Goal: Task Accomplishment & Management: Use online tool/utility

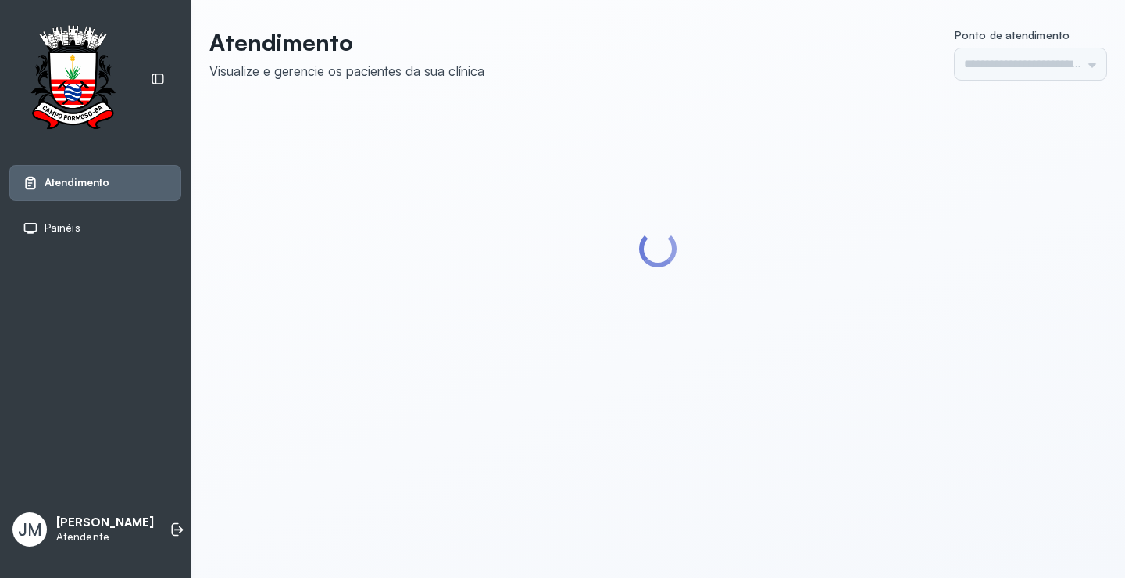
type input "*********"
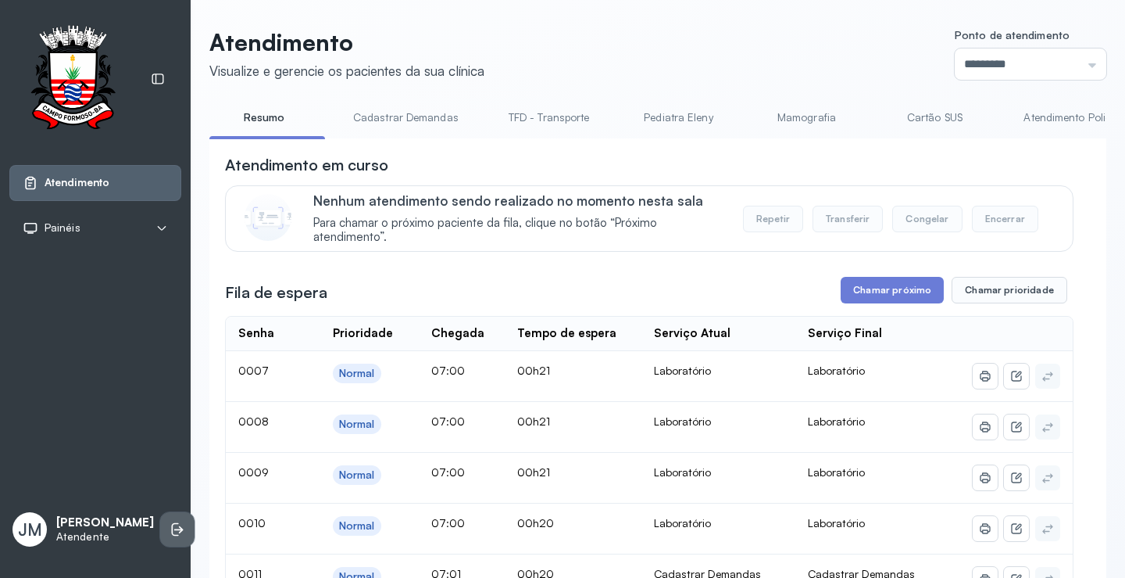
click at [170, 521] on icon at bounding box center [178, 529] width 16 height 16
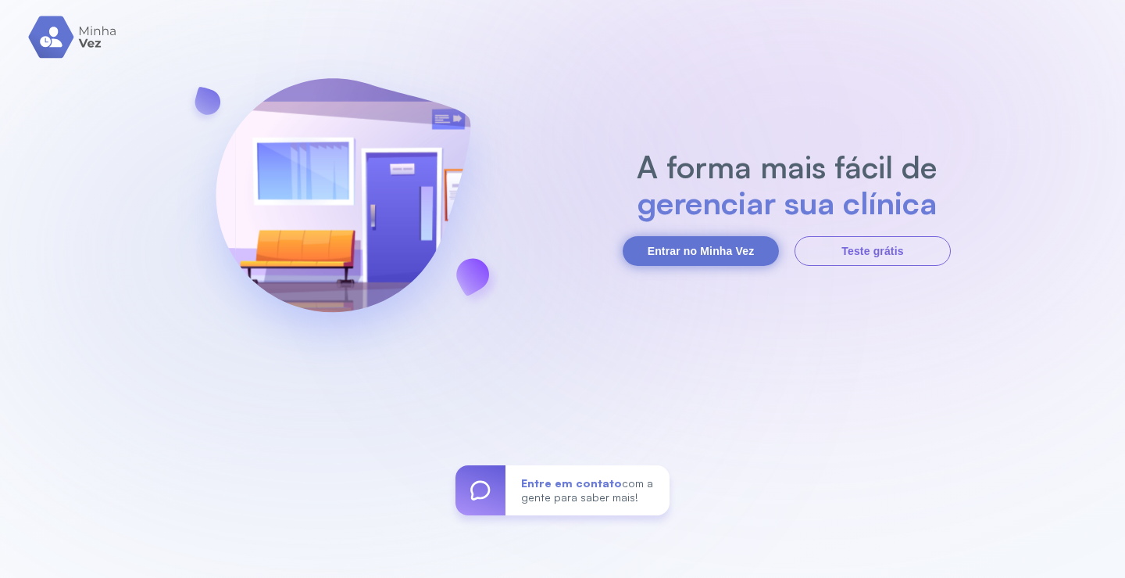
click at [712, 265] on button "Entrar no Minha Vez" at bounding box center [701, 251] width 156 height 30
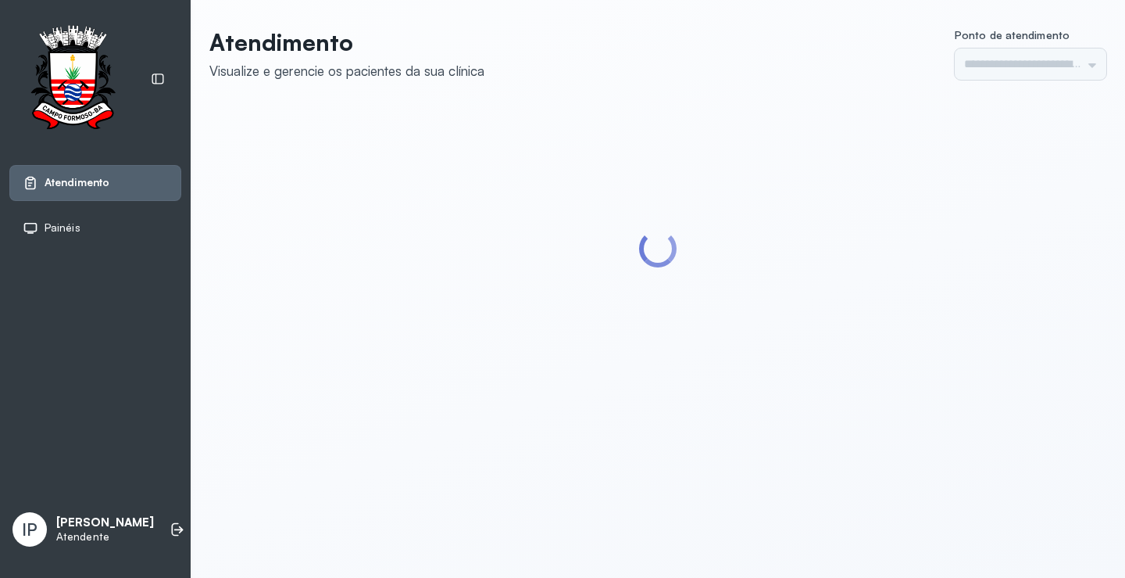
type input "*********"
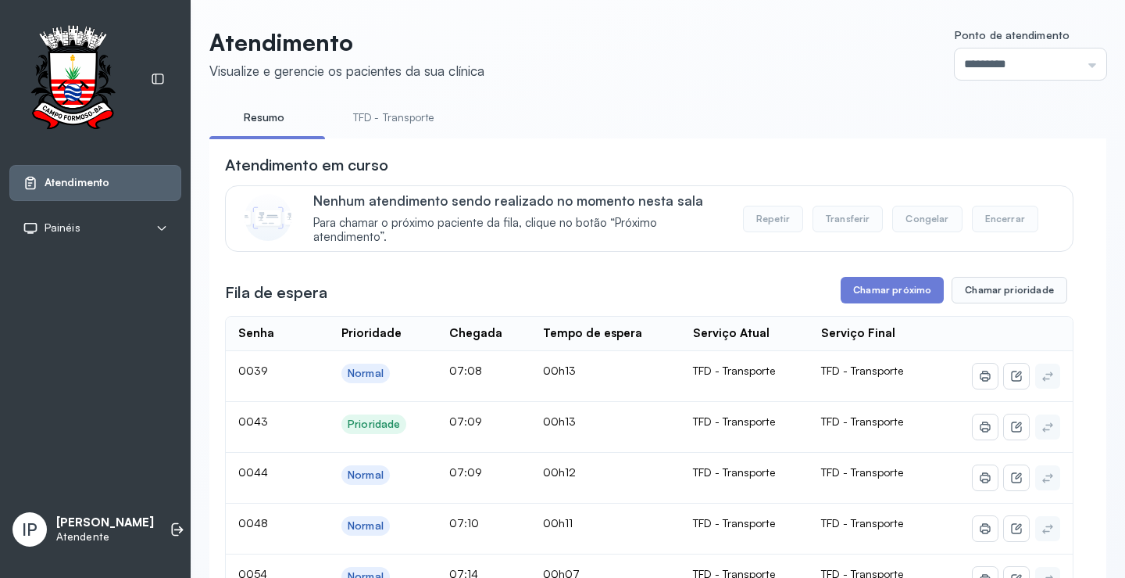
click at [395, 96] on div "**********" at bounding box center [657, 574] width 897 height 1093
click at [399, 117] on link "TFD - Transporte" at bounding box center [394, 118] width 113 height 26
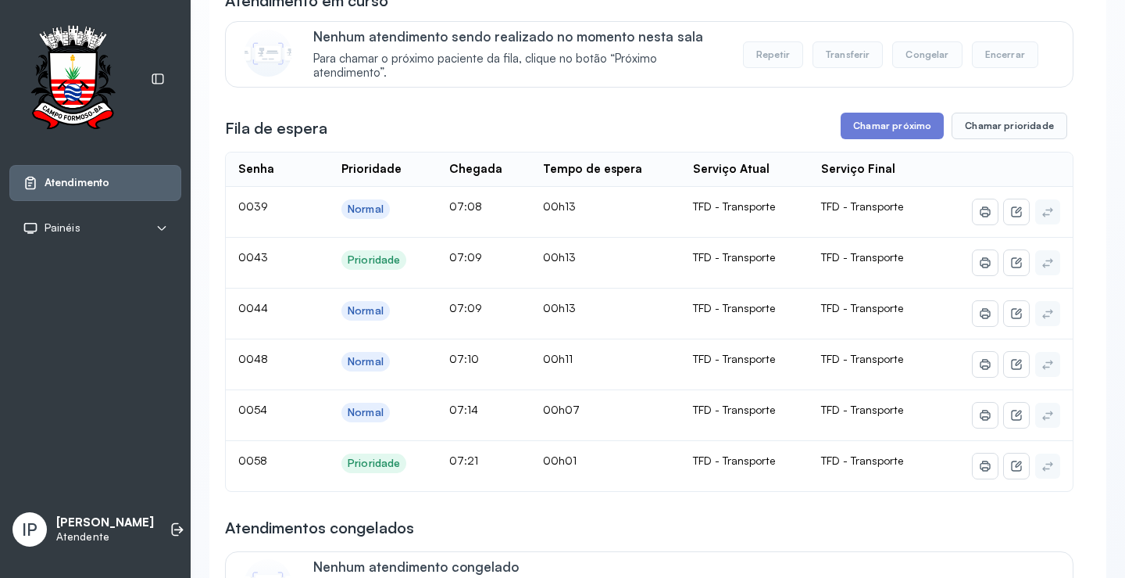
scroll to position [156, 0]
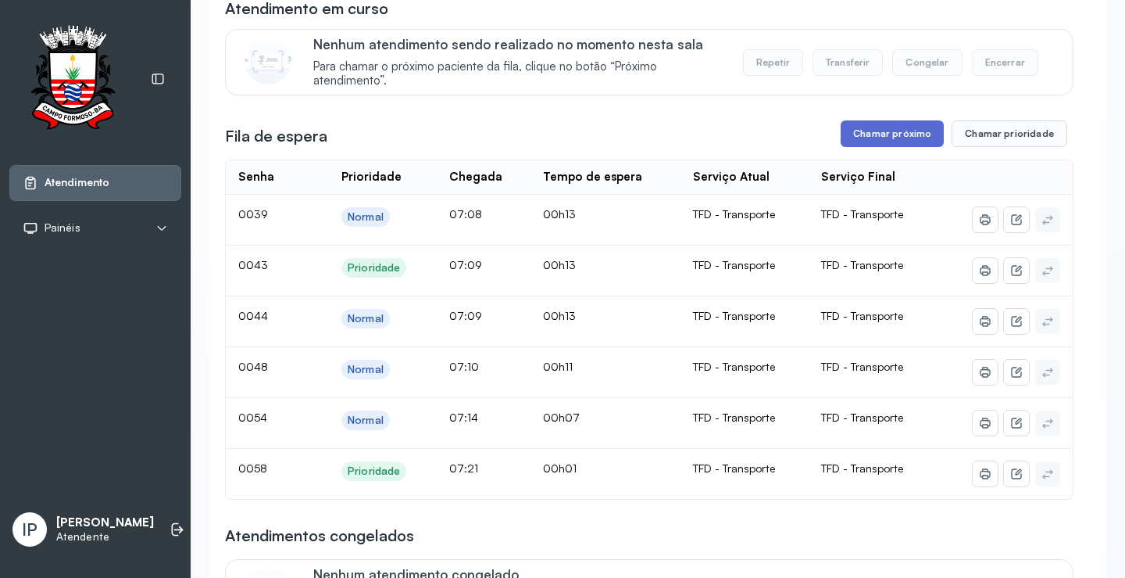
click at [878, 140] on button "Chamar próximo" at bounding box center [892, 133] width 103 height 27
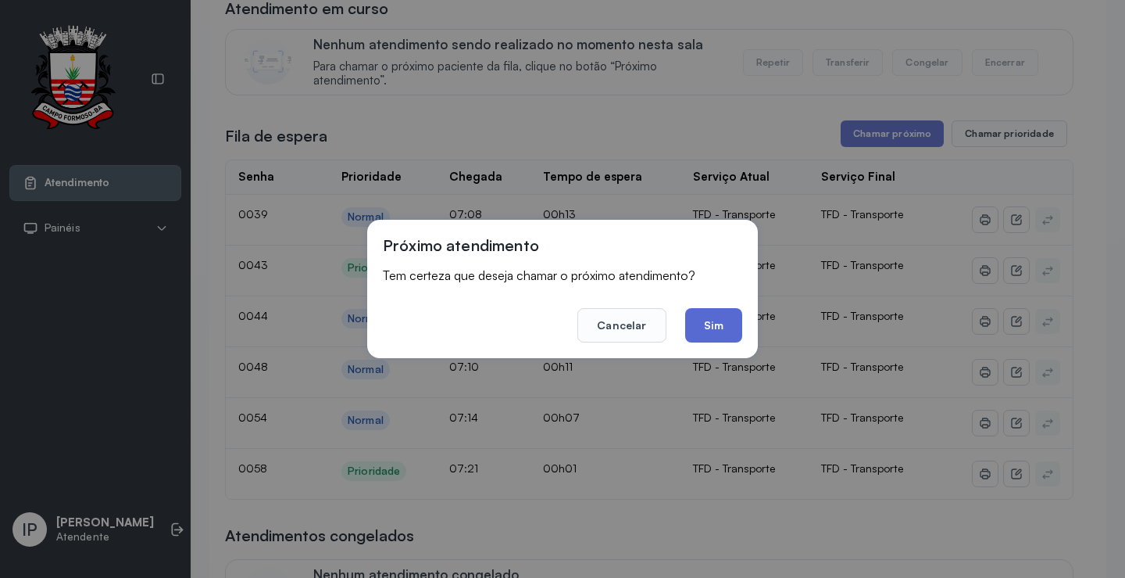
click at [710, 329] on button "Sim" at bounding box center [713, 325] width 57 height 34
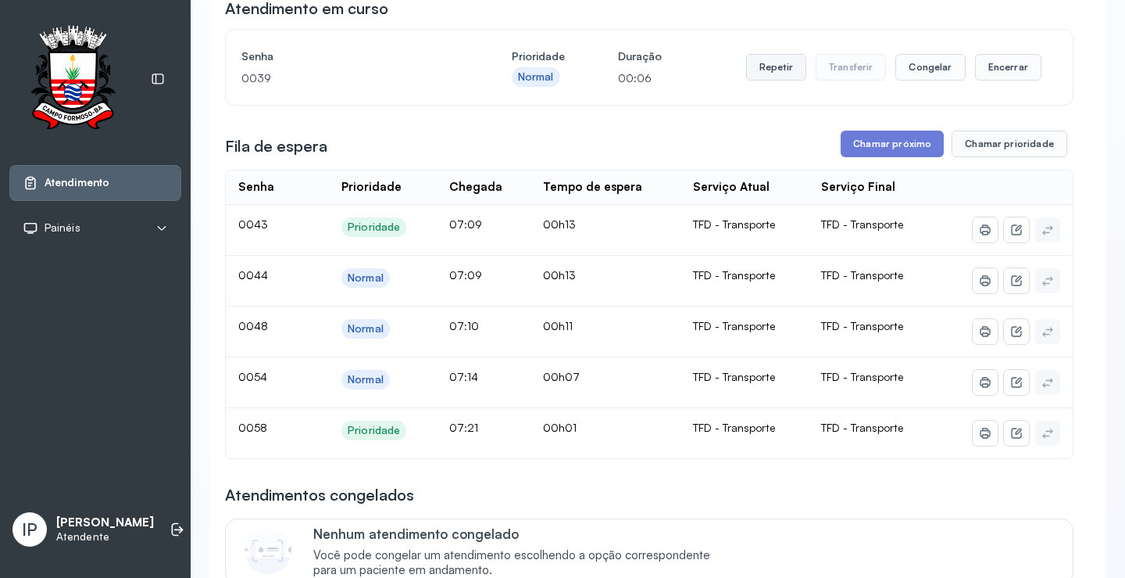
click at [774, 68] on button "Repetir" at bounding box center [776, 67] width 60 height 27
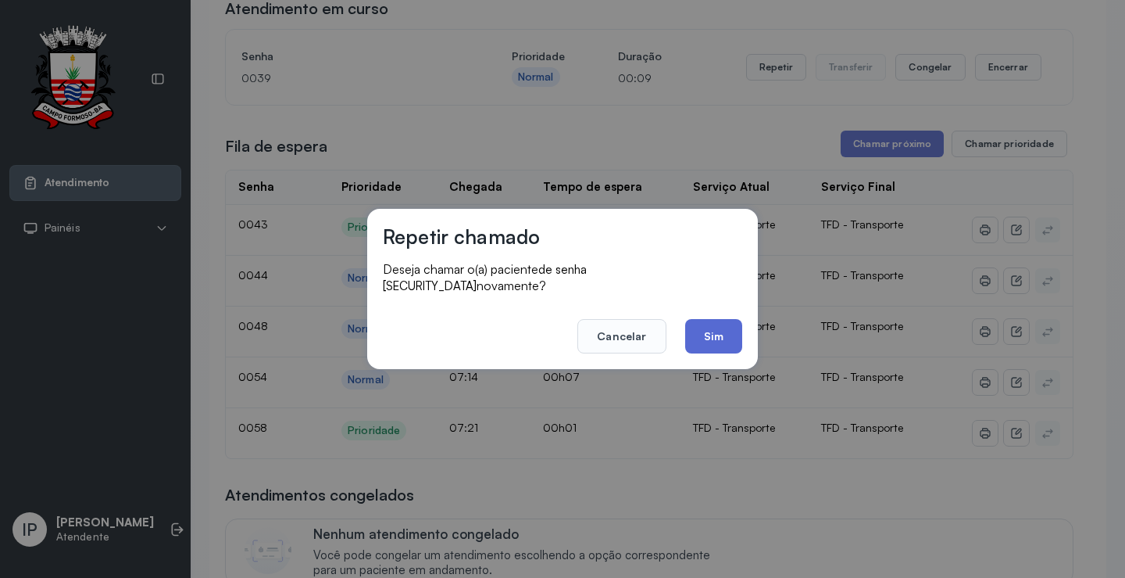
click at [734, 319] on button "Sim" at bounding box center [713, 336] width 57 height 34
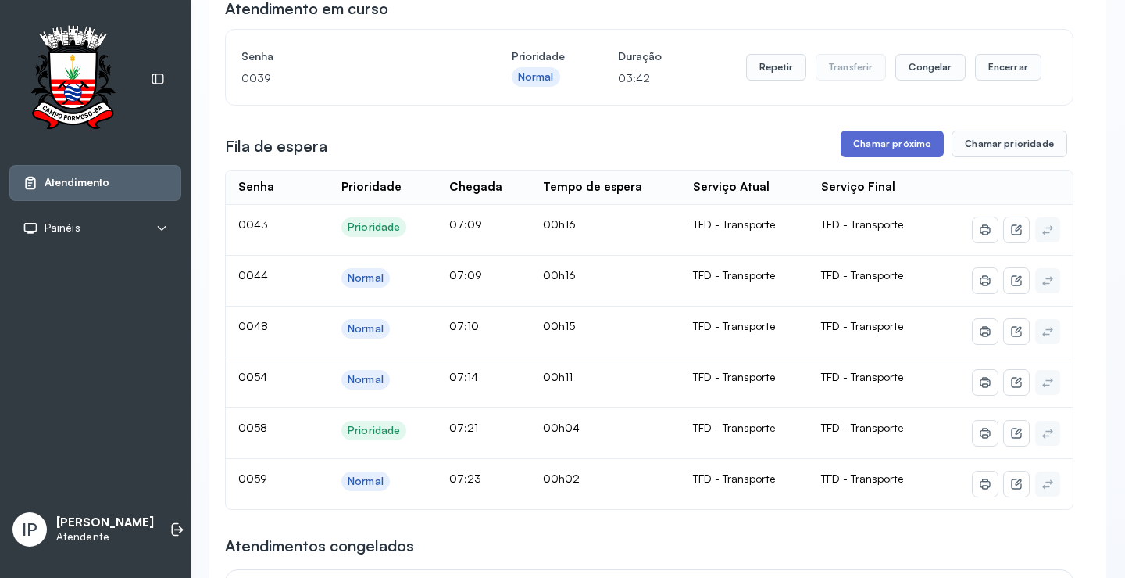
click at [894, 143] on button "Chamar próximo" at bounding box center [892, 144] width 103 height 27
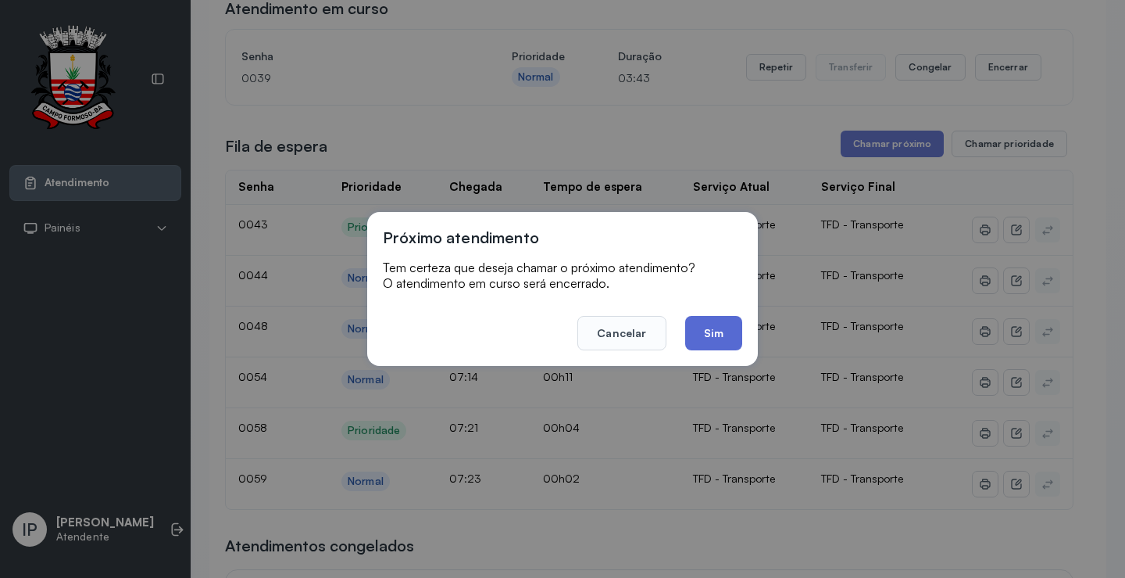
click at [714, 323] on button "Sim" at bounding box center [713, 333] width 57 height 34
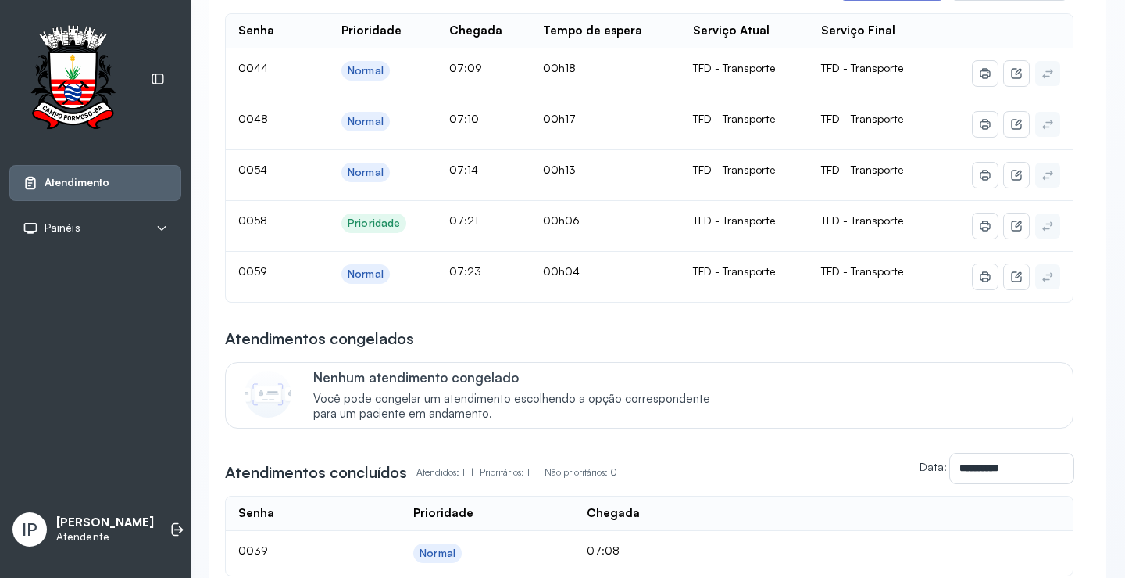
scroll to position [78, 0]
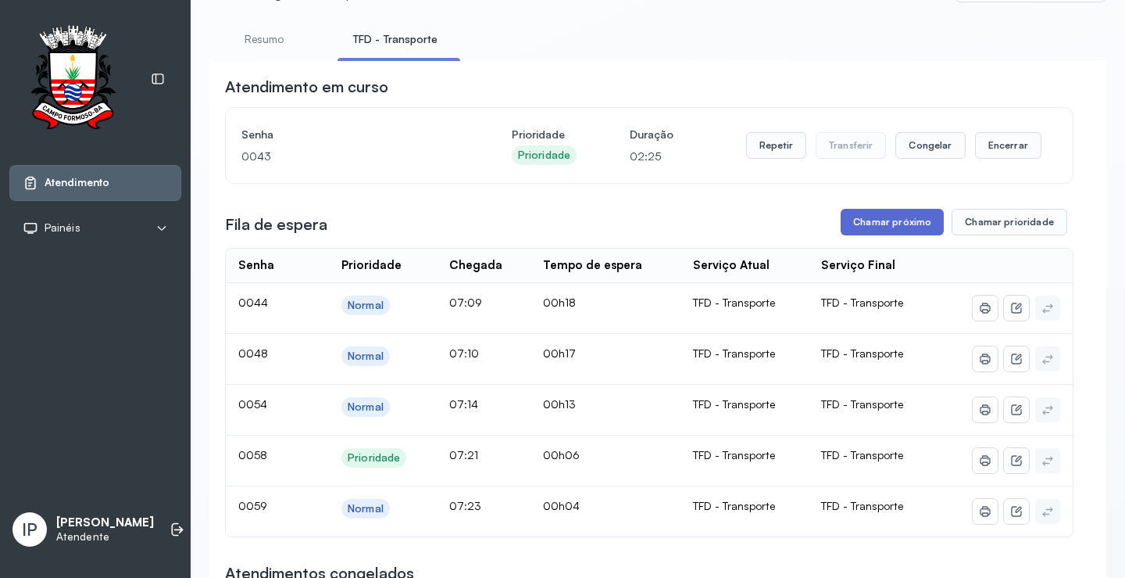
click at [869, 213] on button "Chamar próximo" at bounding box center [892, 222] width 103 height 27
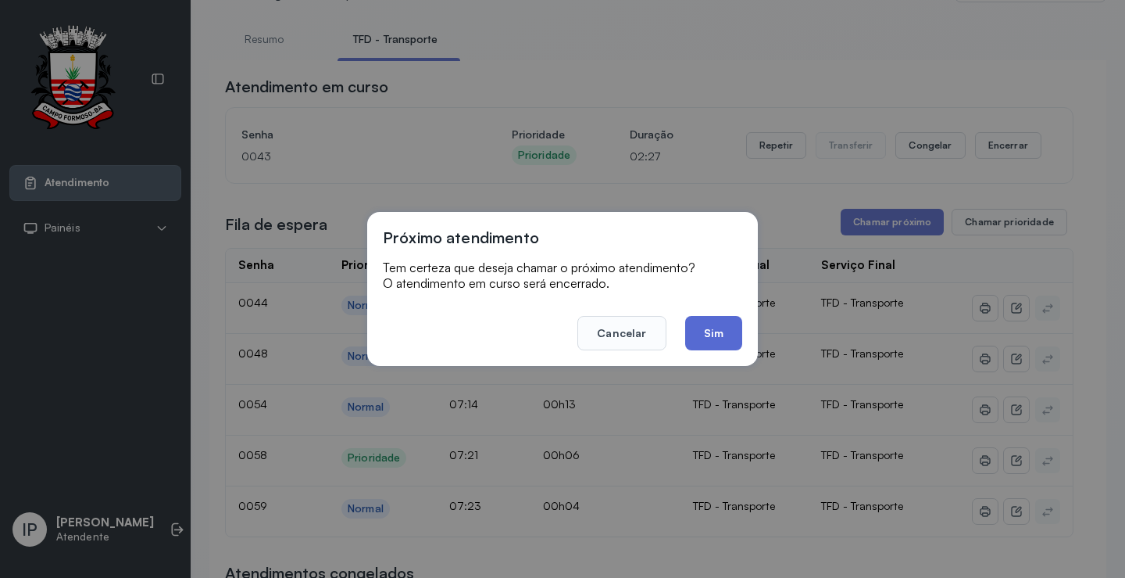
click at [704, 338] on button "Sim" at bounding box center [713, 333] width 57 height 34
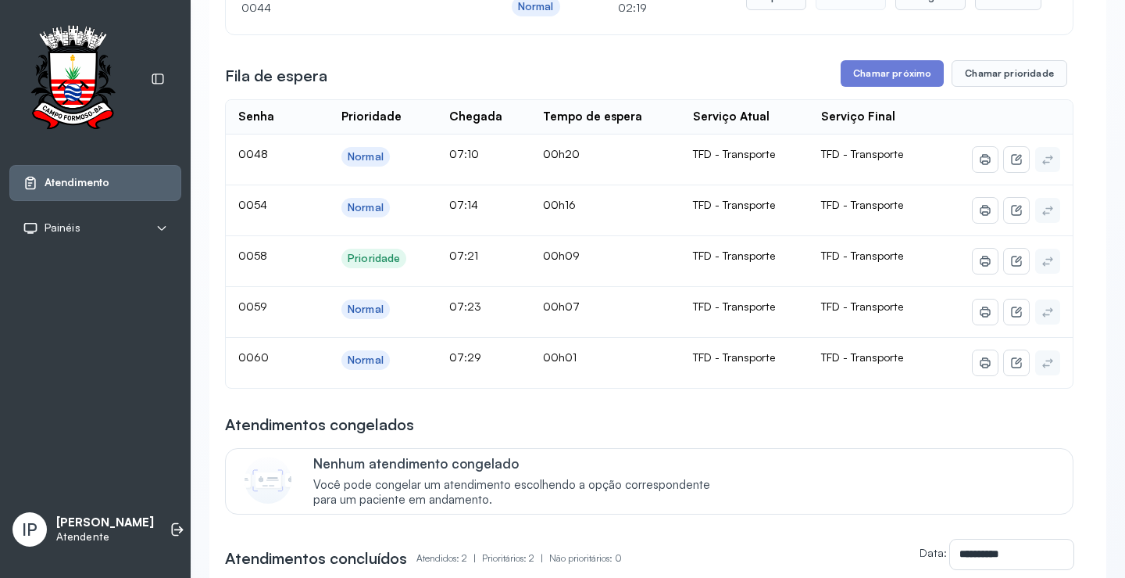
scroll to position [234, 0]
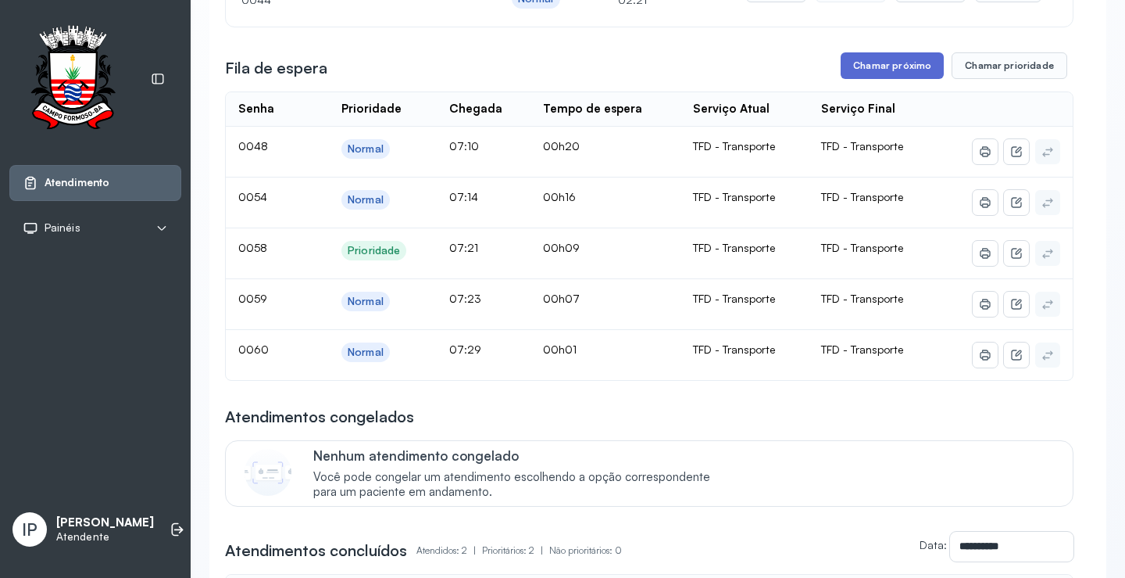
click at [875, 70] on button "Chamar próximo" at bounding box center [892, 65] width 103 height 27
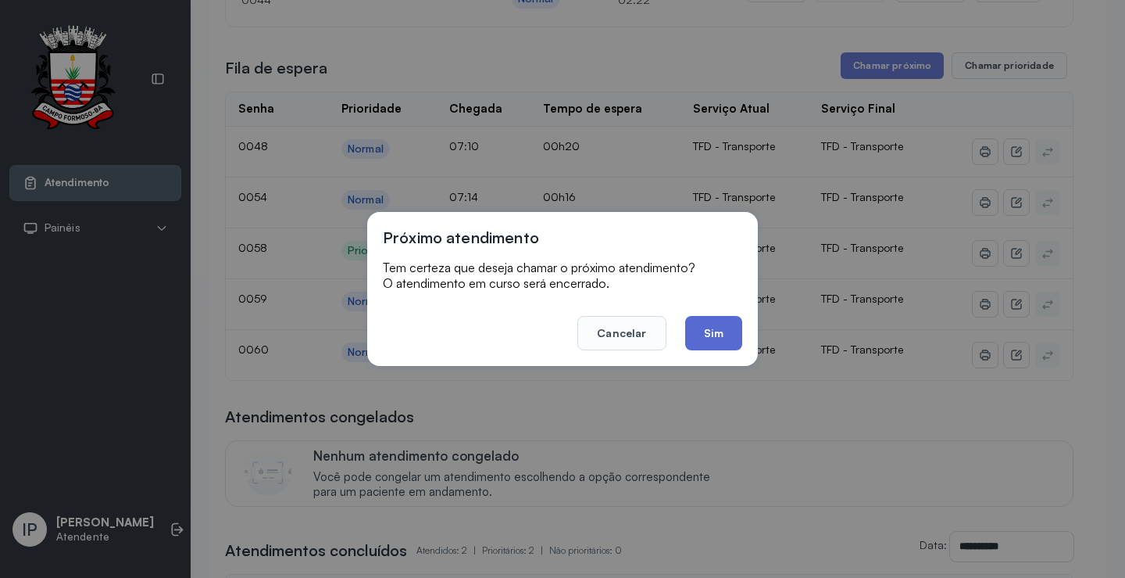
click at [712, 331] on button "Sim" at bounding box center [713, 333] width 57 height 34
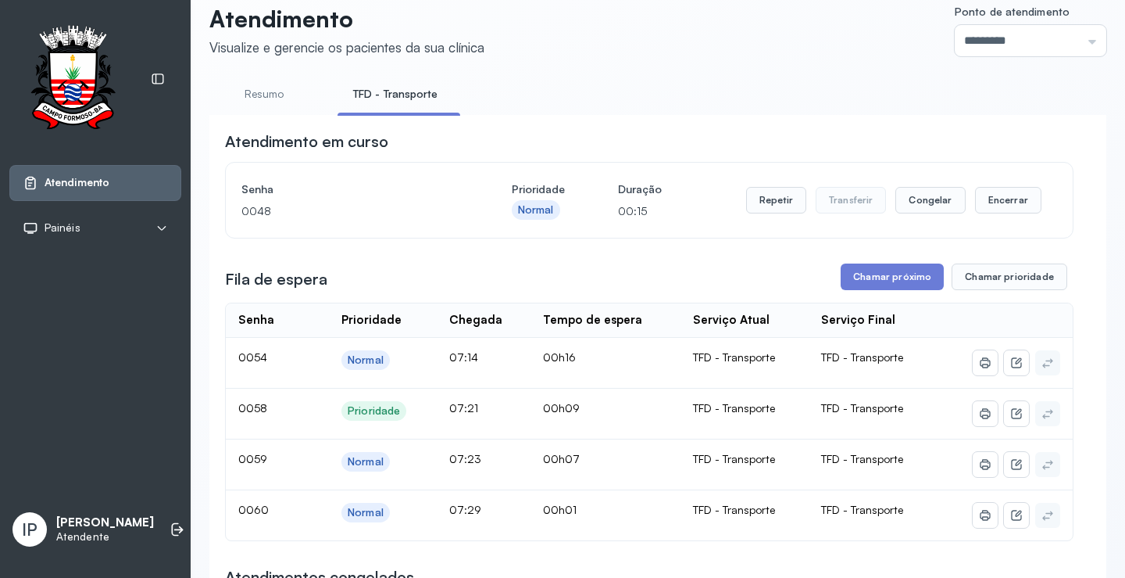
scroll to position [0, 0]
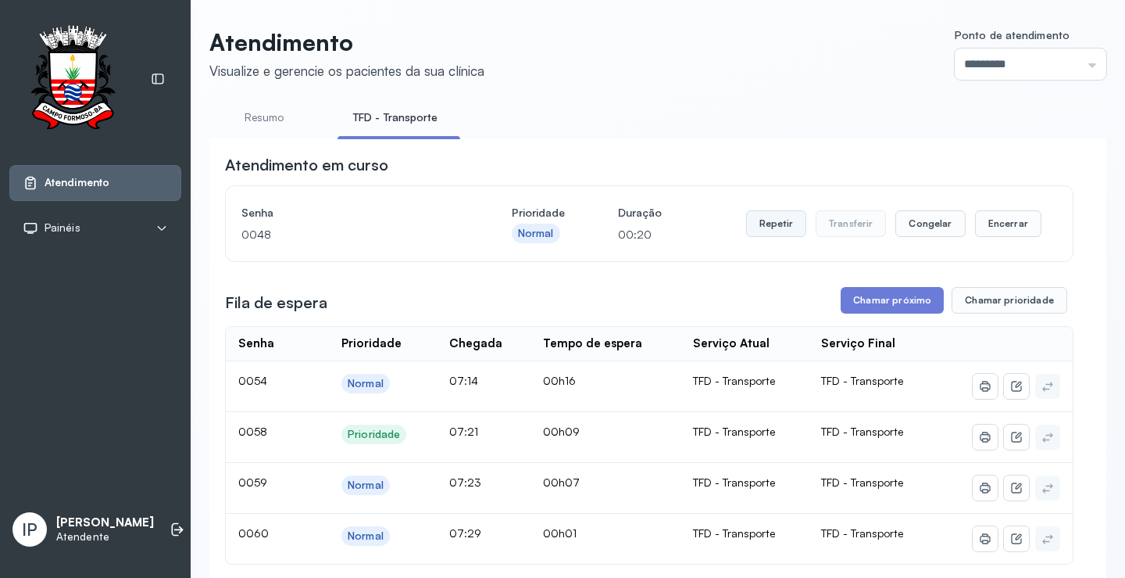
click at [770, 221] on button "Repetir" at bounding box center [776, 223] width 60 height 27
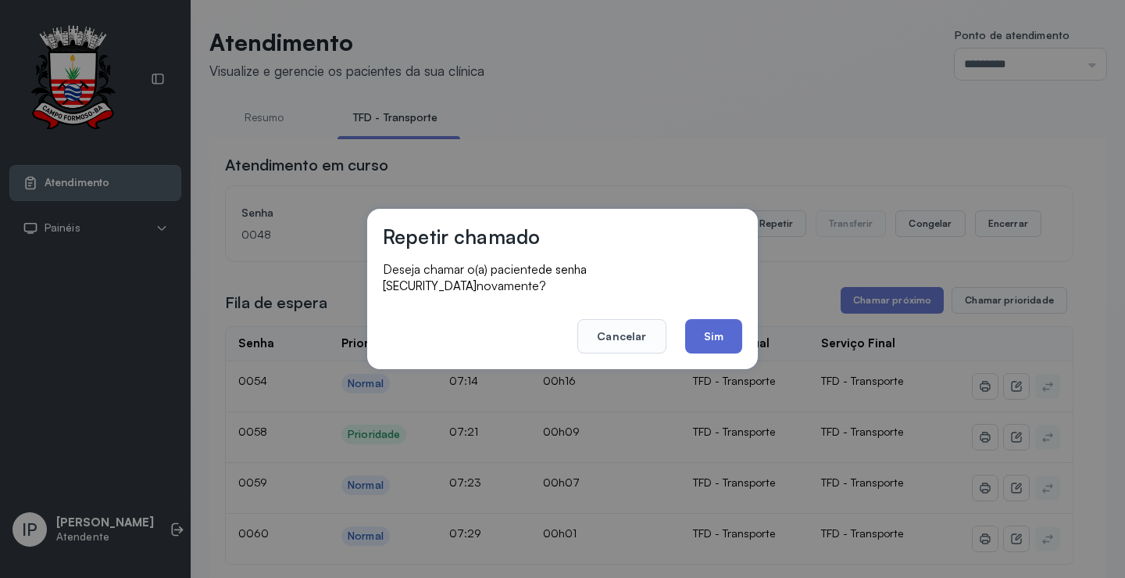
click at [693, 327] on button "Sim" at bounding box center [713, 336] width 57 height 34
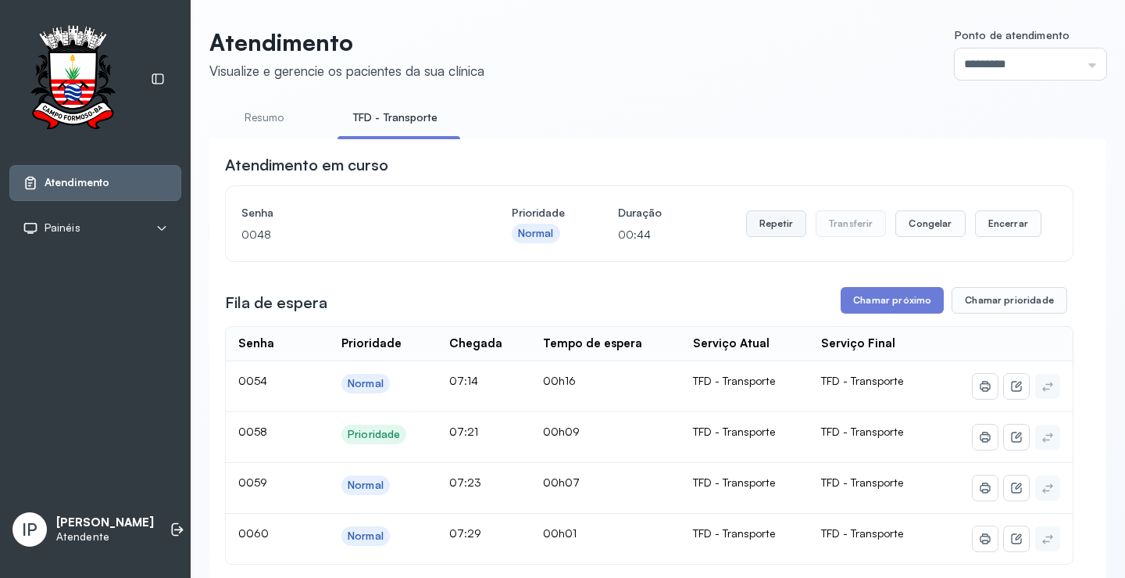
click at [756, 234] on button "Repetir" at bounding box center [776, 223] width 60 height 27
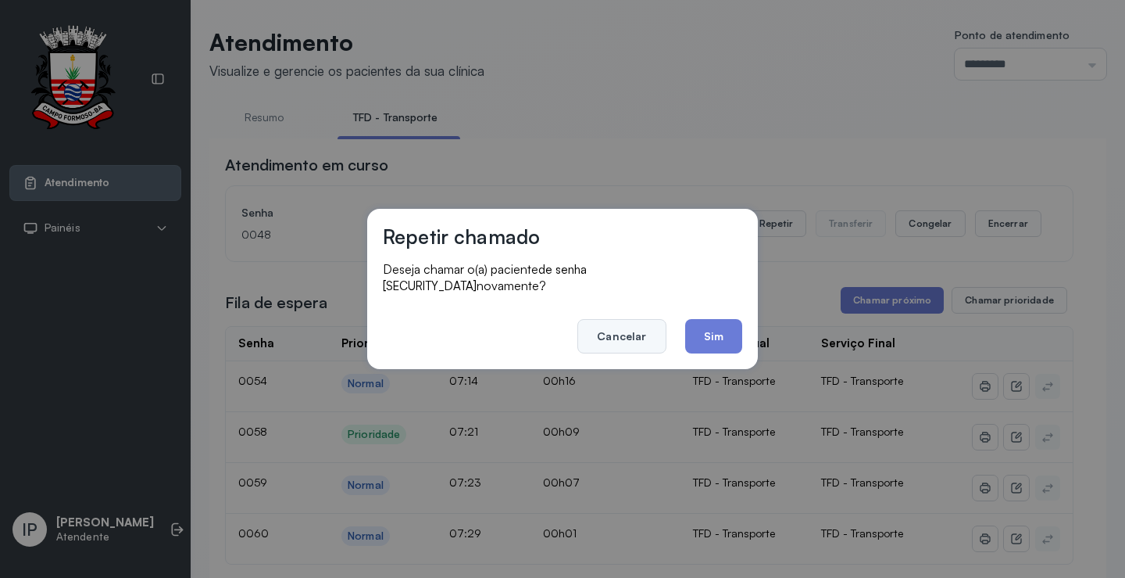
click at [642, 331] on button "Cancelar" at bounding box center [622, 336] width 88 height 34
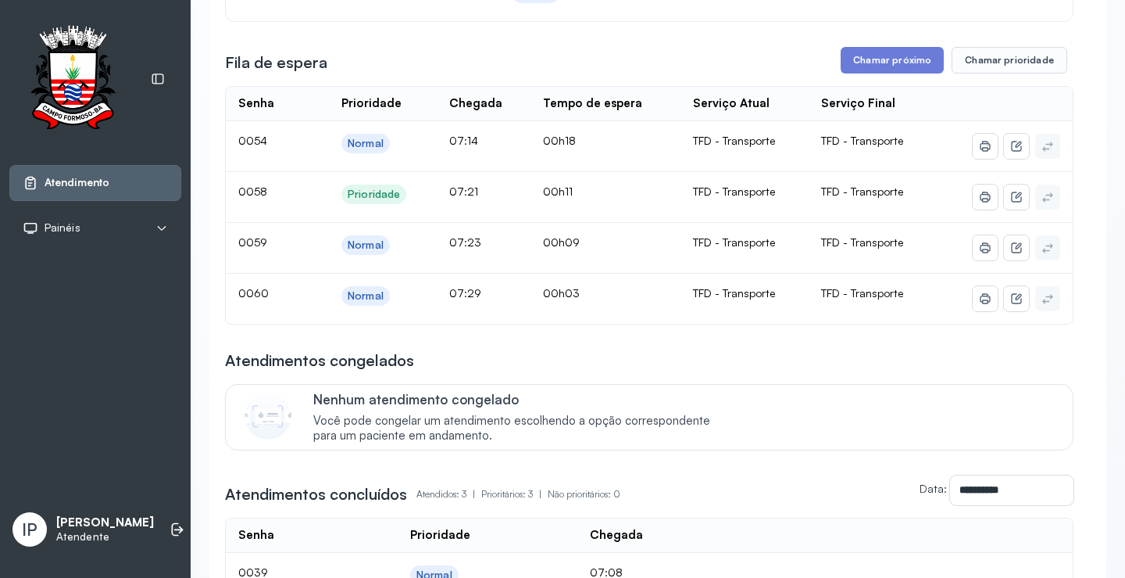
scroll to position [156, 0]
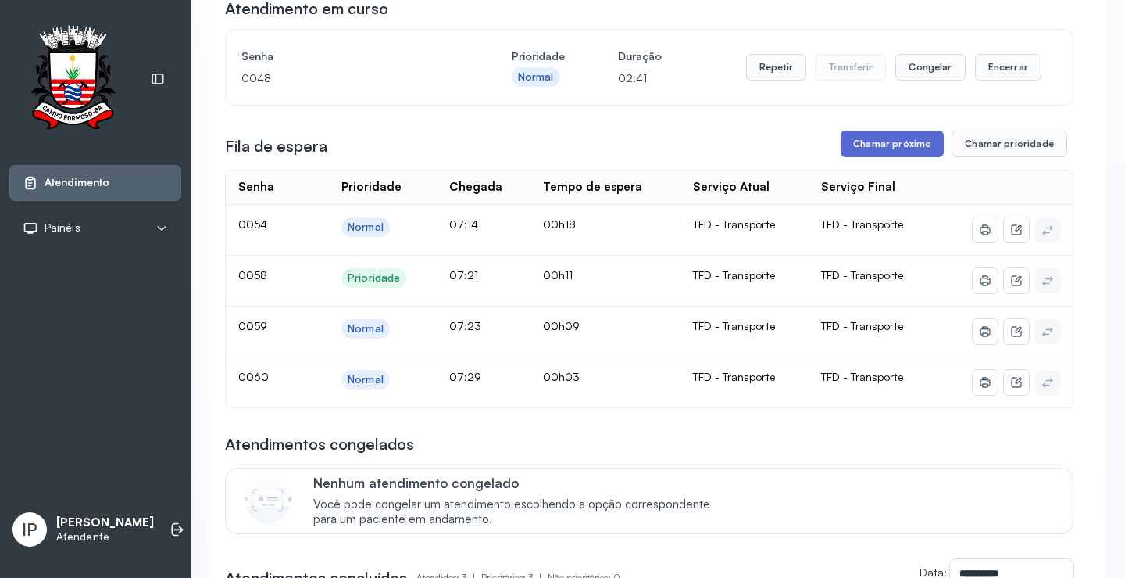
click at [889, 146] on button "Chamar próximo" at bounding box center [892, 144] width 103 height 27
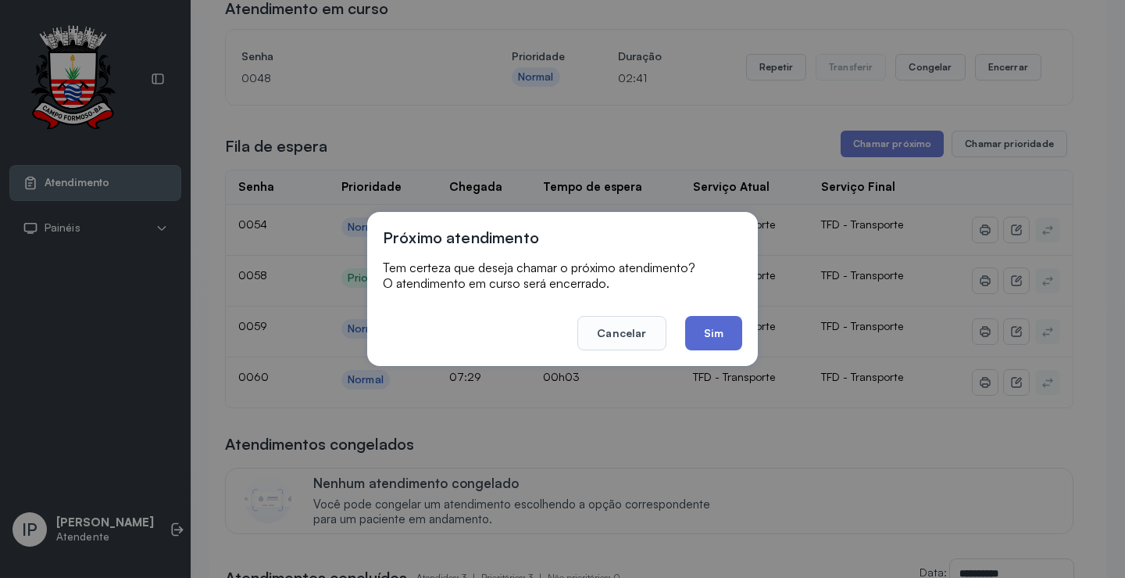
click at [732, 327] on button "Sim" at bounding box center [713, 333] width 57 height 34
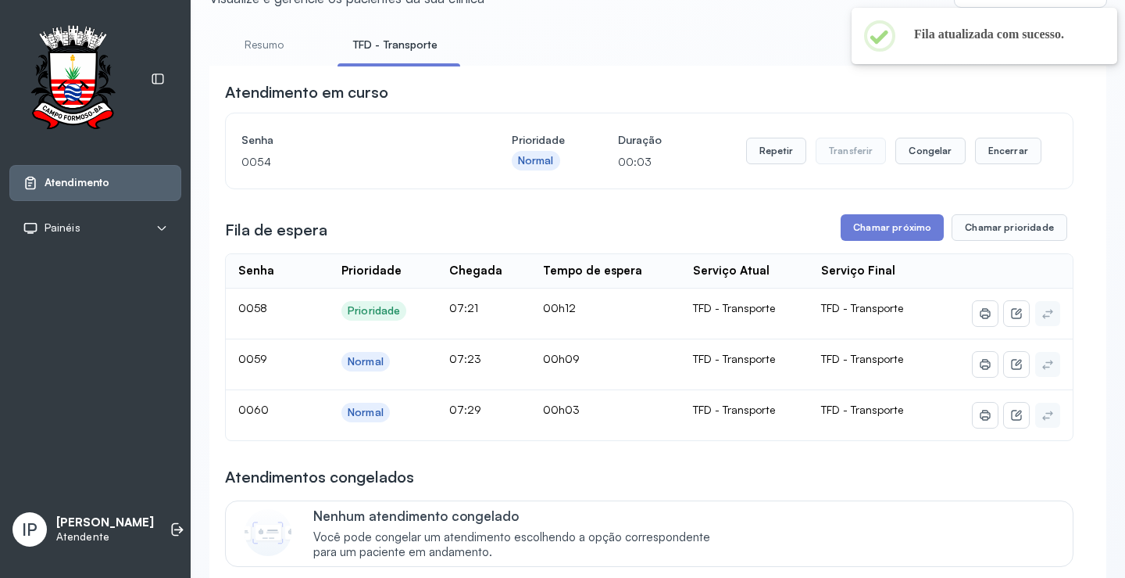
scroll to position [0, 0]
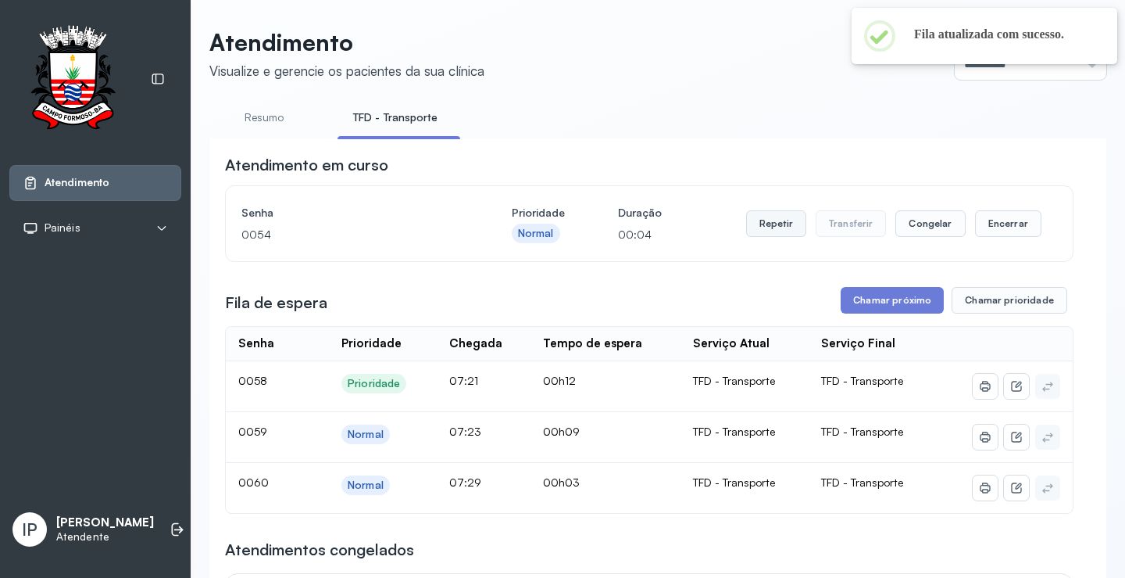
click at [788, 224] on button "Repetir" at bounding box center [776, 223] width 60 height 27
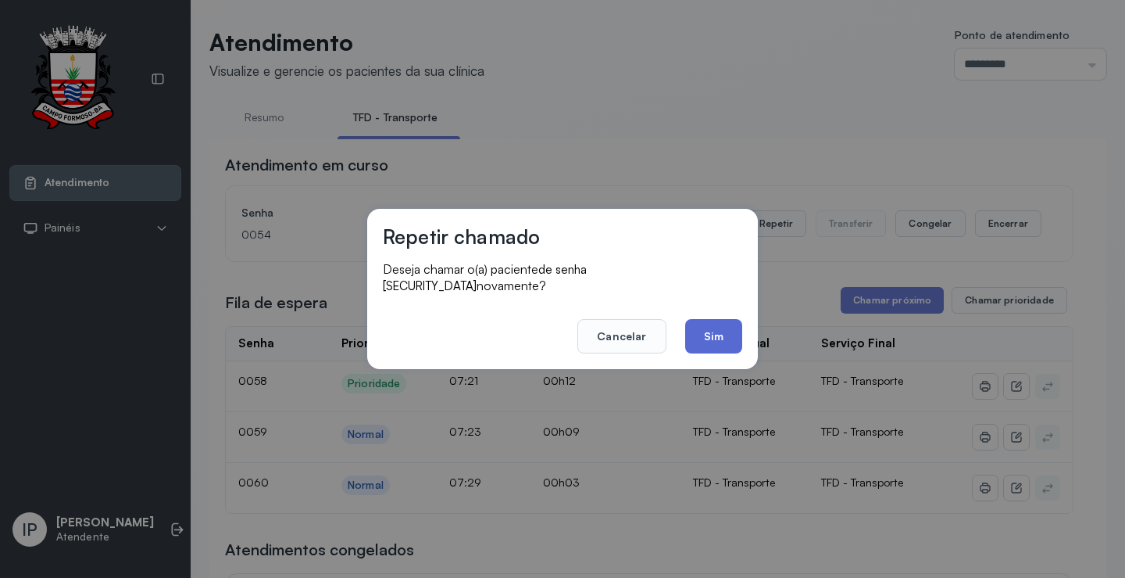
click at [711, 330] on button "Sim" at bounding box center [713, 336] width 57 height 34
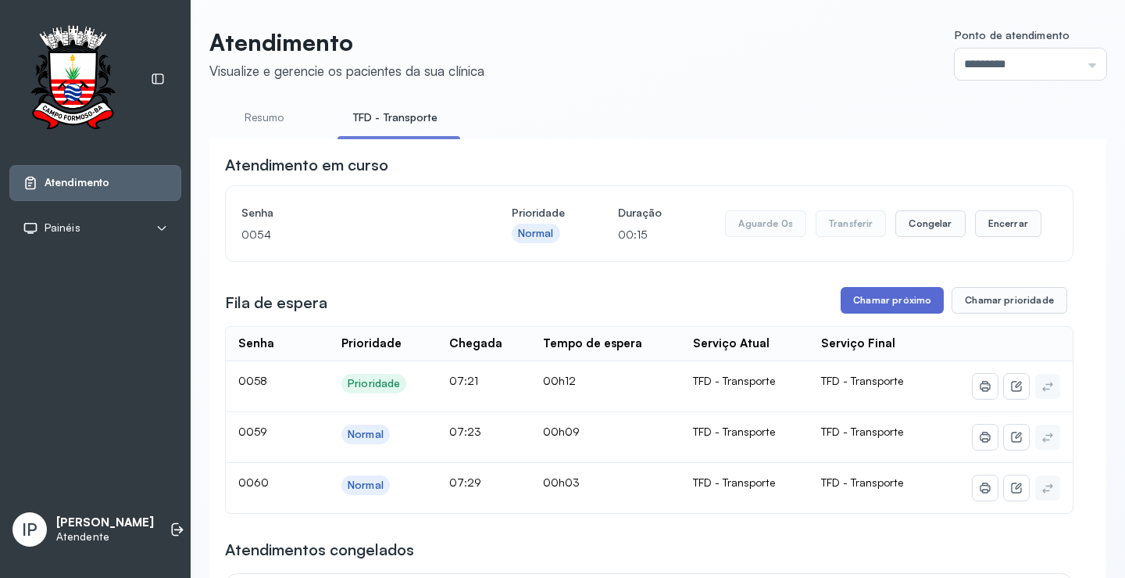
click at [874, 302] on button "Chamar próximo" at bounding box center [892, 300] width 103 height 27
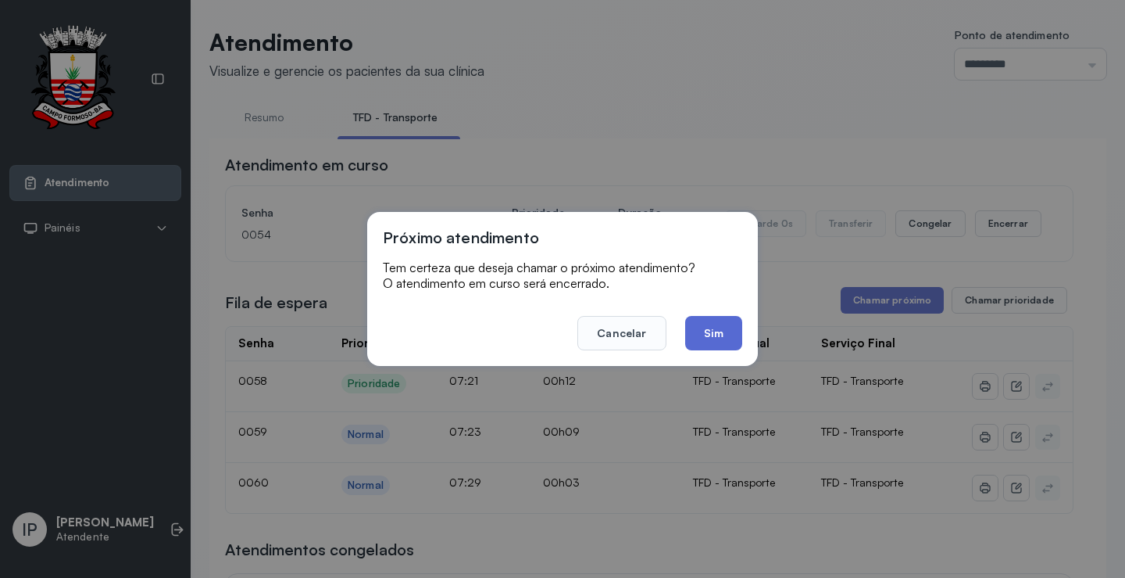
click at [713, 320] on button "Sim" at bounding box center [713, 333] width 57 height 34
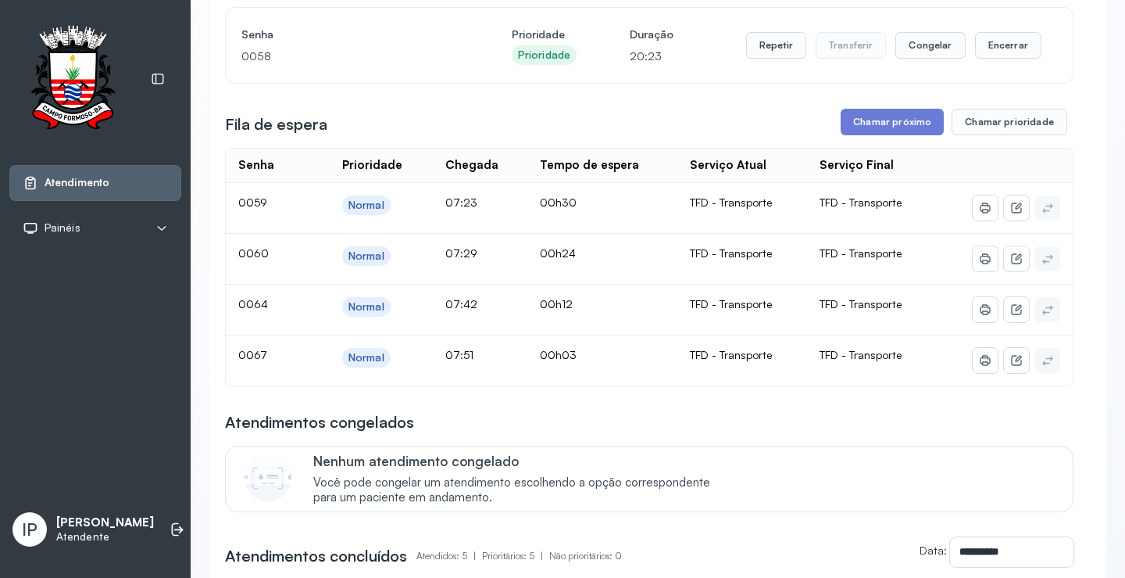
scroll to position [78, 0]
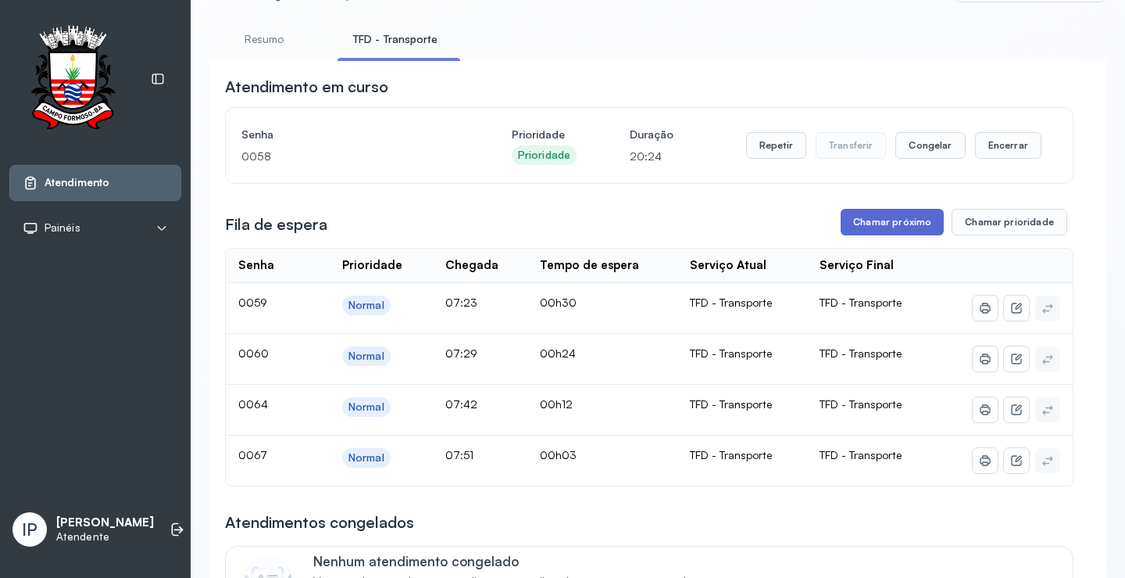
click at [884, 229] on button "Chamar próximo" at bounding box center [892, 222] width 103 height 27
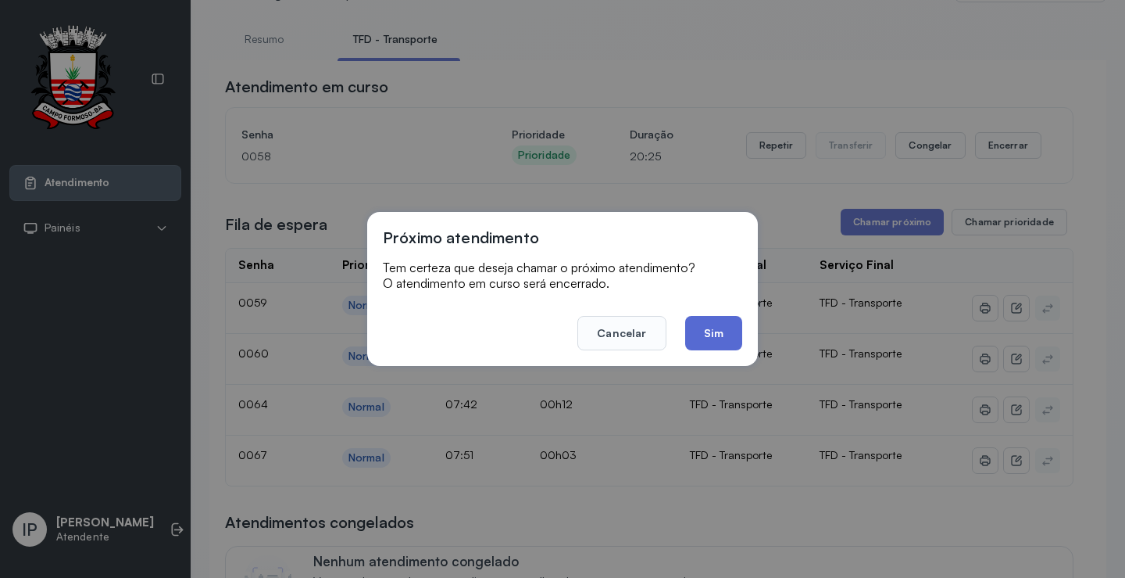
click at [720, 334] on button "Sim" at bounding box center [713, 333] width 57 height 34
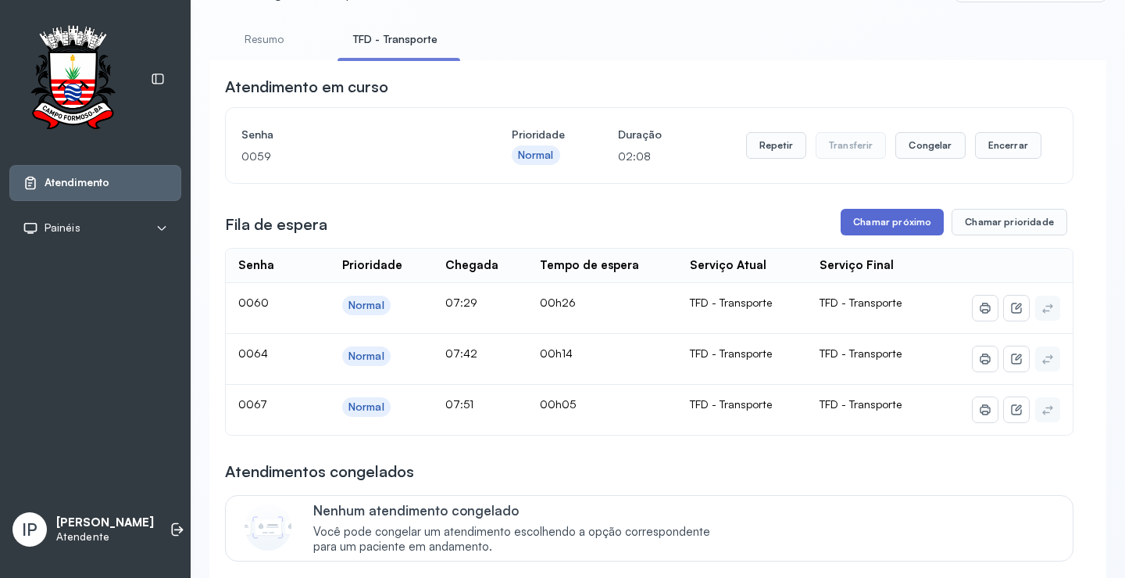
click at [871, 216] on button "Chamar próximo" at bounding box center [892, 222] width 103 height 27
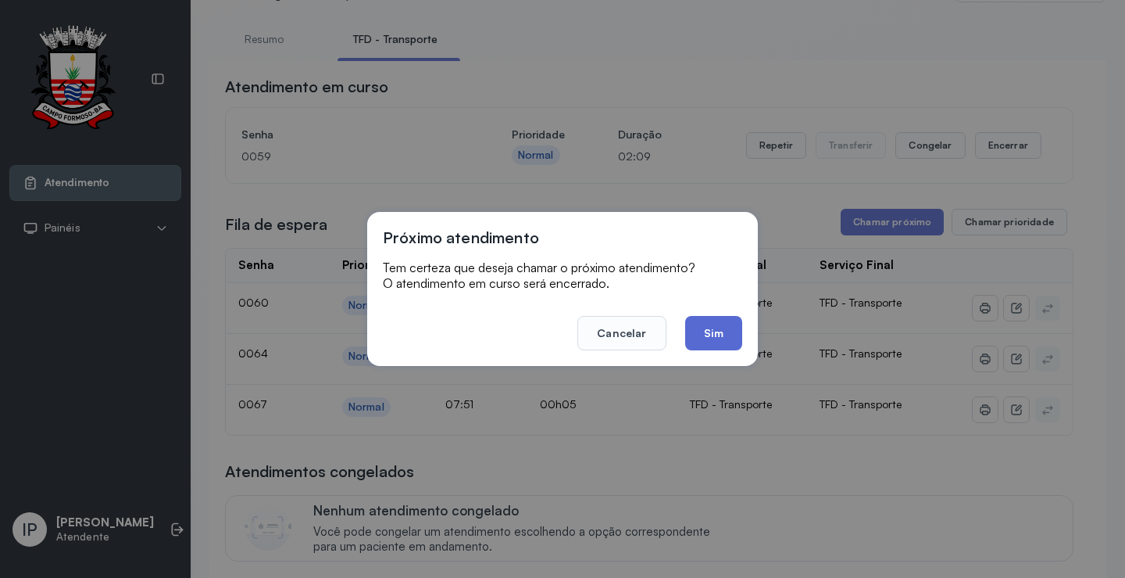
click at [702, 338] on button "Sim" at bounding box center [713, 333] width 57 height 34
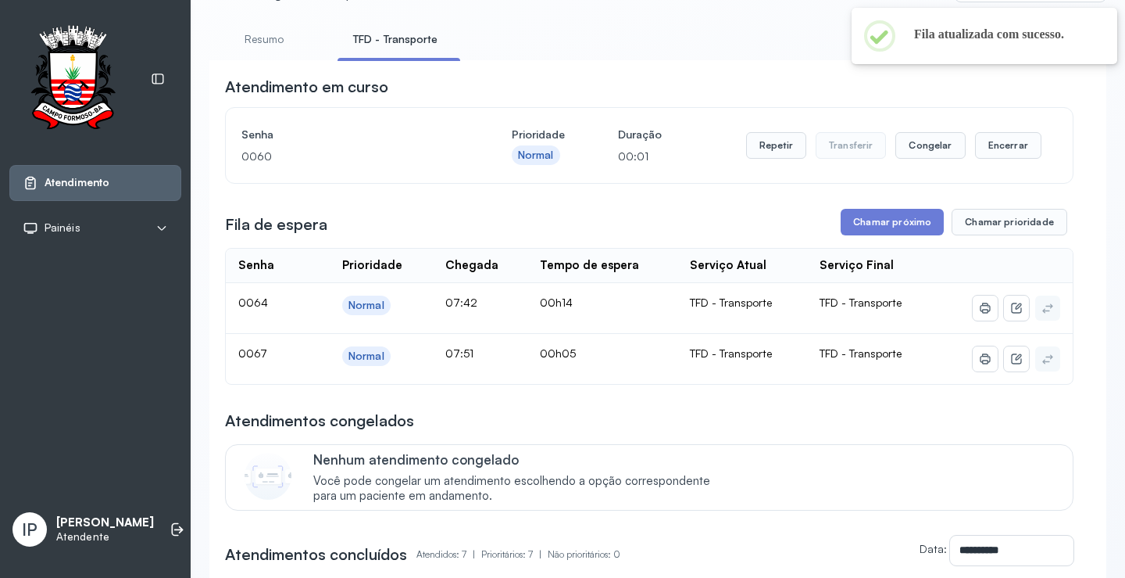
scroll to position [0, 0]
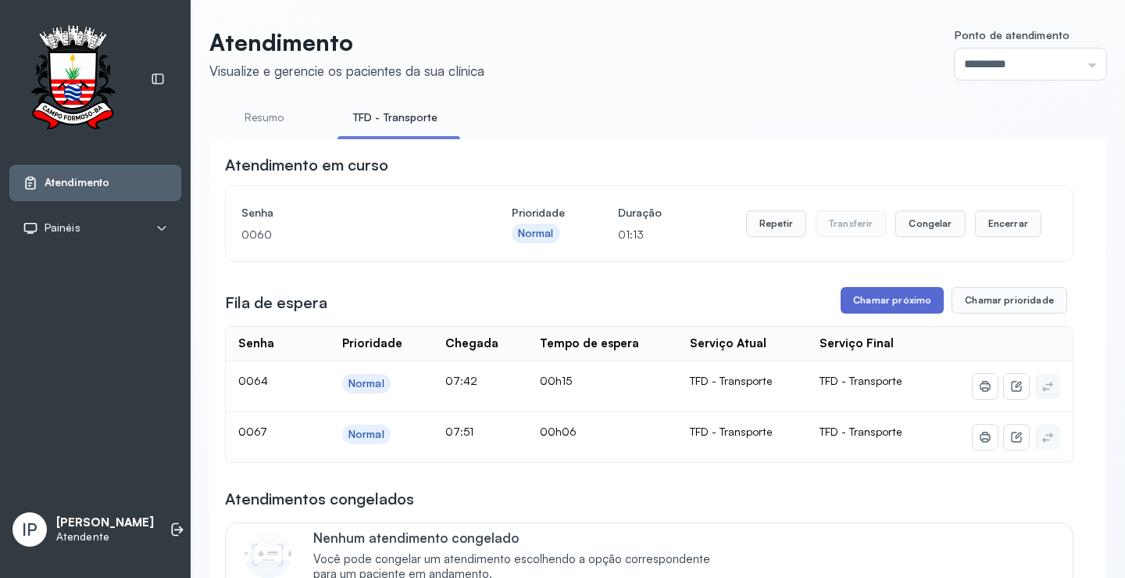
click at [860, 299] on button "Chamar próximo" at bounding box center [892, 300] width 103 height 27
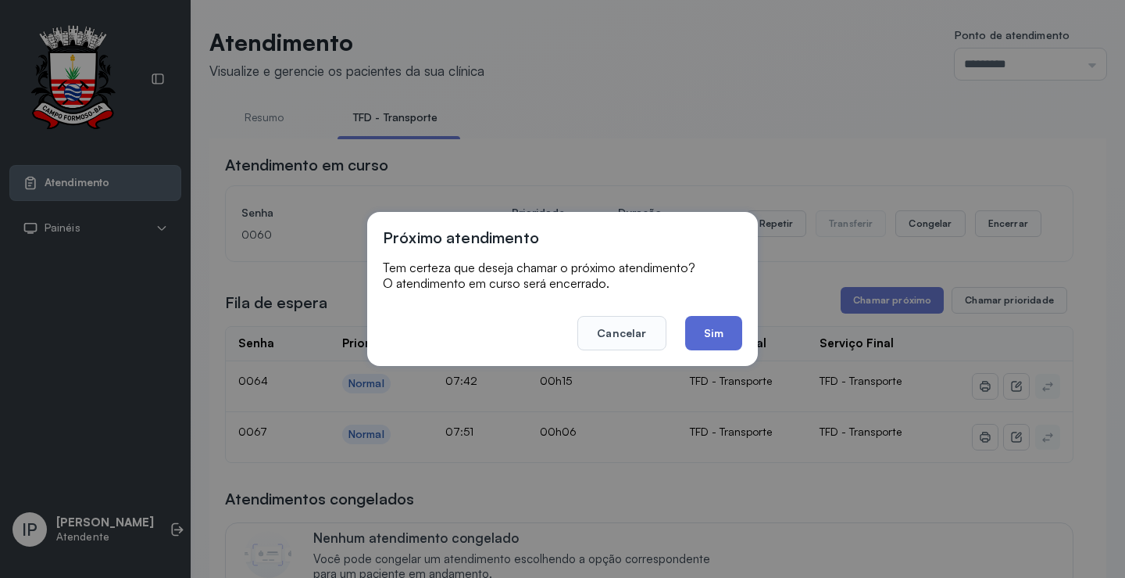
click at [710, 338] on button "Sim" at bounding box center [713, 333] width 57 height 34
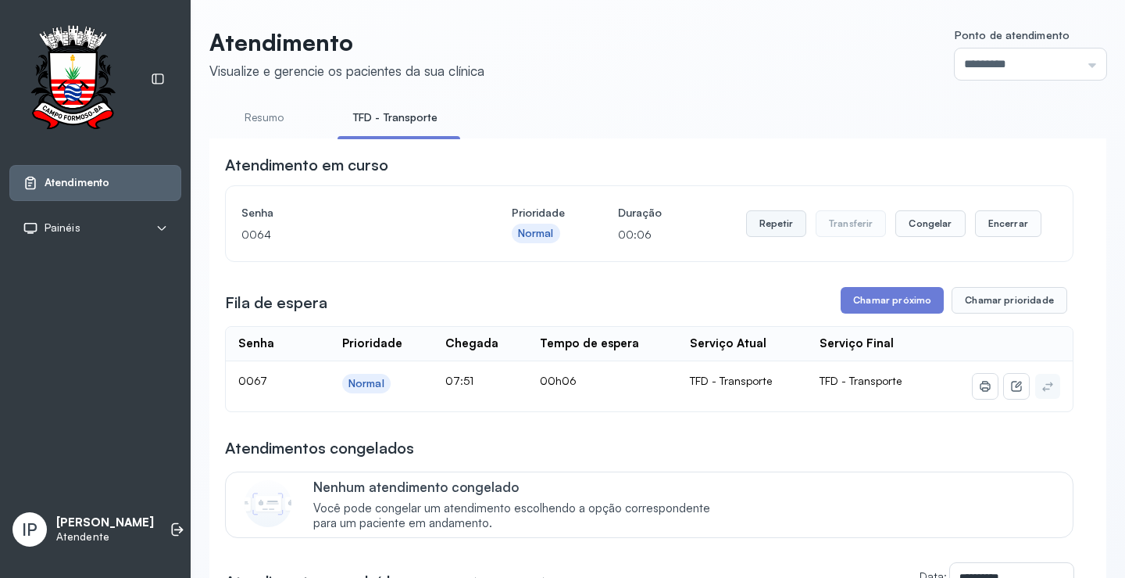
click at [764, 219] on button "Repetir" at bounding box center [776, 223] width 60 height 27
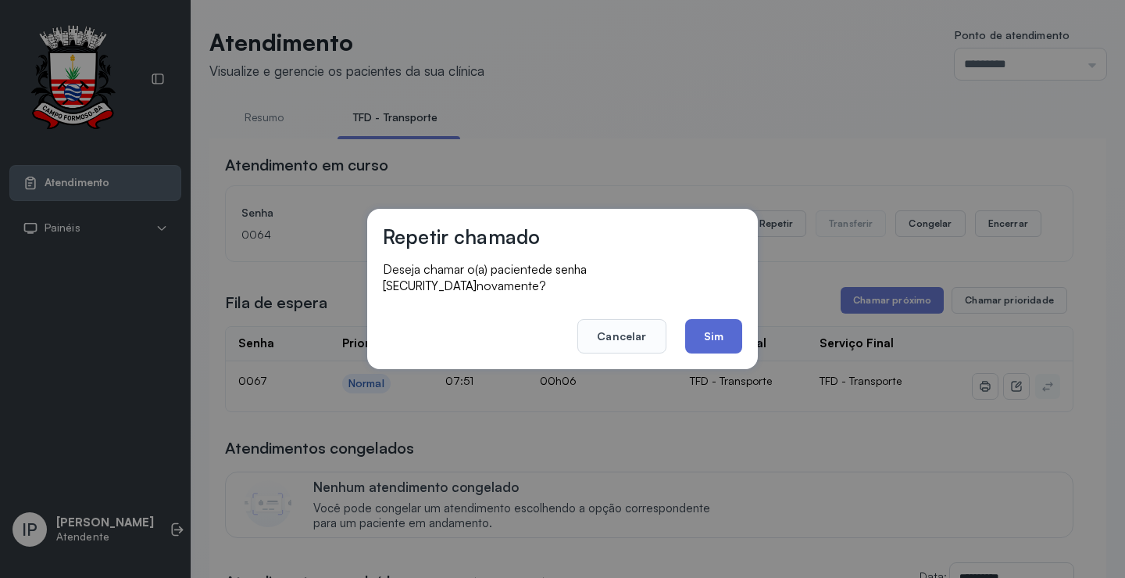
click at [726, 326] on button "Sim" at bounding box center [713, 336] width 57 height 34
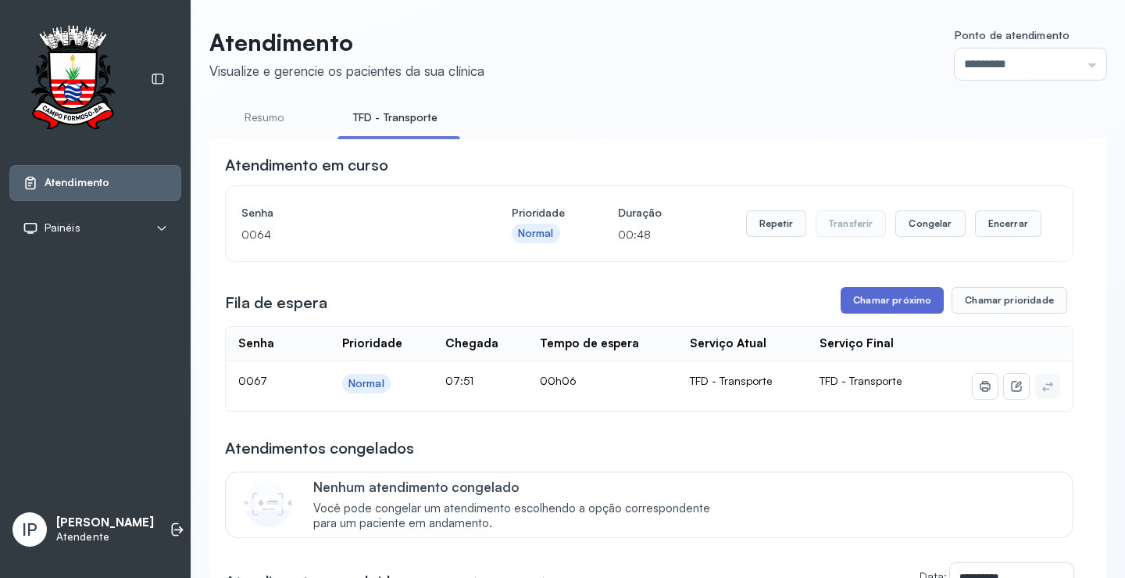
click at [905, 295] on button "Chamar próximo" at bounding box center [892, 300] width 103 height 27
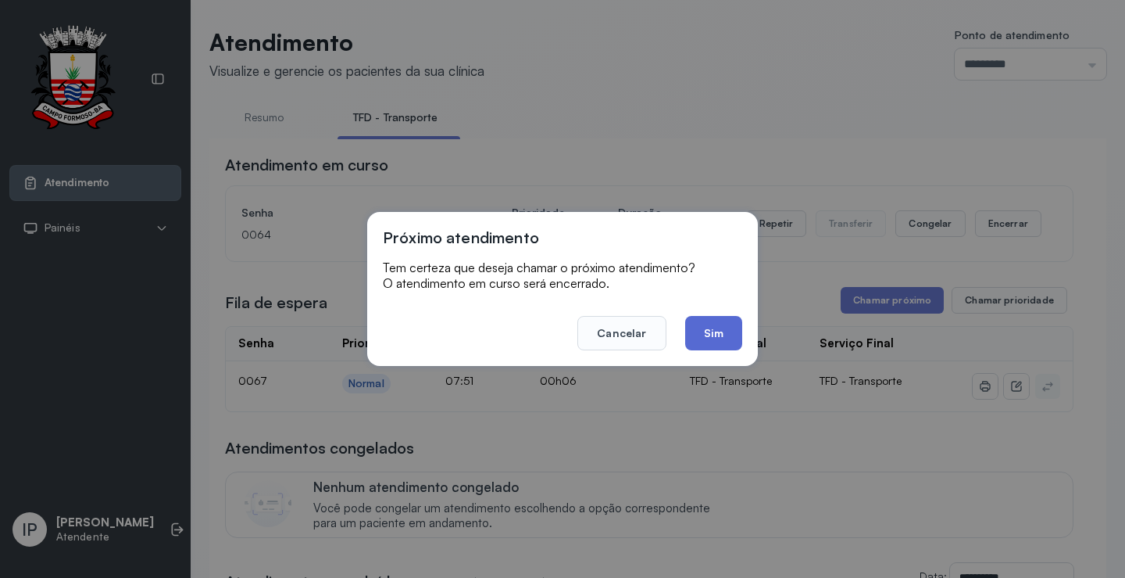
click at [700, 332] on button "Sim" at bounding box center [713, 333] width 57 height 34
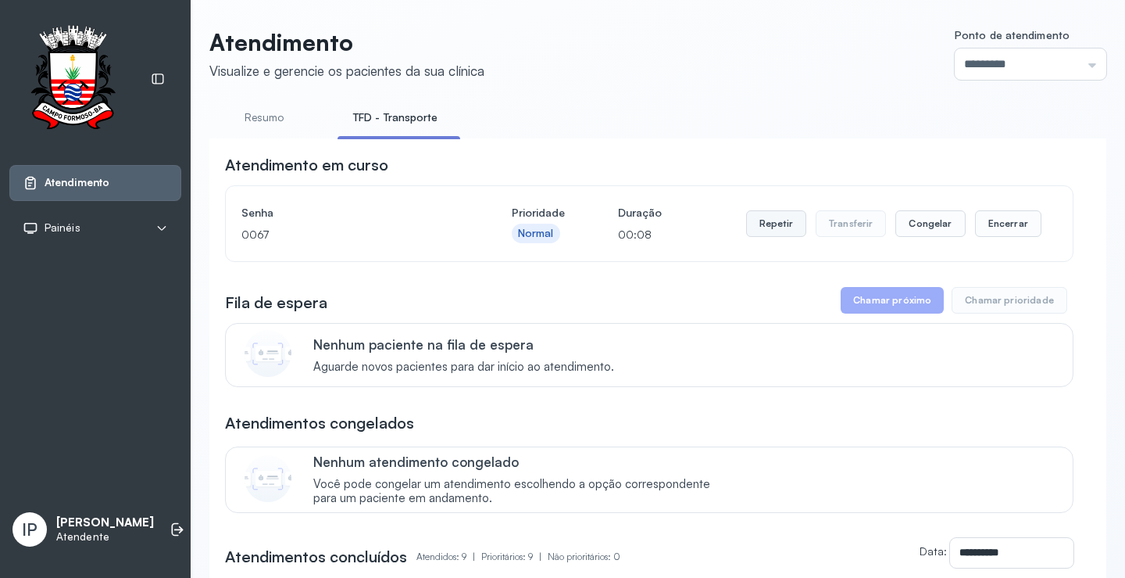
click at [789, 222] on button "Repetir" at bounding box center [776, 223] width 60 height 27
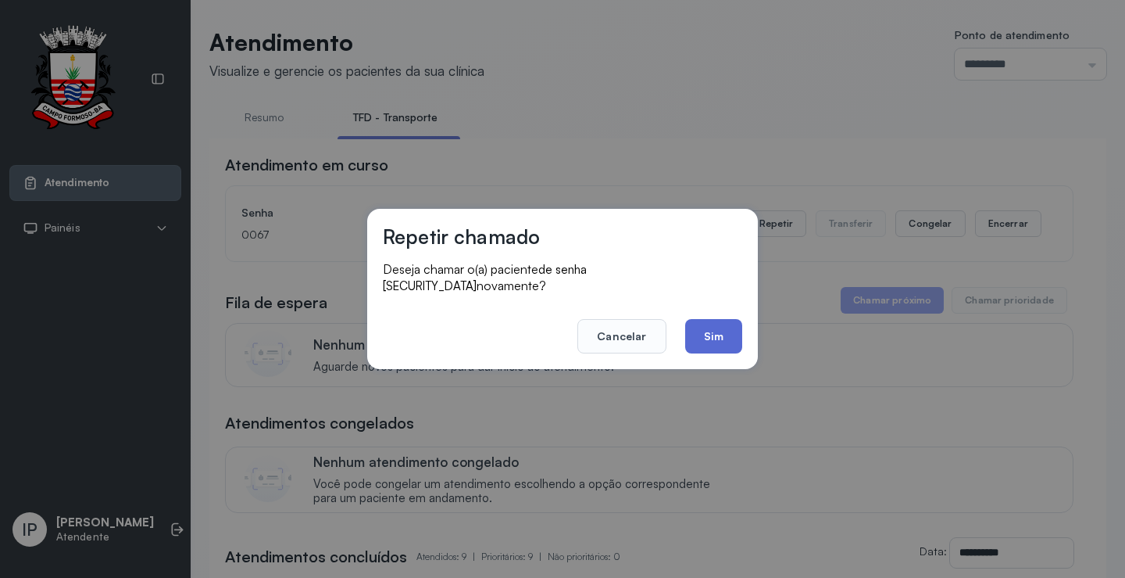
click at [702, 329] on button "Sim" at bounding box center [713, 336] width 57 height 34
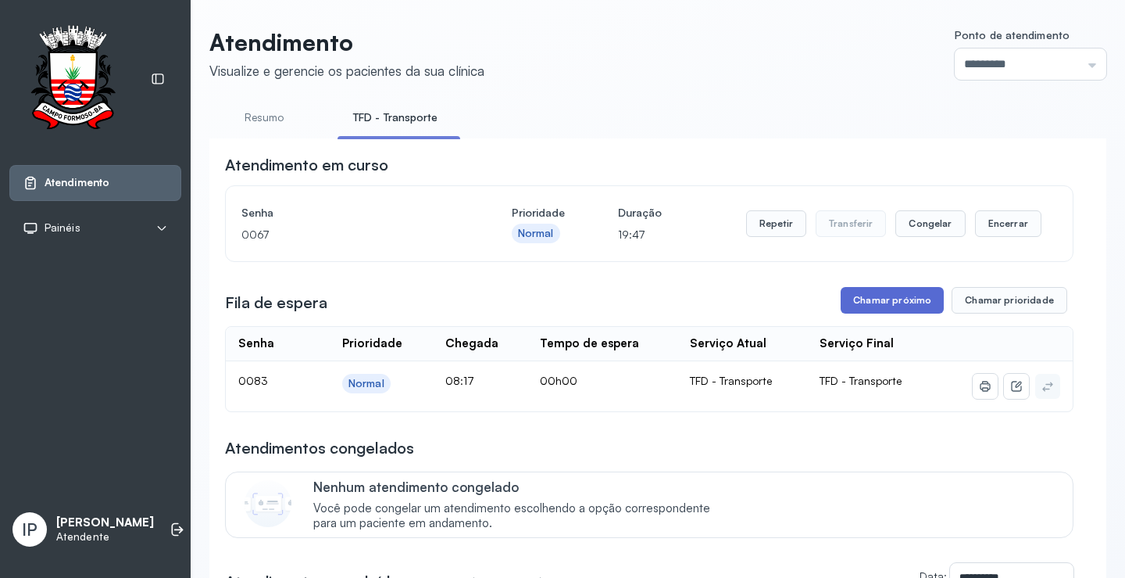
click at [842, 298] on button "Chamar próximo" at bounding box center [892, 300] width 103 height 27
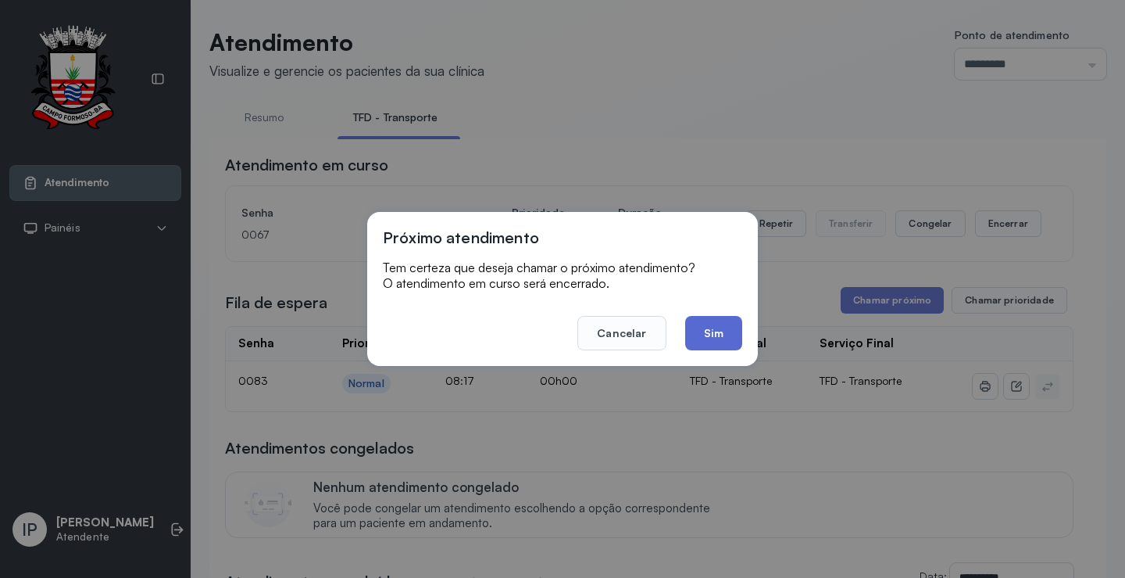
click at [721, 336] on button "Sim" at bounding box center [713, 333] width 57 height 34
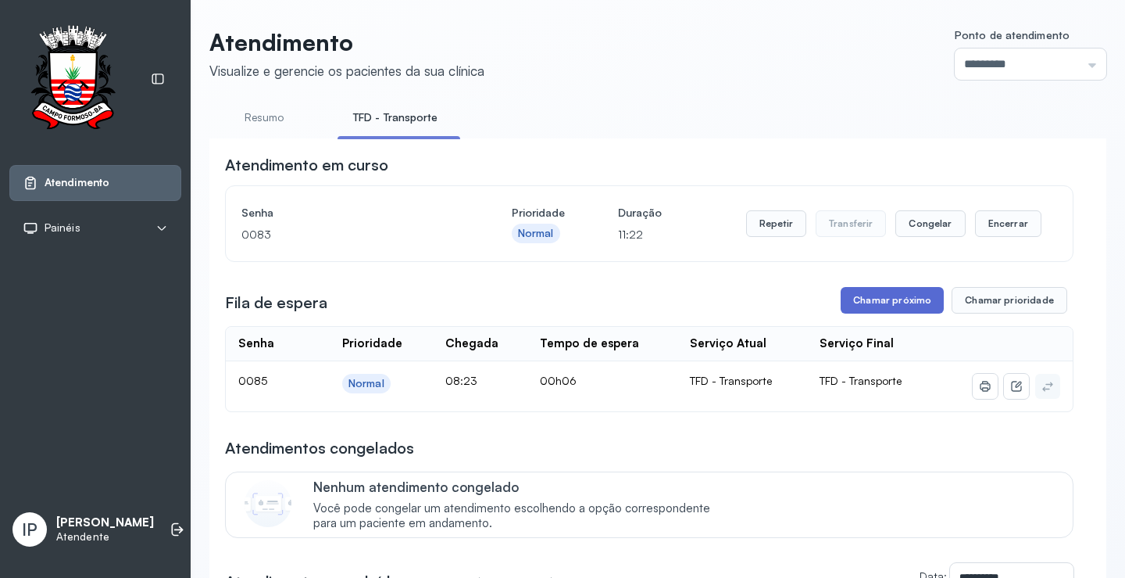
click at [875, 306] on button "Chamar próximo" at bounding box center [892, 300] width 103 height 27
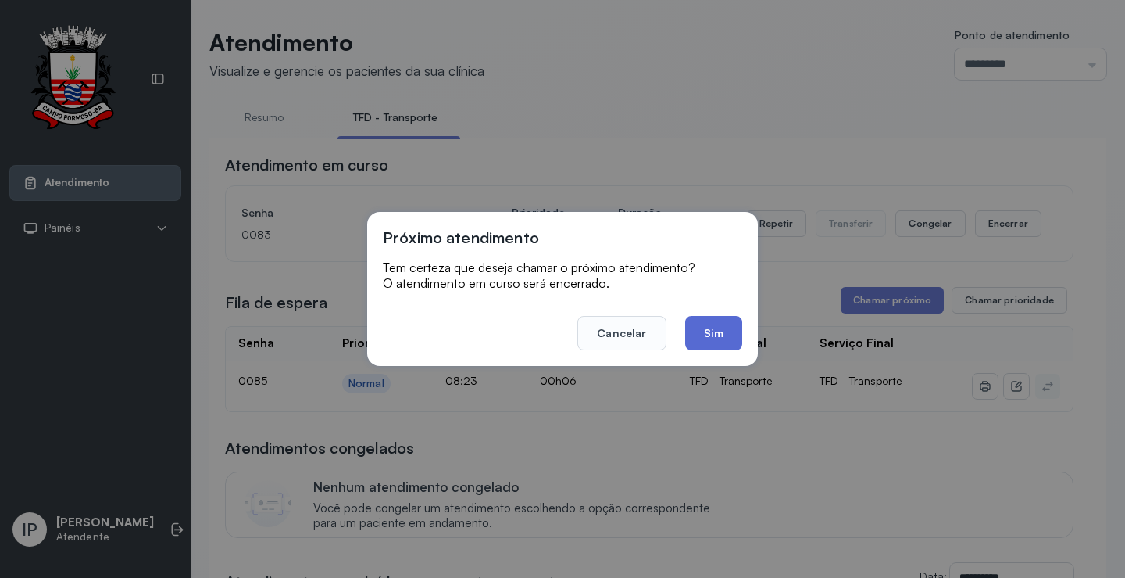
click at [710, 326] on button "Sim" at bounding box center [713, 333] width 57 height 34
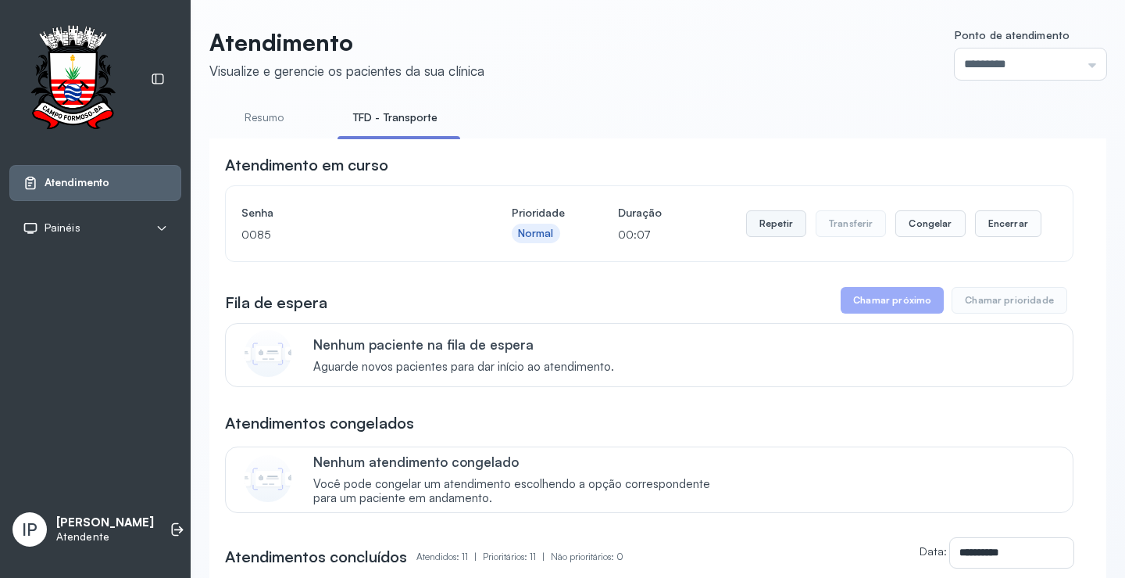
click at [770, 227] on button "Repetir" at bounding box center [776, 223] width 60 height 27
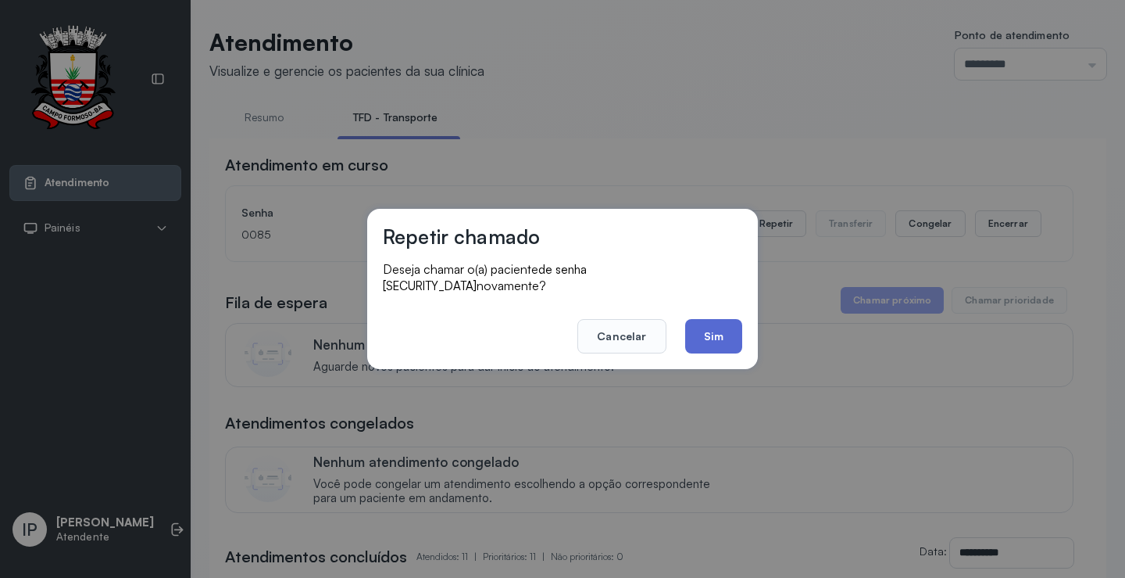
click at [721, 321] on button "Sim" at bounding box center [713, 336] width 57 height 34
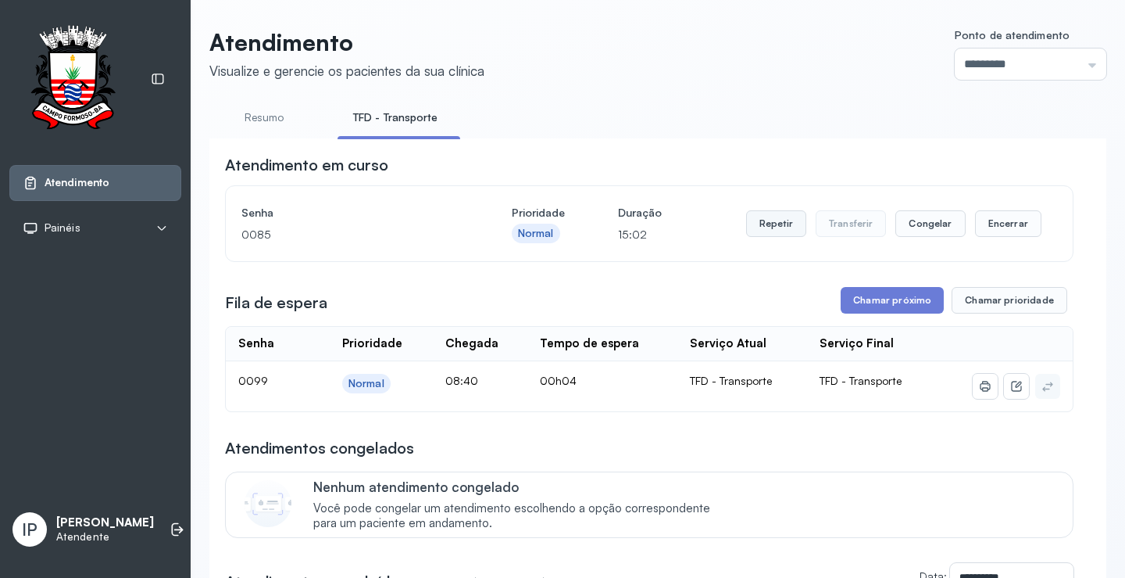
click at [764, 221] on button "Repetir" at bounding box center [776, 223] width 60 height 27
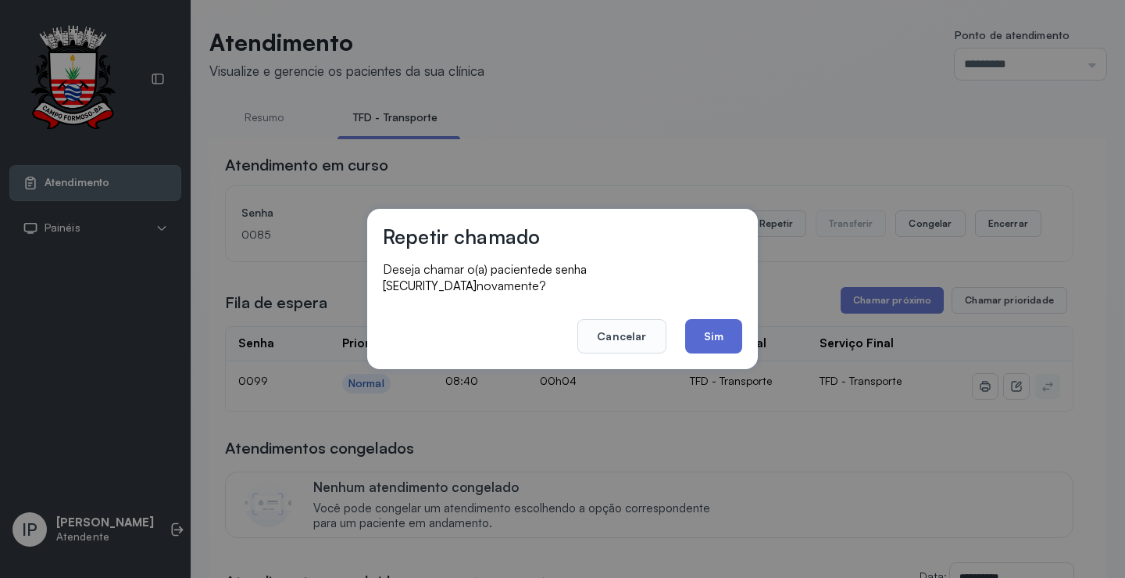
click at [703, 321] on button "Sim" at bounding box center [713, 336] width 57 height 34
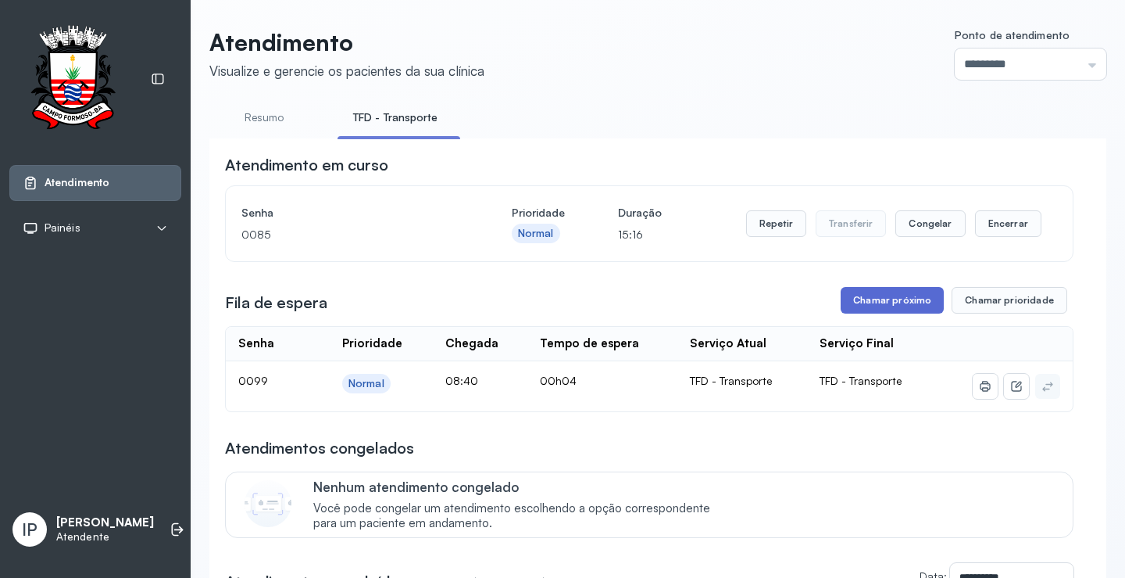
click at [857, 301] on button "Chamar próximo" at bounding box center [892, 300] width 103 height 27
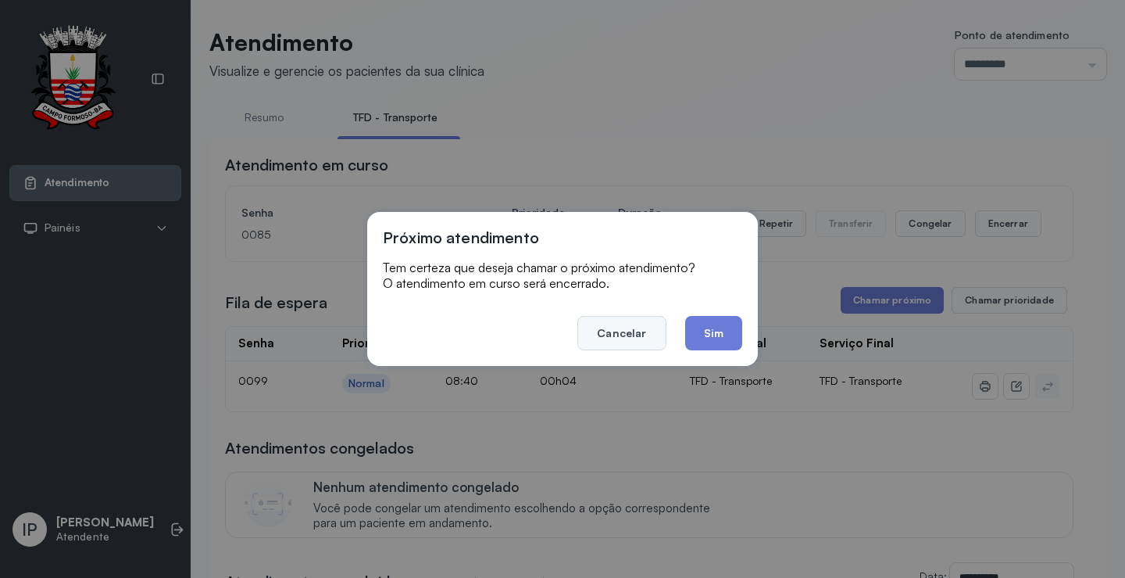
click at [648, 325] on button "Cancelar" at bounding box center [622, 333] width 88 height 34
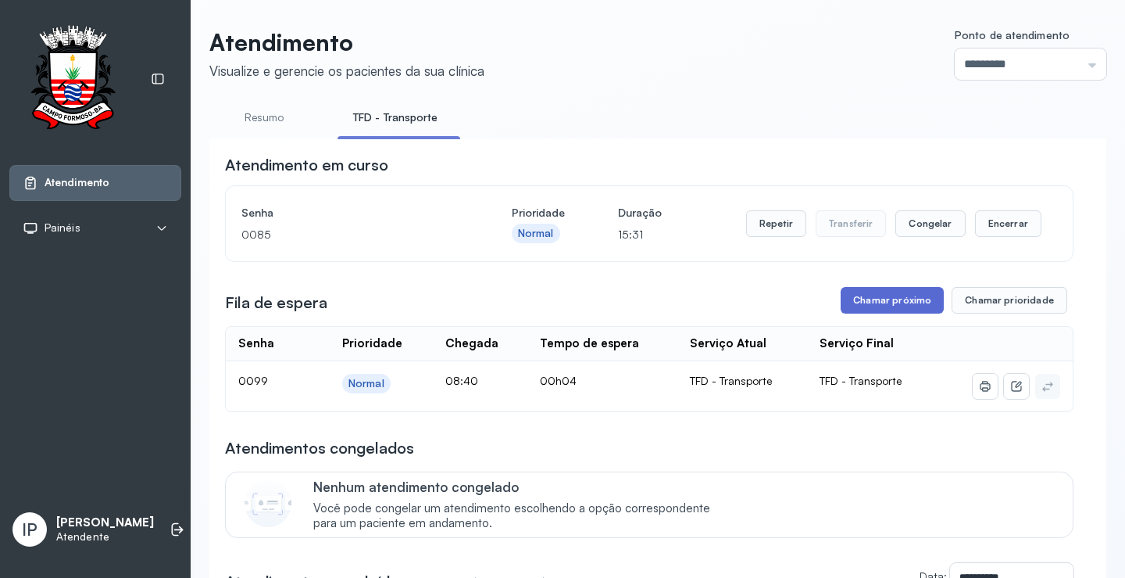
click at [889, 299] on button "Chamar próximo" at bounding box center [892, 300] width 103 height 27
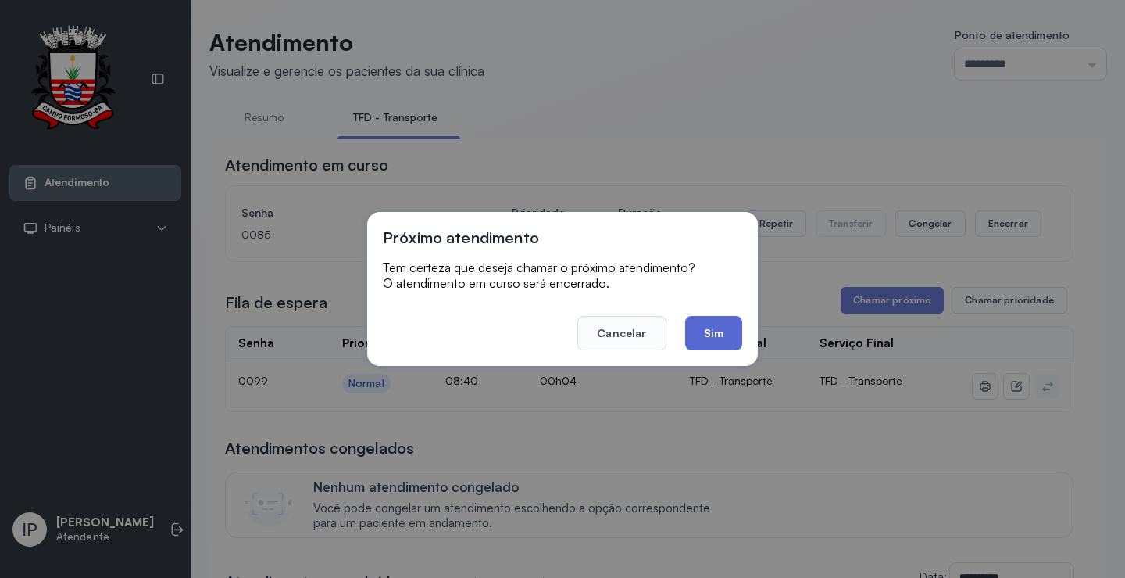
click at [690, 321] on button "Sim" at bounding box center [713, 333] width 57 height 34
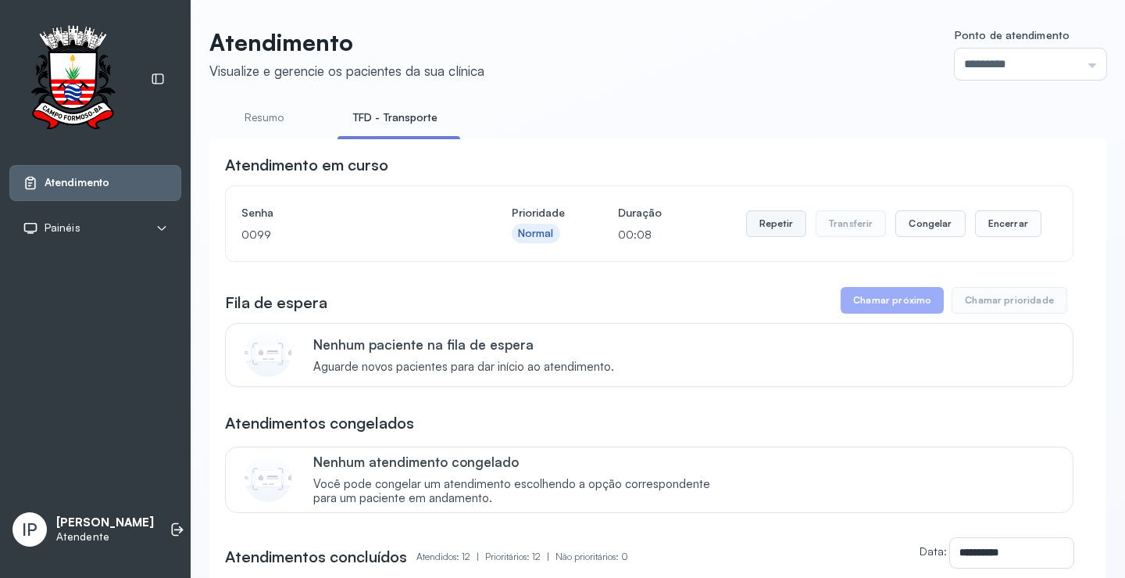
click at [764, 227] on button "Repetir" at bounding box center [776, 223] width 60 height 27
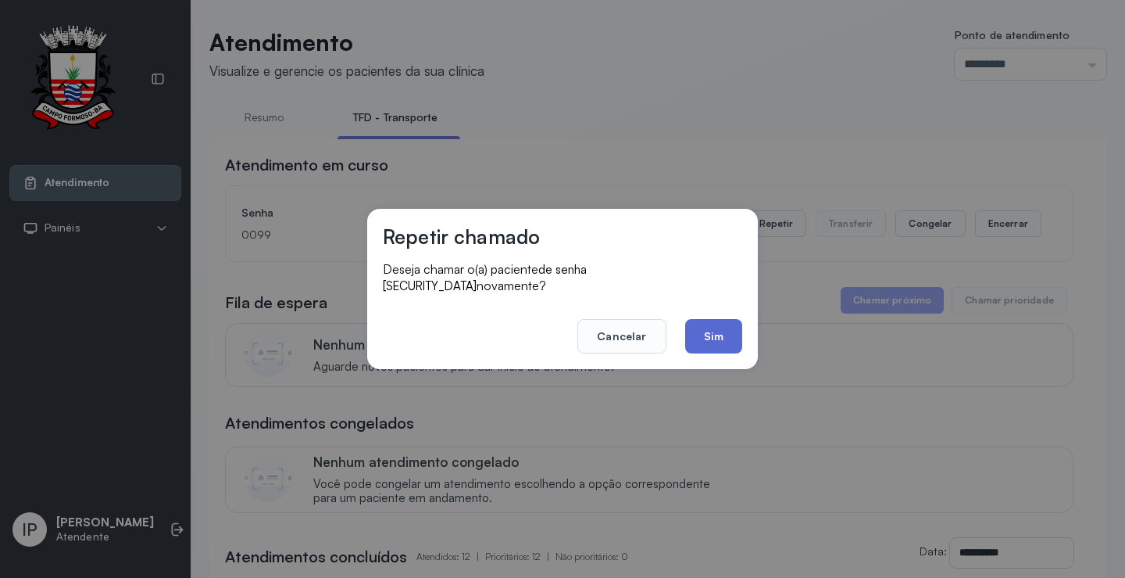
click at [701, 335] on button "Sim" at bounding box center [713, 336] width 57 height 34
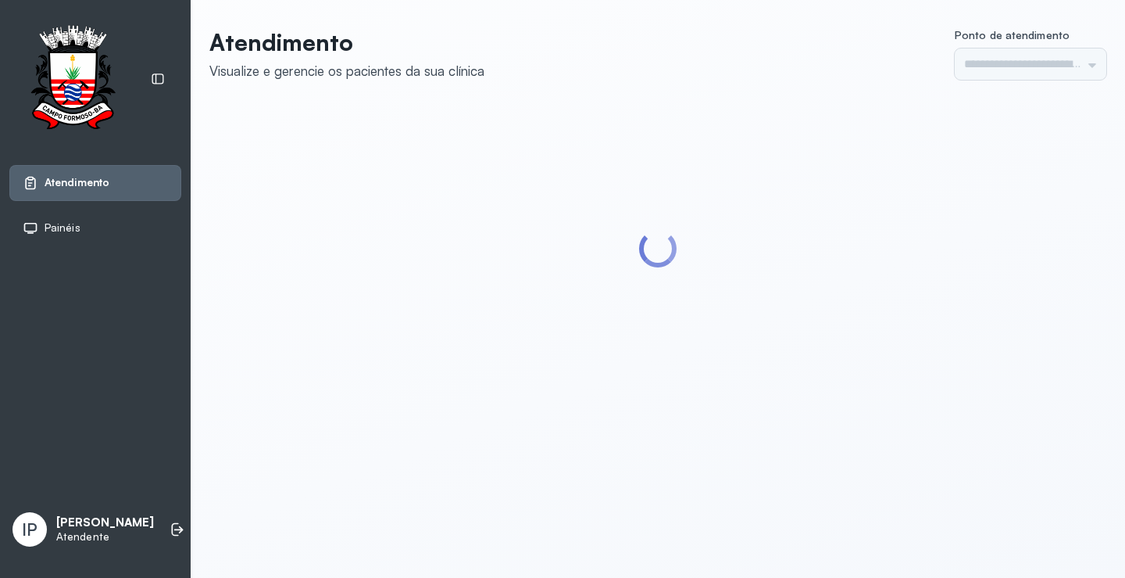
type input "*********"
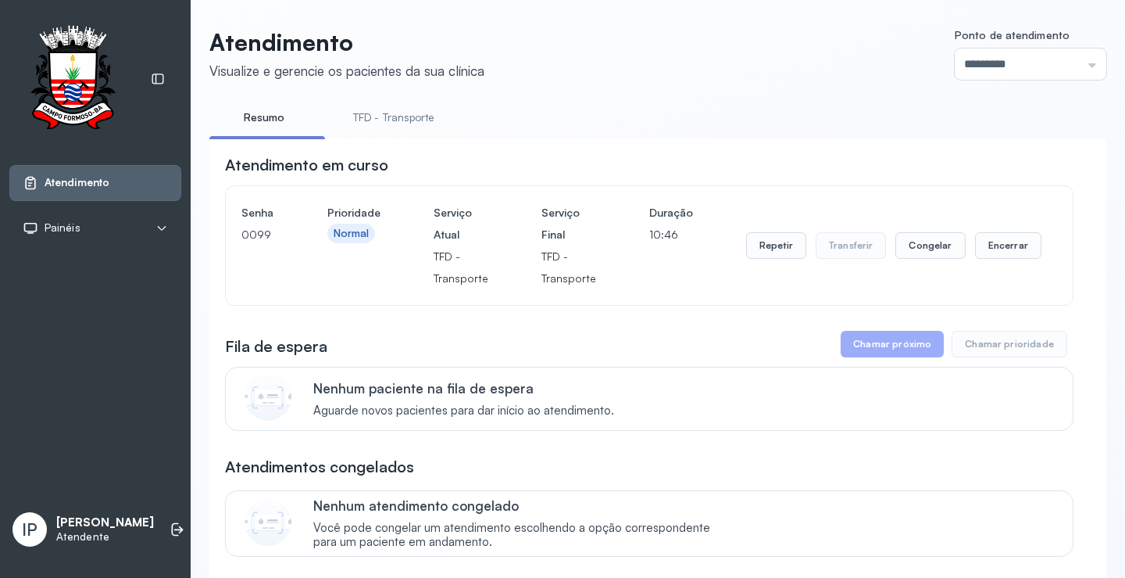
click at [398, 111] on link "TFD - Transporte" at bounding box center [394, 118] width 113 height 26
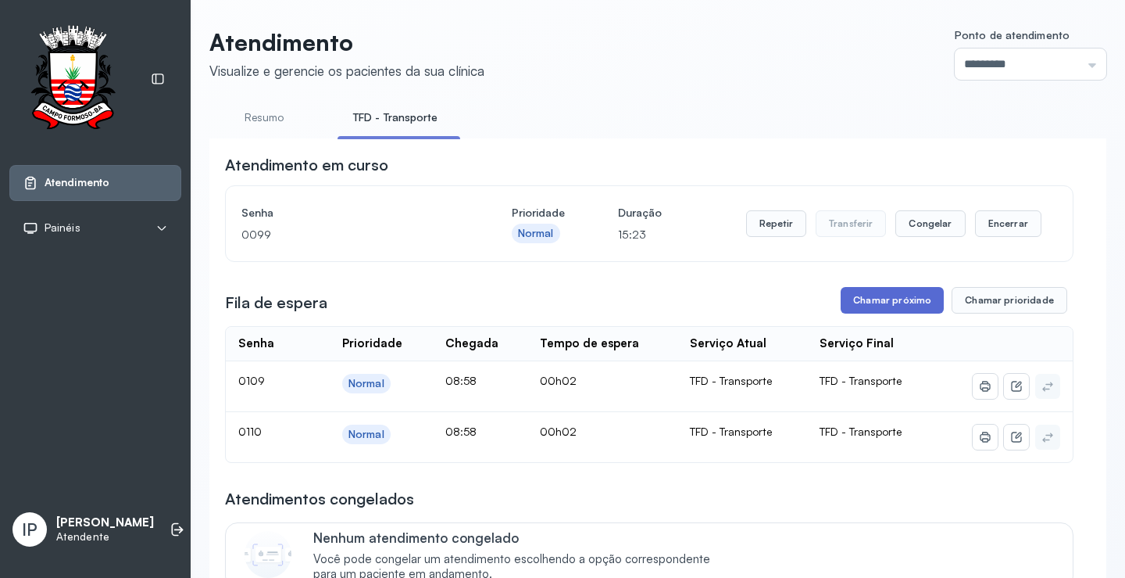
click at [875, 298] on button "Chamar próximo" at bounding box center [892, 300] width 103 height 27
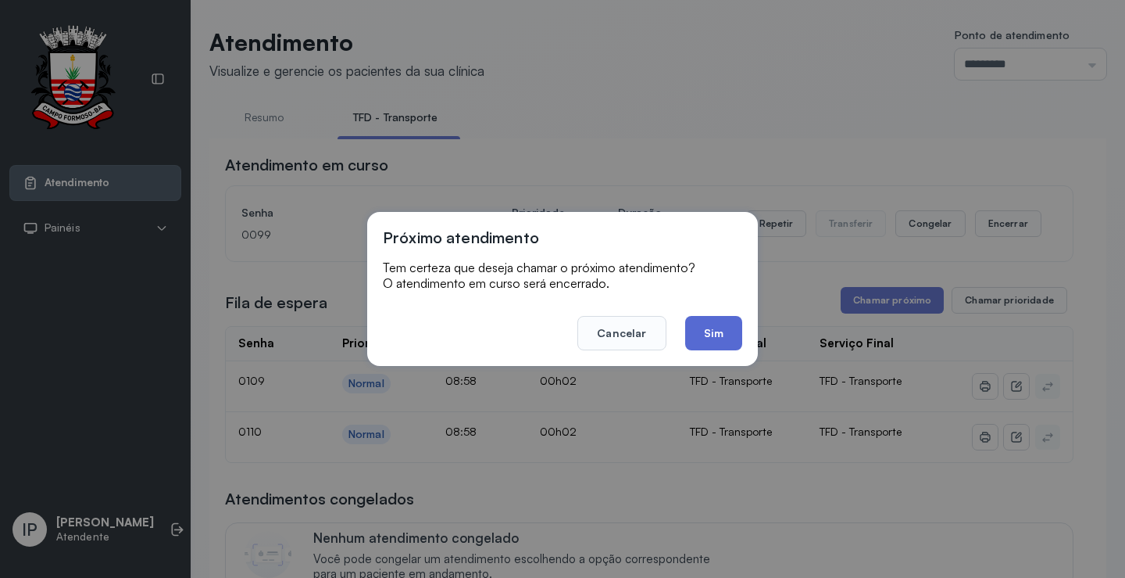
click at [725, 327] on button "Sim" at bounding box center [713, 333] width 57 height 34
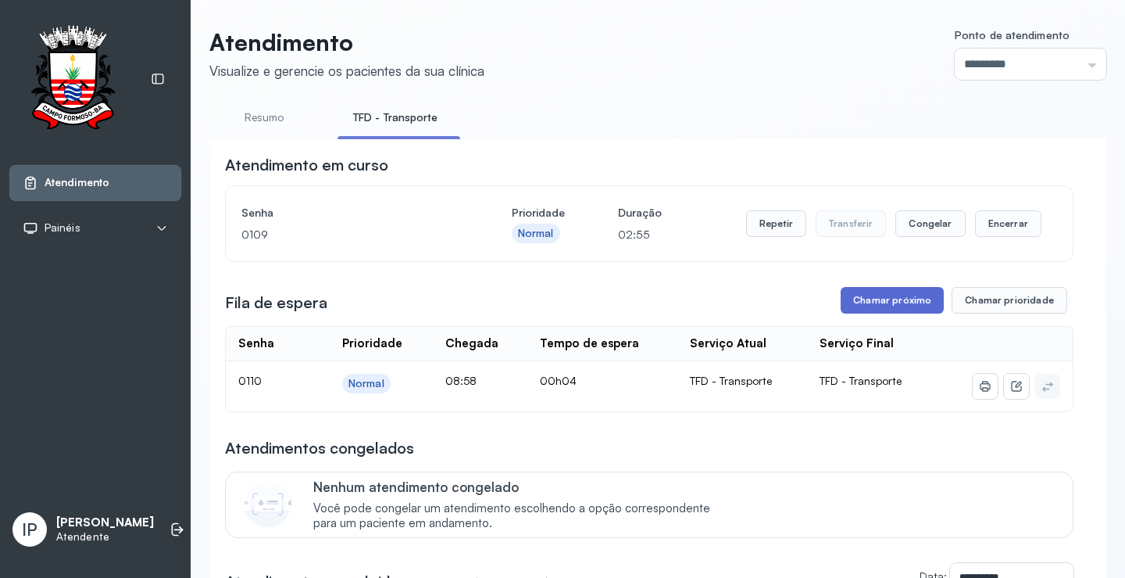
click at [863, 298] on button "Chamar próximo" at bounding box center [892, 300] width 103 height 27
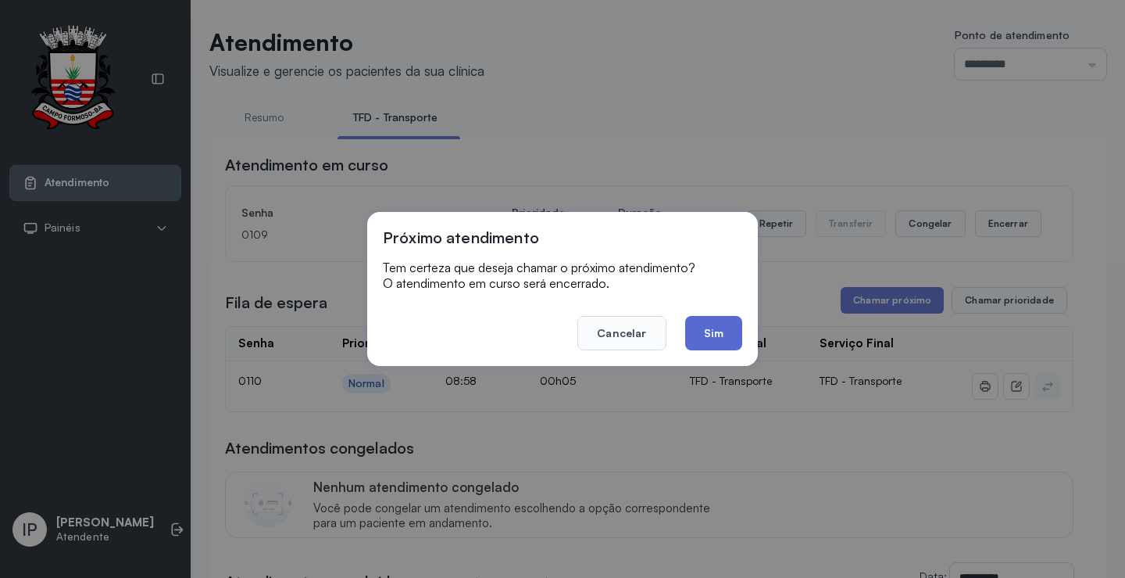
click at [714, 324] on button "Sim" at bounding box center [713, 333] width 57 height 34
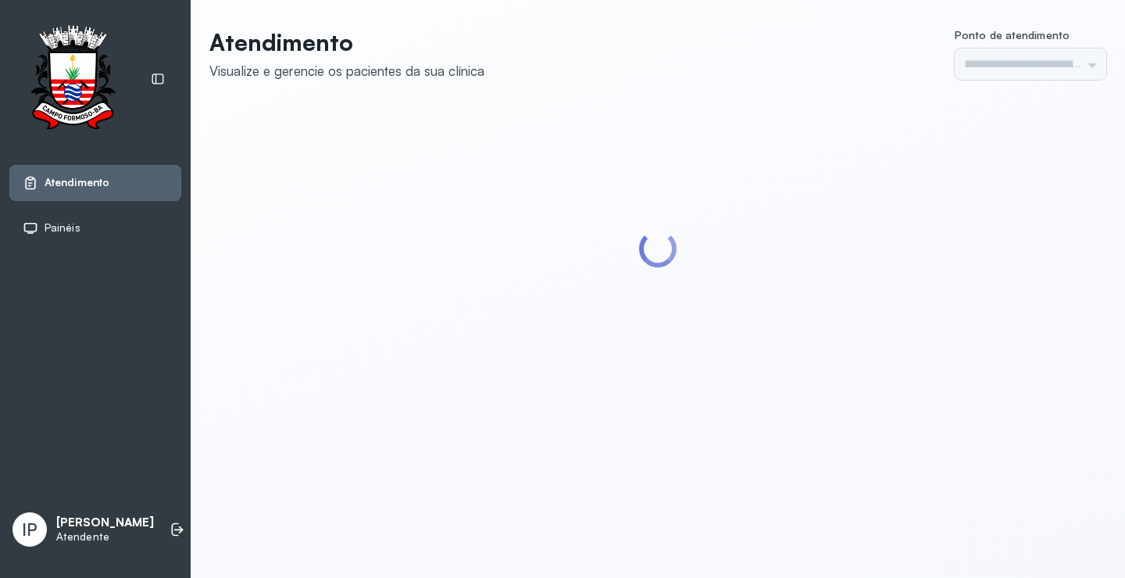
type input "*********"
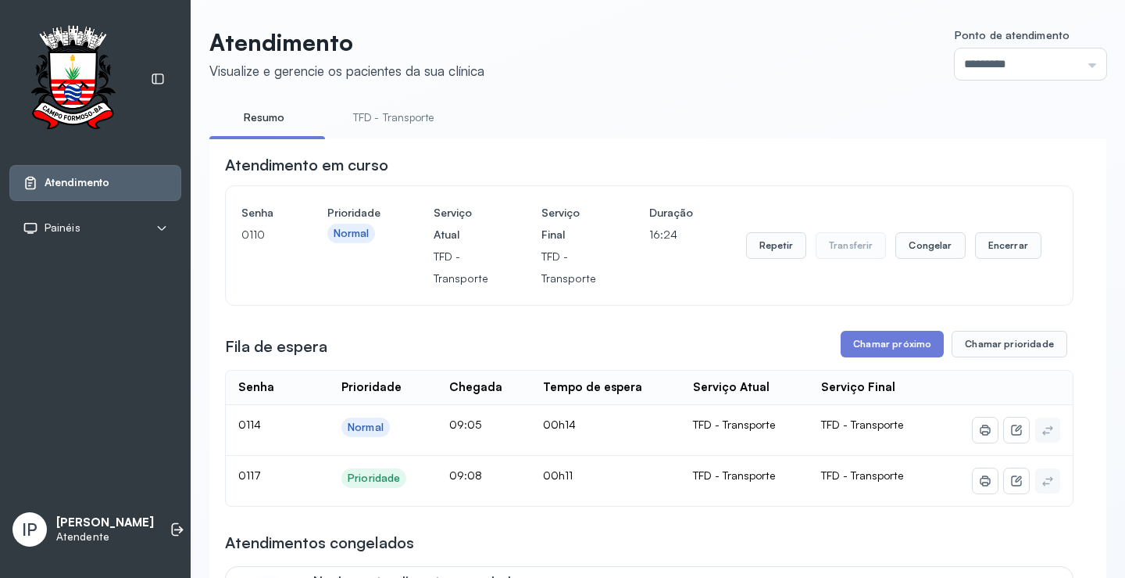
click at [397, 112] on link "TFD - Transporte" at bounding box center [394, 118] width 113 height 26
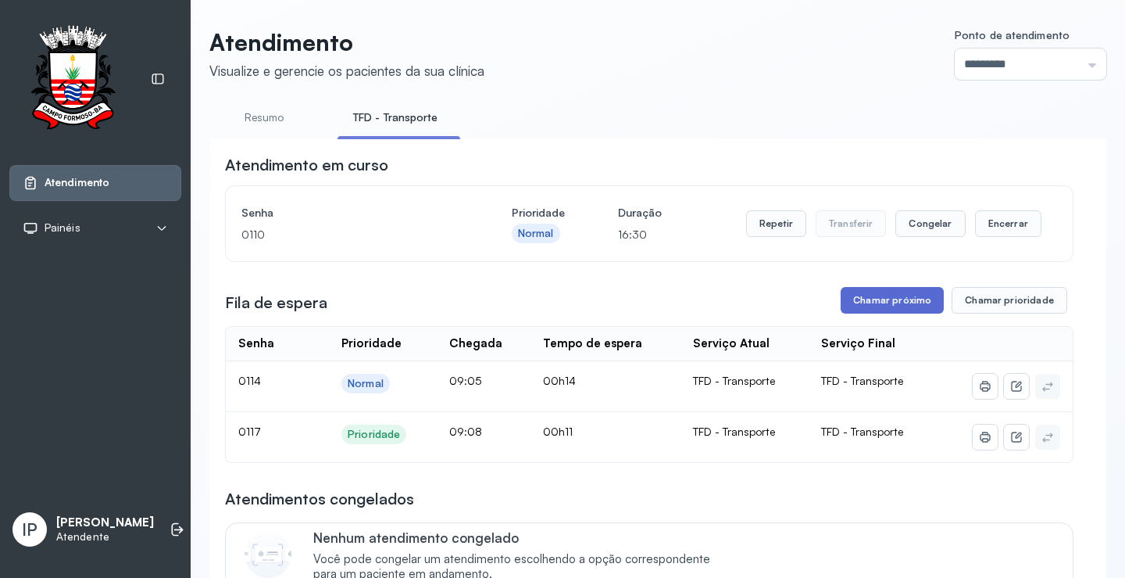
click at [873, 305] on button "Chamar próximo" at bounding box center [892, 300] width 103 height 27
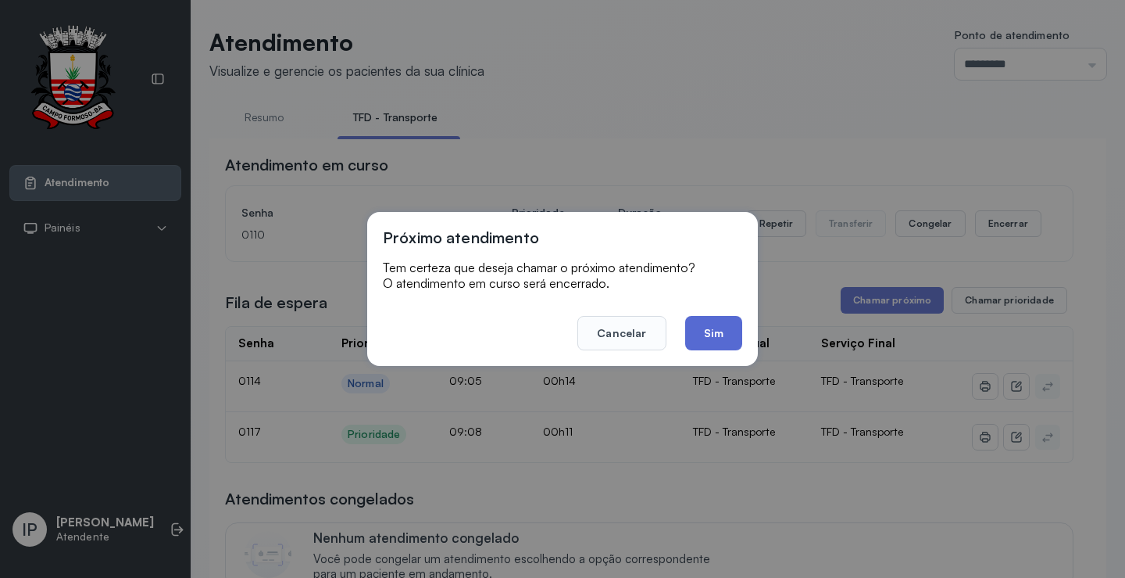
click at [720, 329] on button "Sim" at bounding box center [713, 333] width 57 height 34
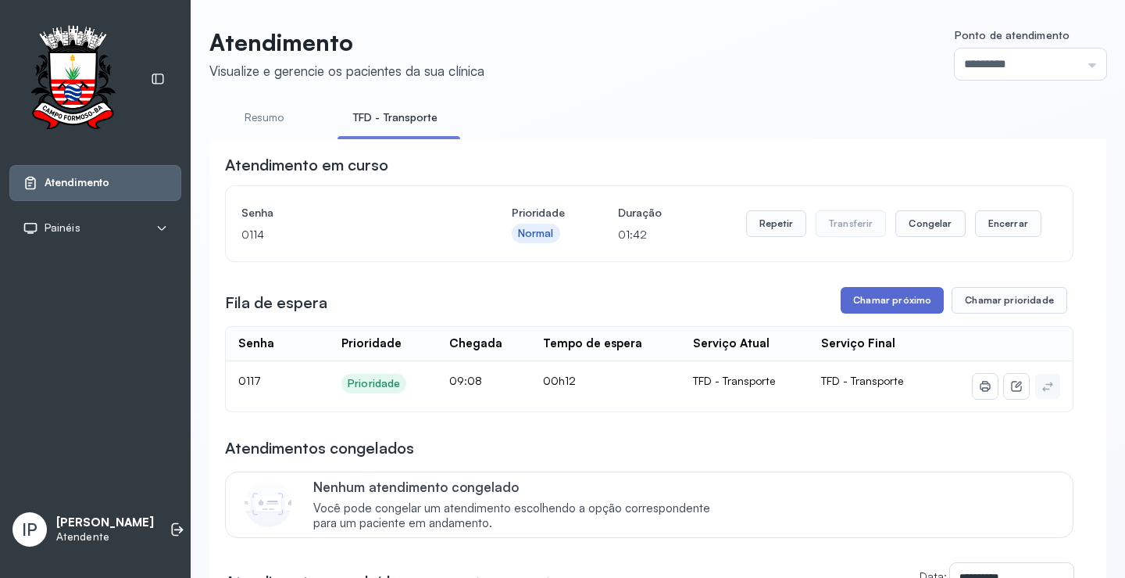
click at [892, 308] on button "Chamar próximo" at bounding box center [892, 300] width 103 height 27
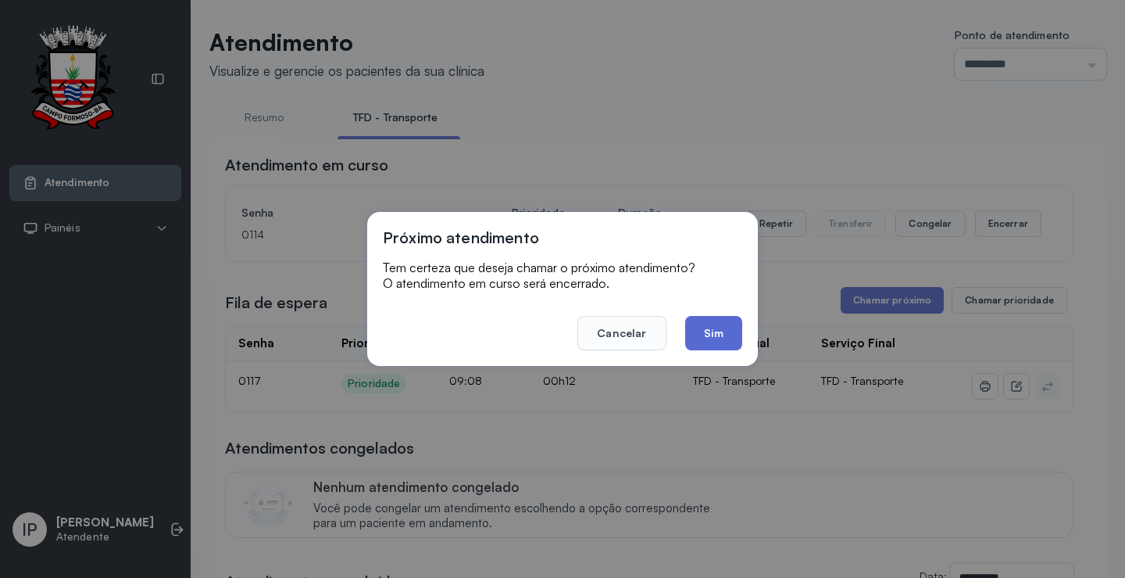
click at [698, 332] on button "Sim" at bounding box center [713, 333] width 57 height 34
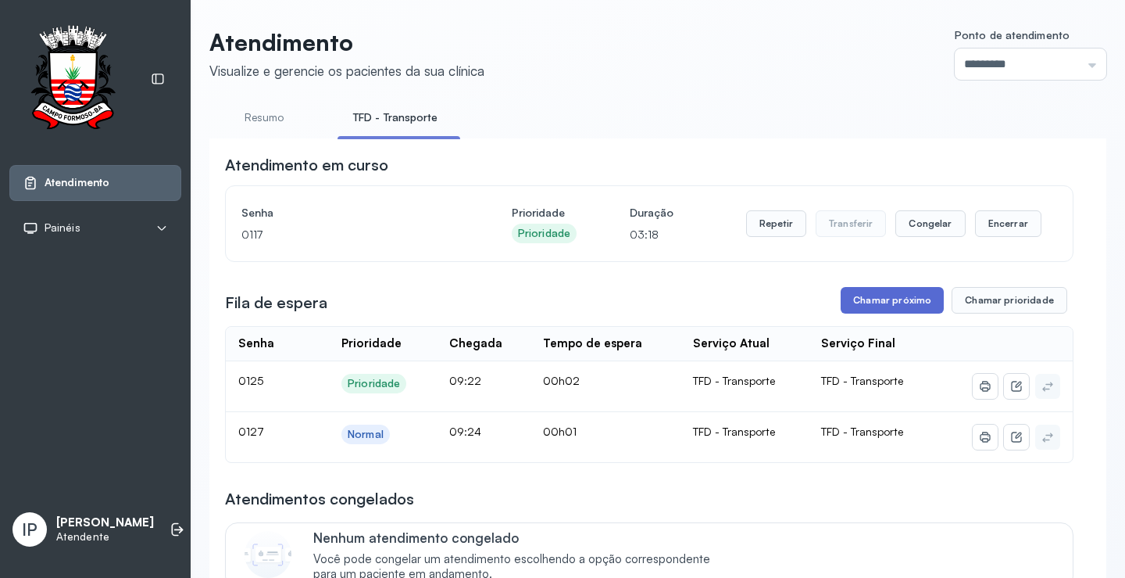
click at [875, 299] on button "Chamar próximo" at bounding box center [892, 300] width 103 height 27
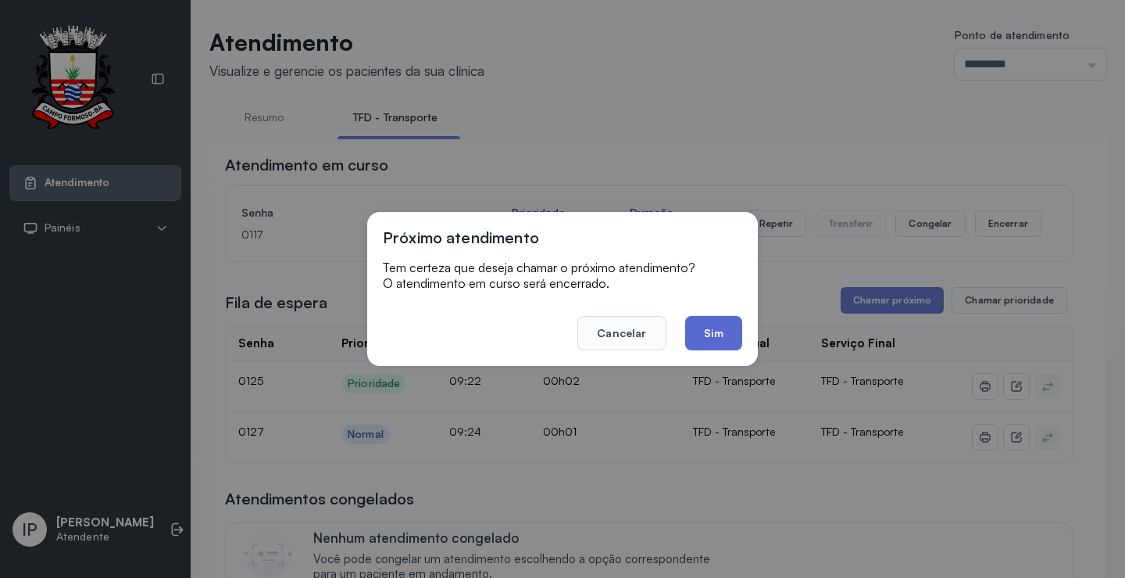
click at [698, 334] on button "Sim" at bounding box center [713, 333] width 57 height 34
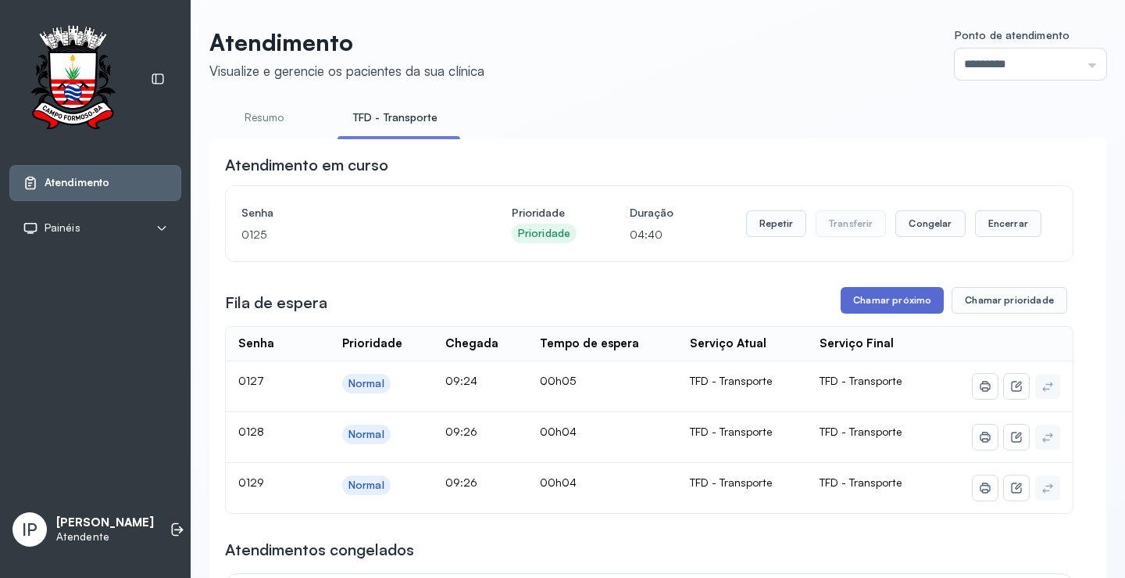
click at [885, 313] on button "Chamar próximo" at bounding box center [892, 300] width 103 height 27
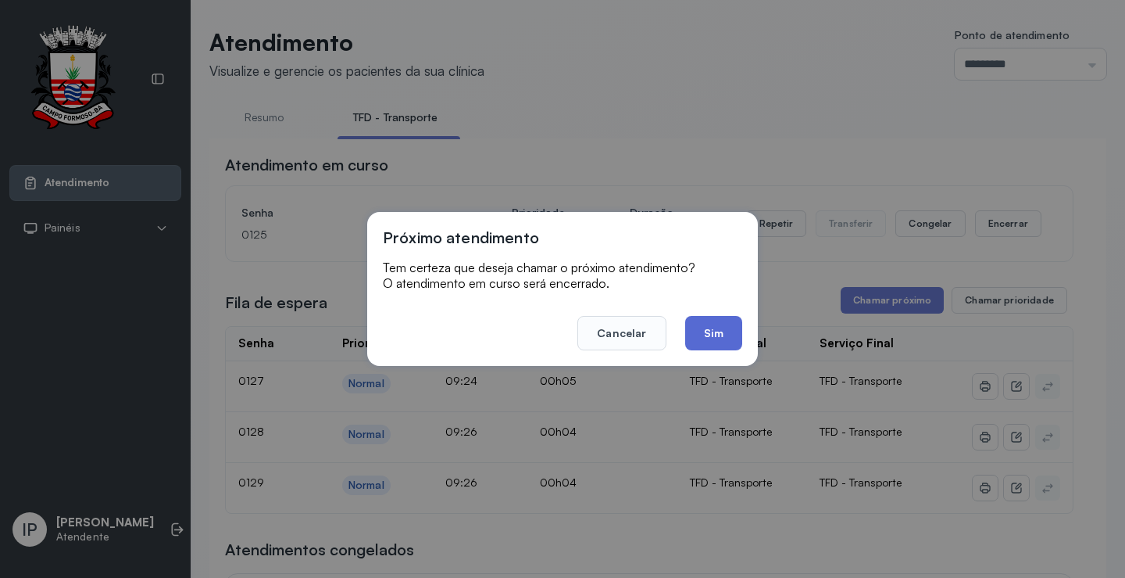
click at [687, 341] on button "Sim" at bounding box center [713, 333] width 57 height 34
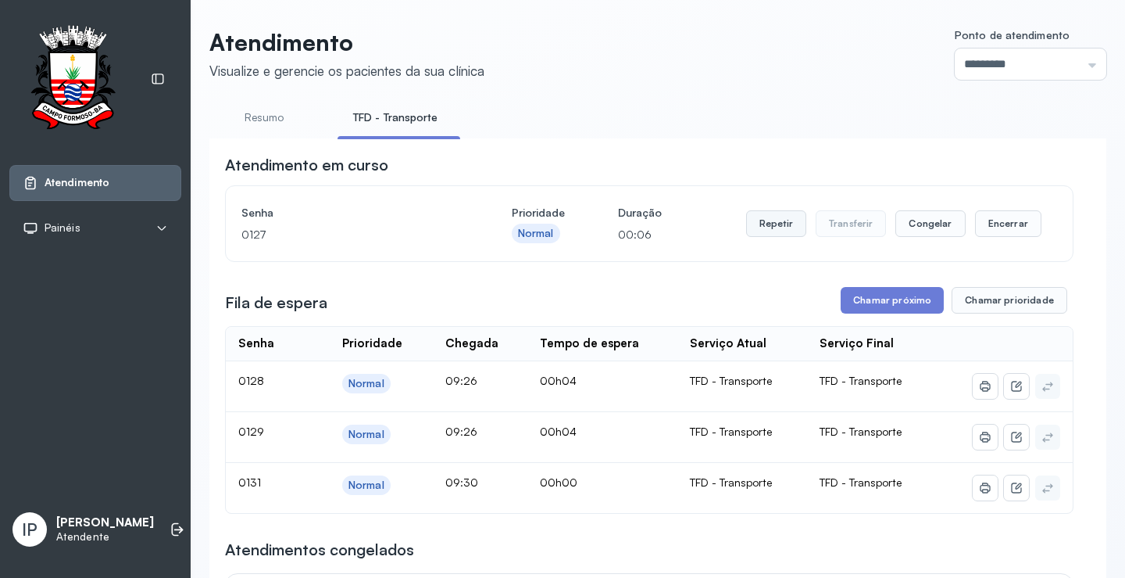
click at [773, 222] on button "Repetir" at bounding box center [776, 223] width 60 height 27
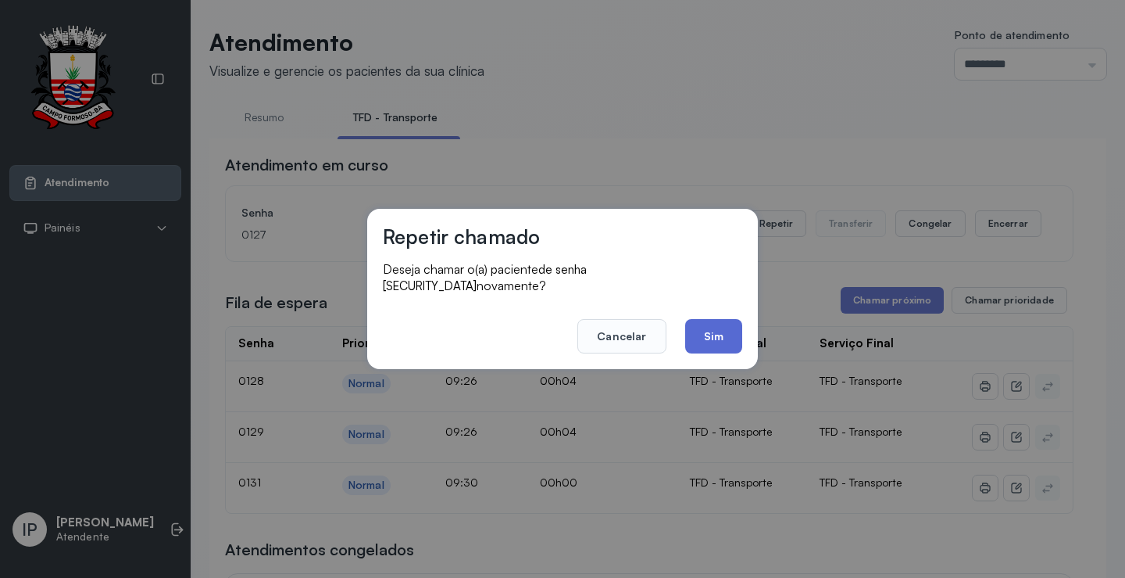
click at [705, 320] on button "Sim" at bounding box center [713, 336] width 57 height 34
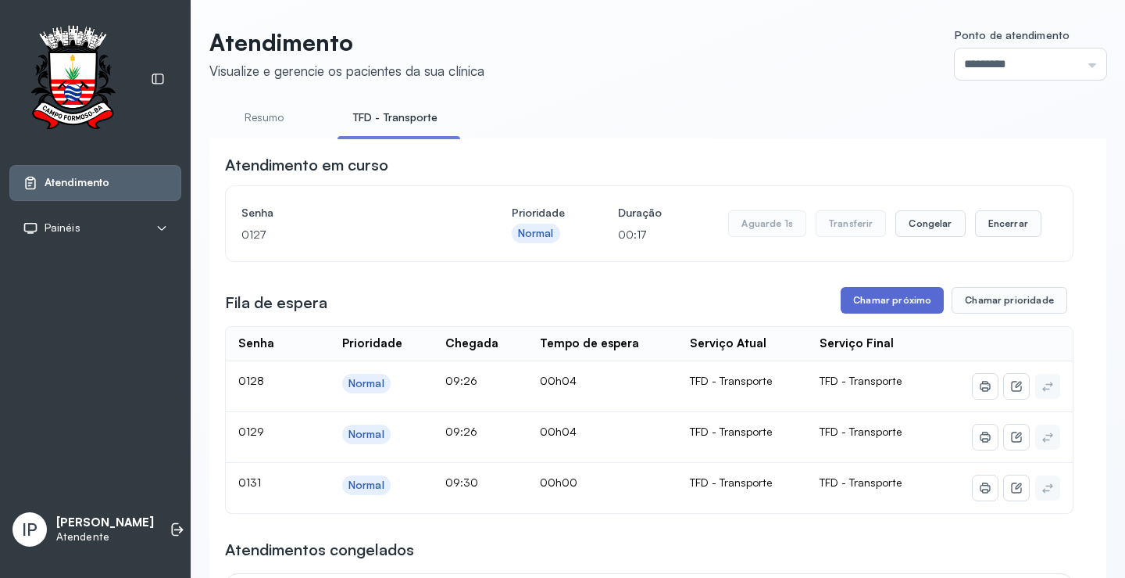
click at [889, 306] on button "Chamar próximo" at bounding box center [892, 300] width 103 height 27
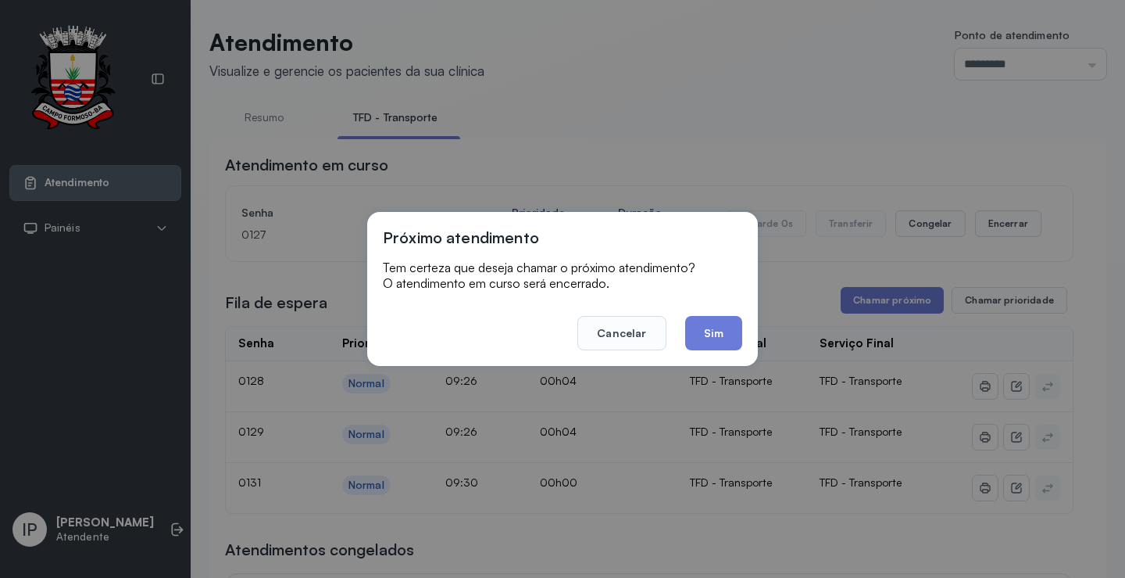
click at [747, 337] on div "Próximo atendimento Tem certeza que deseja chamar o próximo atendimento? O aten…" at bounding box center [562, 289] width 391 height 154
click at [739, 338] on button "Sim" at bounding box center [713, 333] width 57 height 34
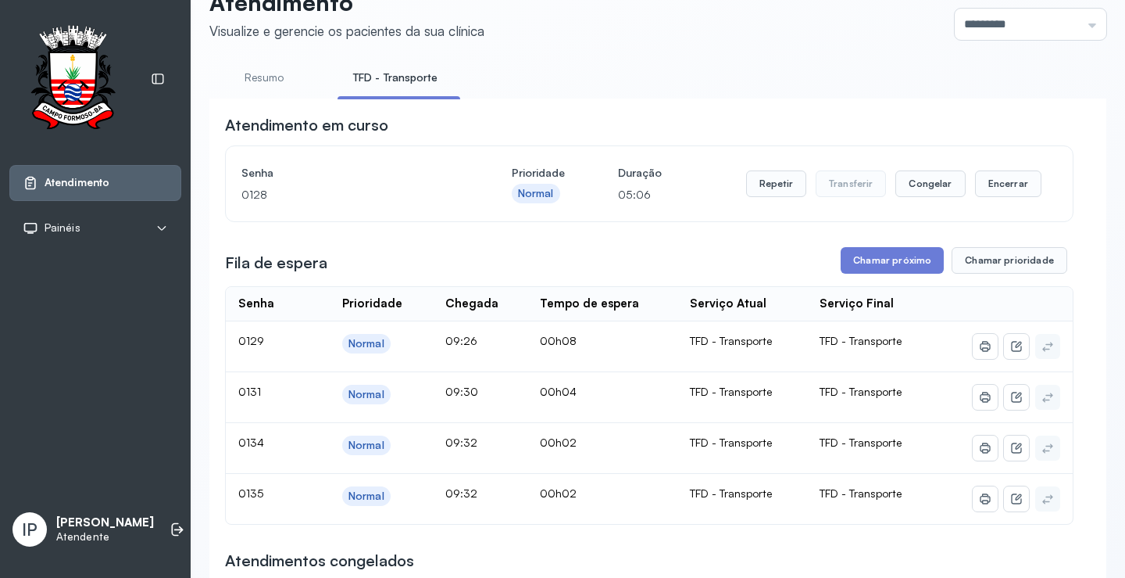
scroll to position [78, 0]
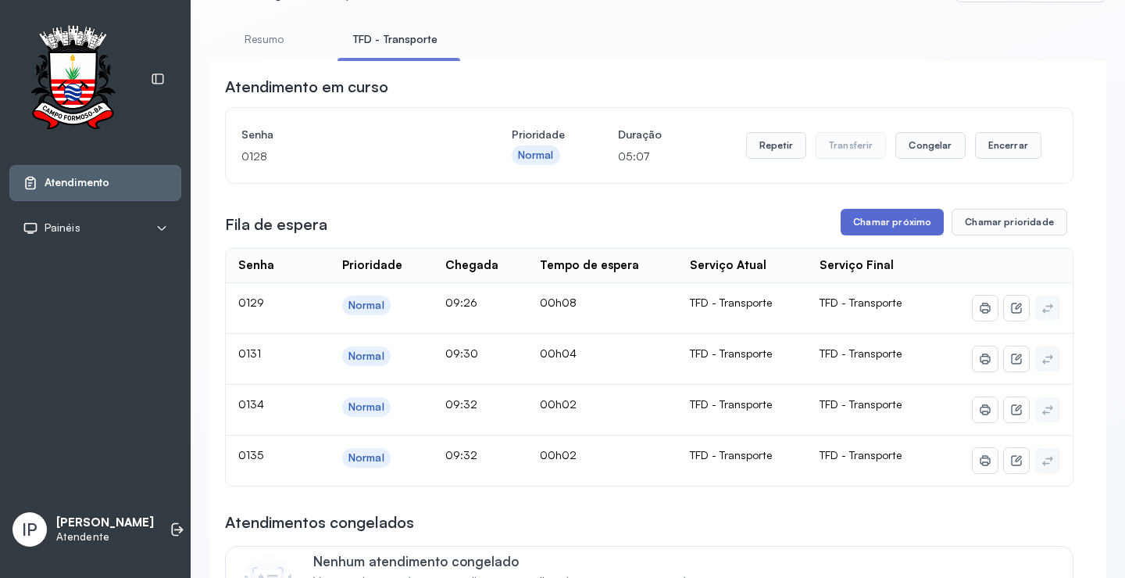
click at [872, 219] on button "Chamar próximo" at bounding box center [892, 222] width 103 height 27
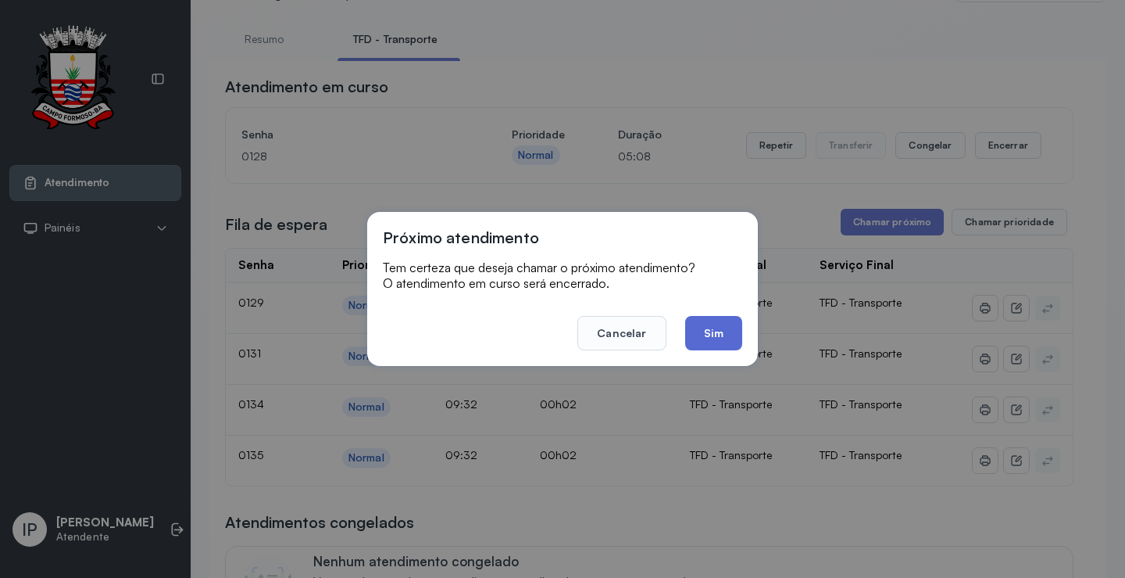
click at [730, 327] on button "Sim" at bounding box center [713, 333] width 57 height 34
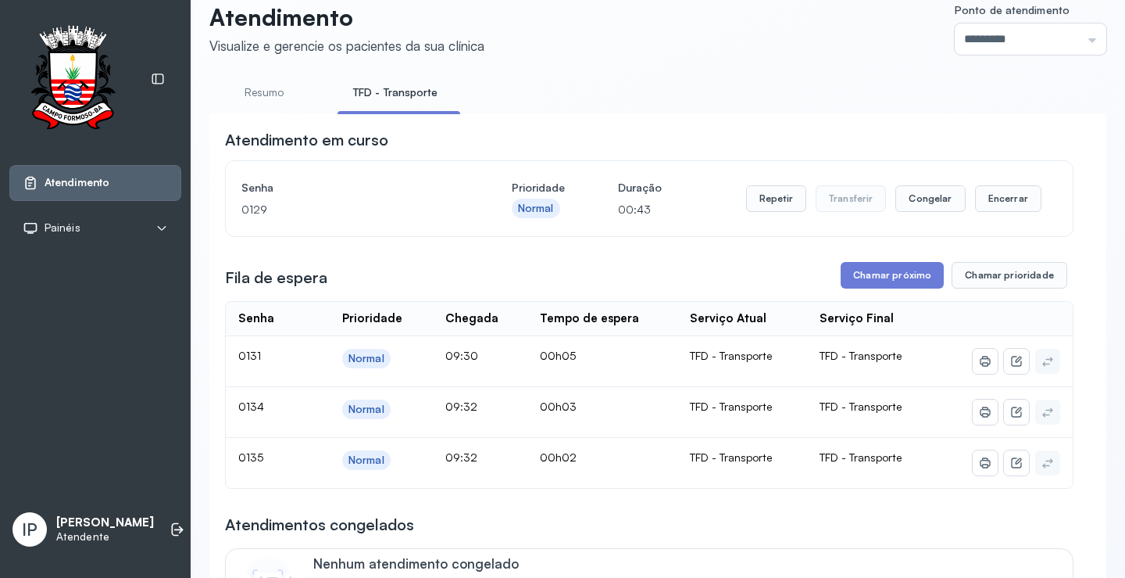
scroll to position [0, 0]
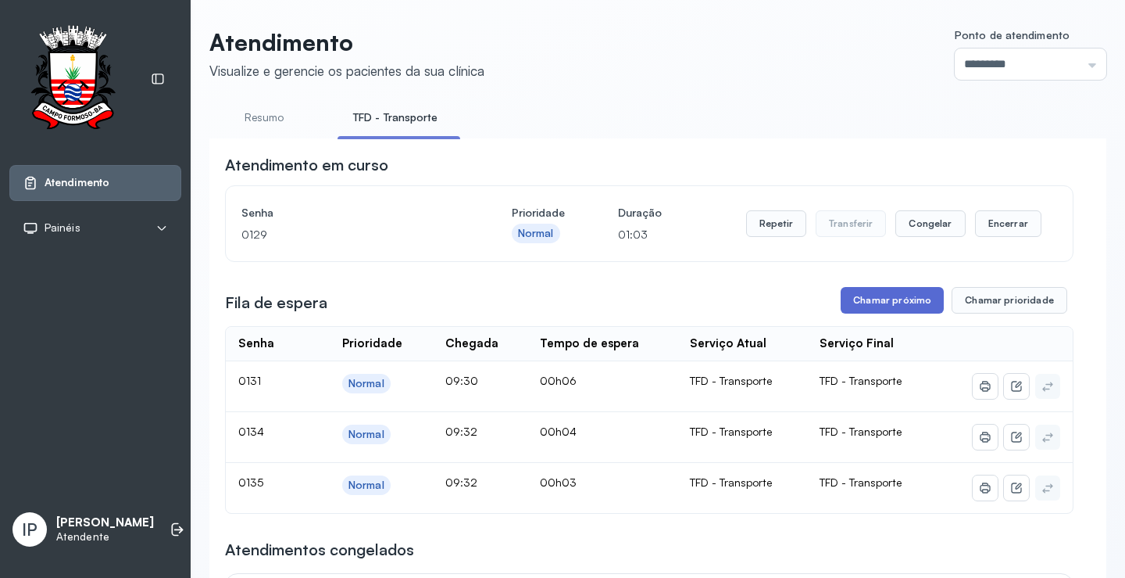
click at [873, 309] on button "Chamar próximo" at bounding box center [892, 300] width 103 height 27
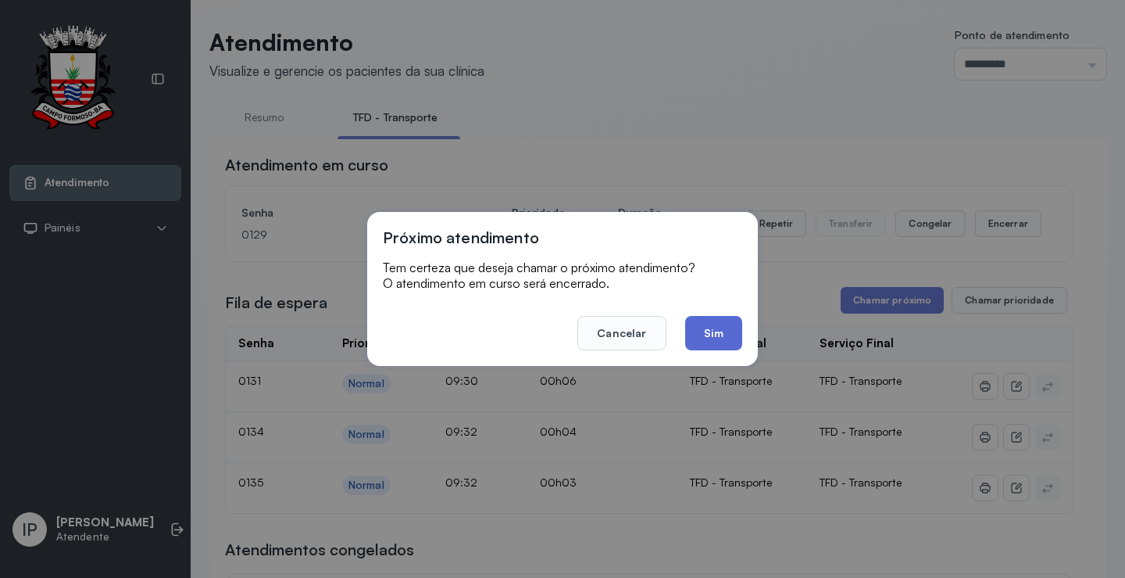
click at [728, 342] on button "Sim" at bounding box center [713, 333] width 57 height 34
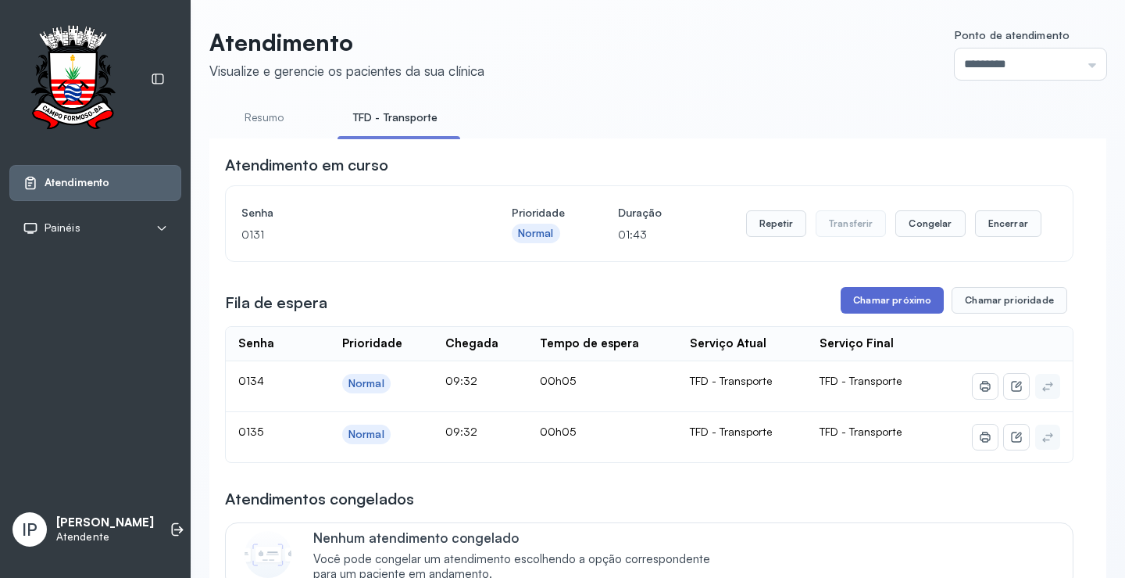
click at [888, 310] on button "Chamar próximo" at bounding box center [892, 300] width 103 height 27
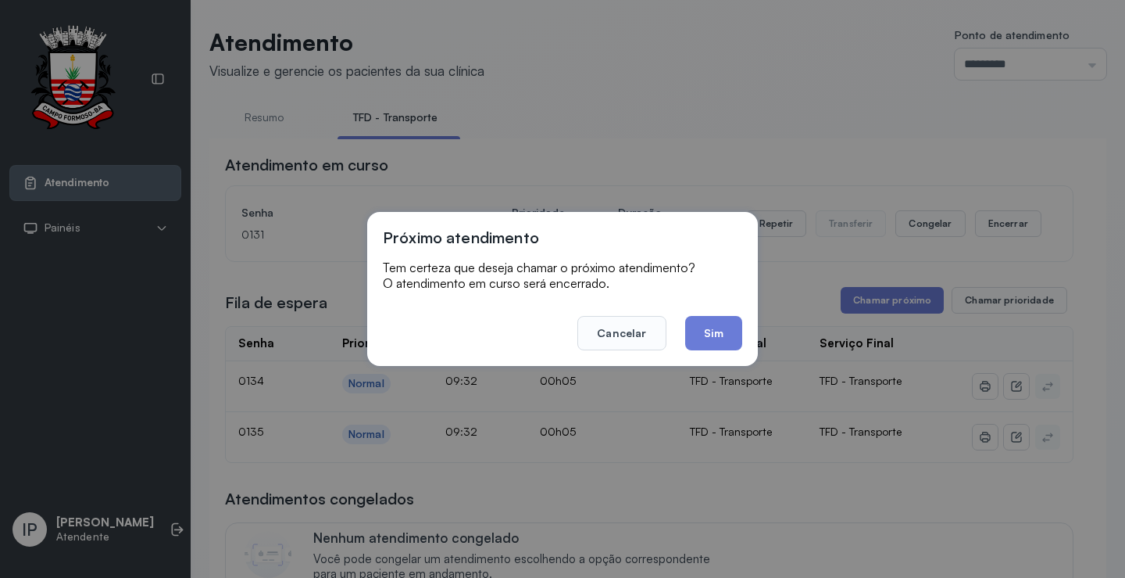
click at [735, 315] on footer "Cancelar Sim" at bounding box center [562, 322] width 359 height 56
click at [729, 322] on button "Sim" at bounding box center [713, 333] width 57 height 34
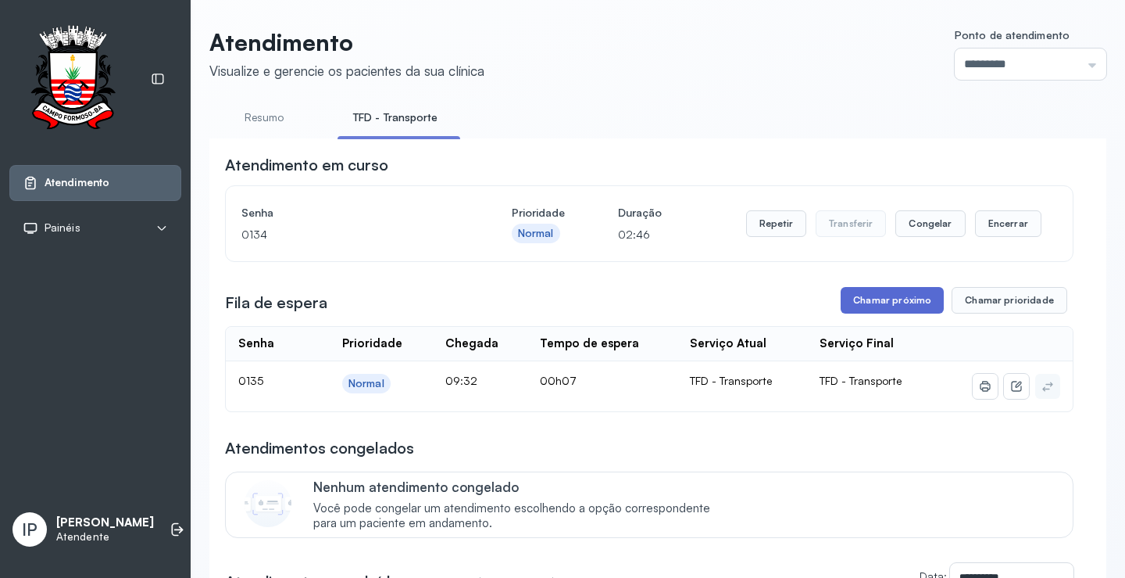
click at [854, 306] on button "Chamar próximo" at bounding box center [892, 300] width 103 height 27
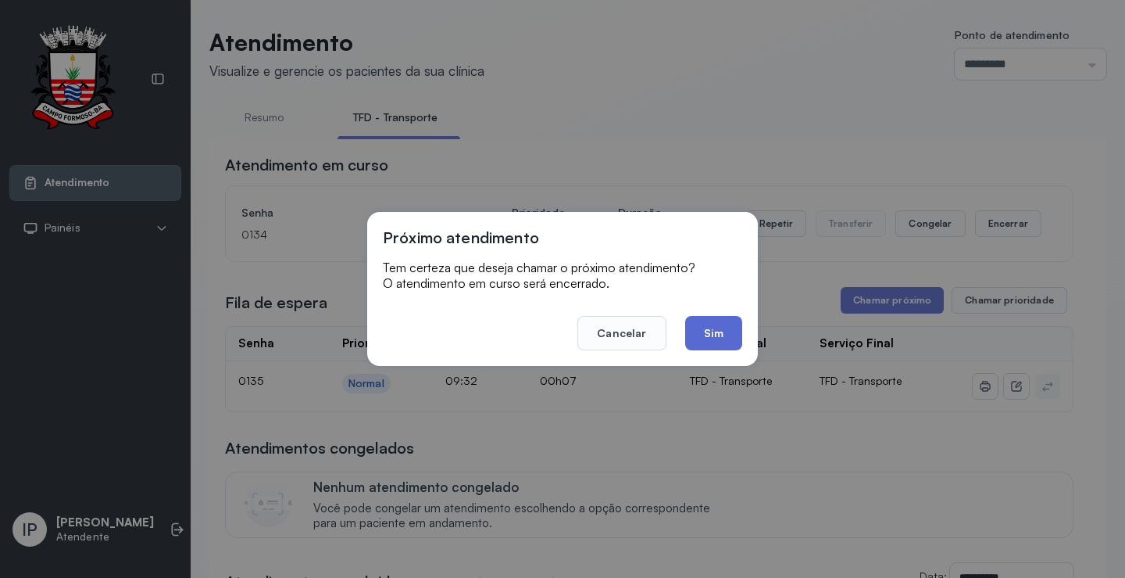
click at [730, 330] on button "Sim" at bounding box center [713, 333] width 57 height 34
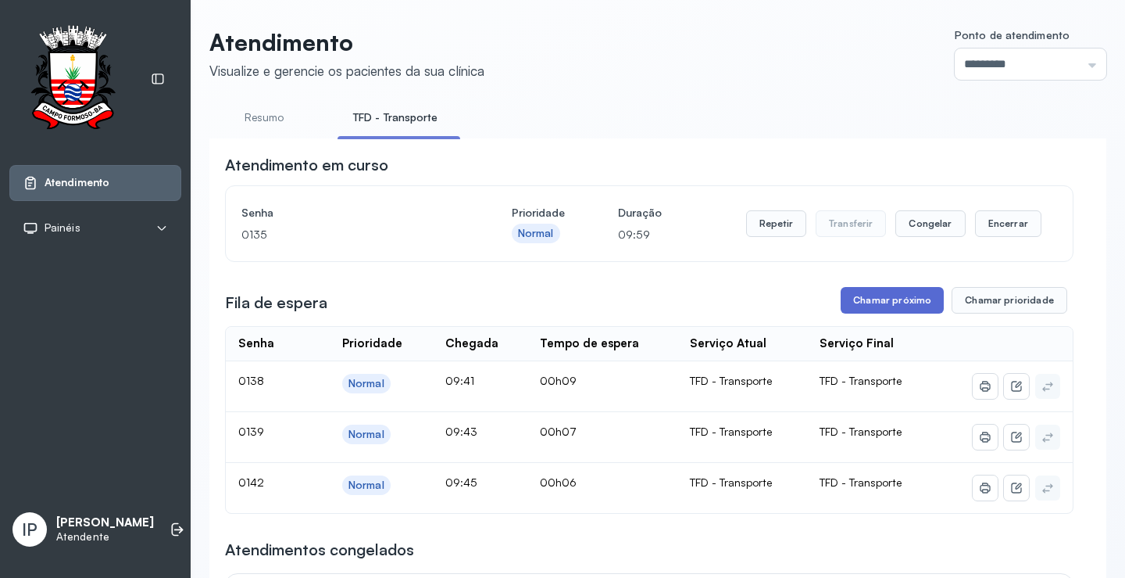
click at [916, 299] on button "Chamar próximo" at bounding box center [892, 300] width 103 height 27
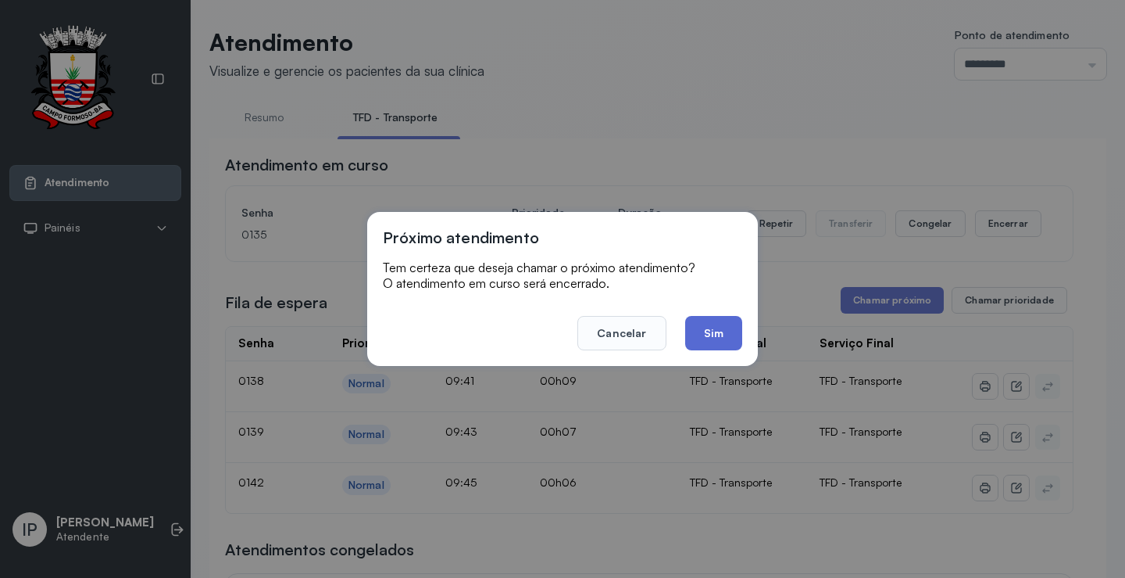
click at [732, 339] on button "Sim" at bounding box center [713, 333] width 57 height 34
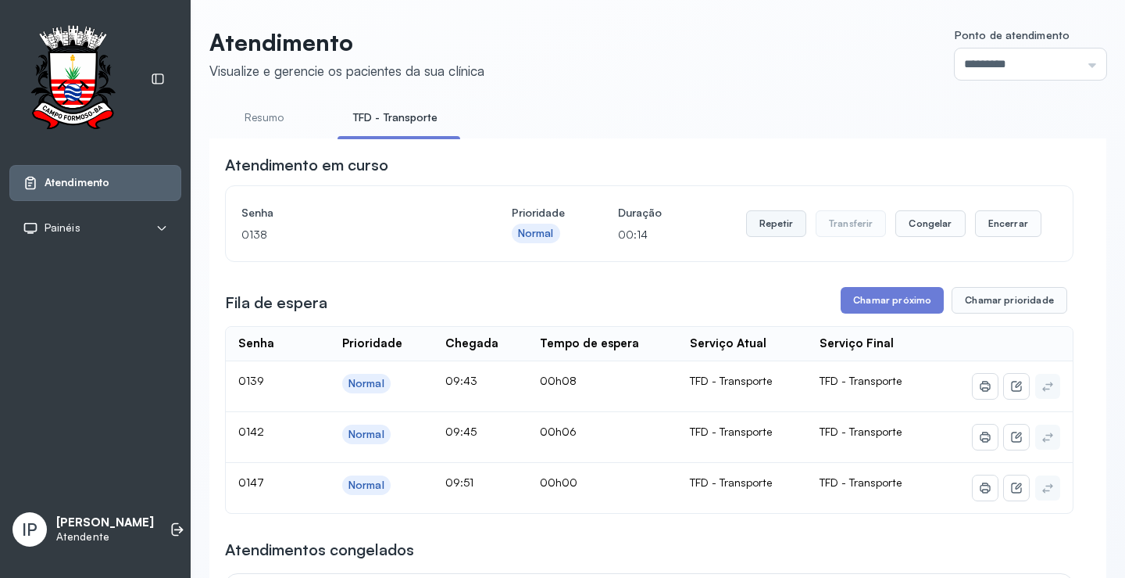
click at [779, 225] on button "Repetir" at bounding box center [776, 223] width 60 height 27
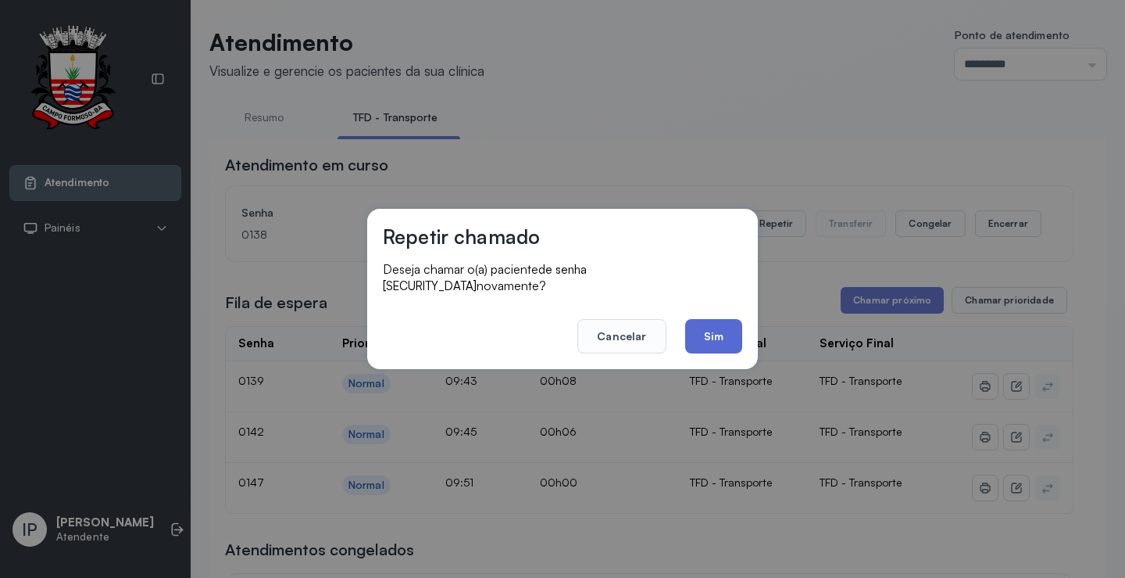
click at [688, 334] on button "Sim" at bounding box center [713, 336] width 57 height 34
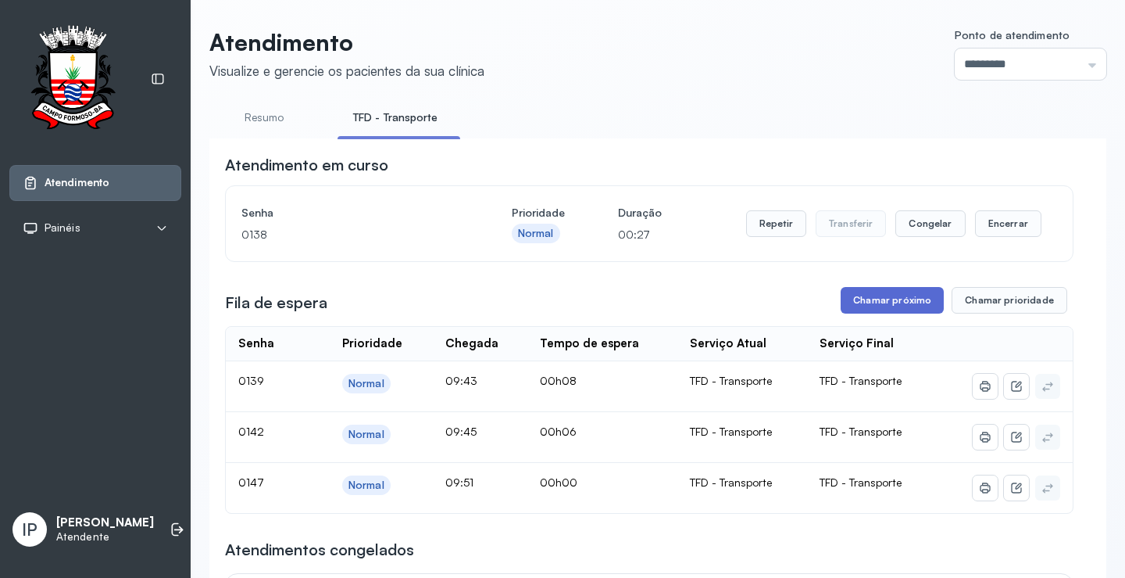
click at [864, 313] on button "Chamar próximo" at bounding box center [892, 300] width 103 height 27
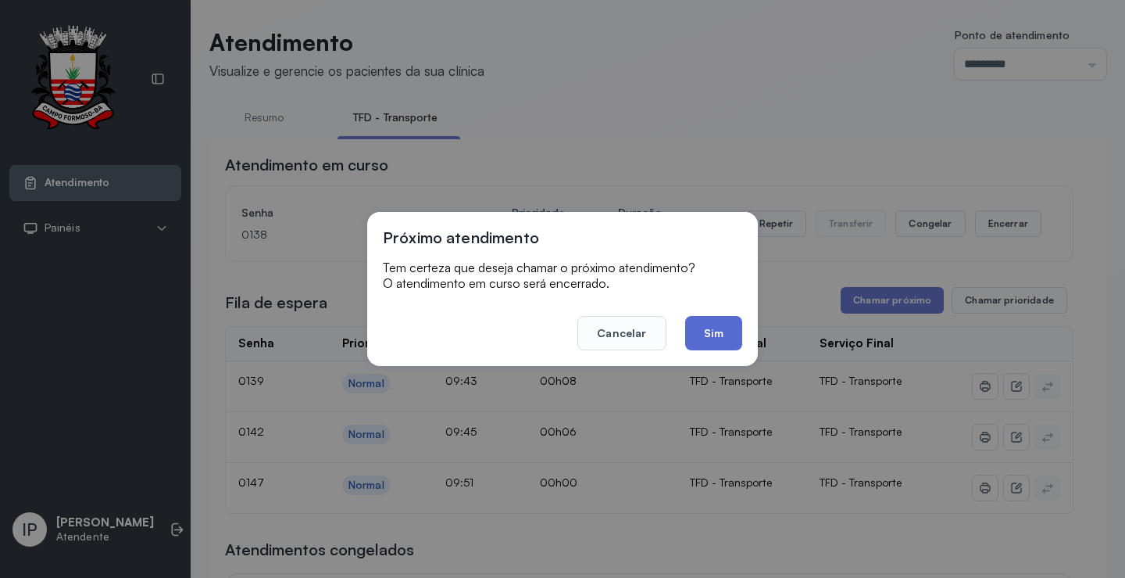
click at [725, 327] on button "Sim" at bounding box center [713, 333] width 57 height 34
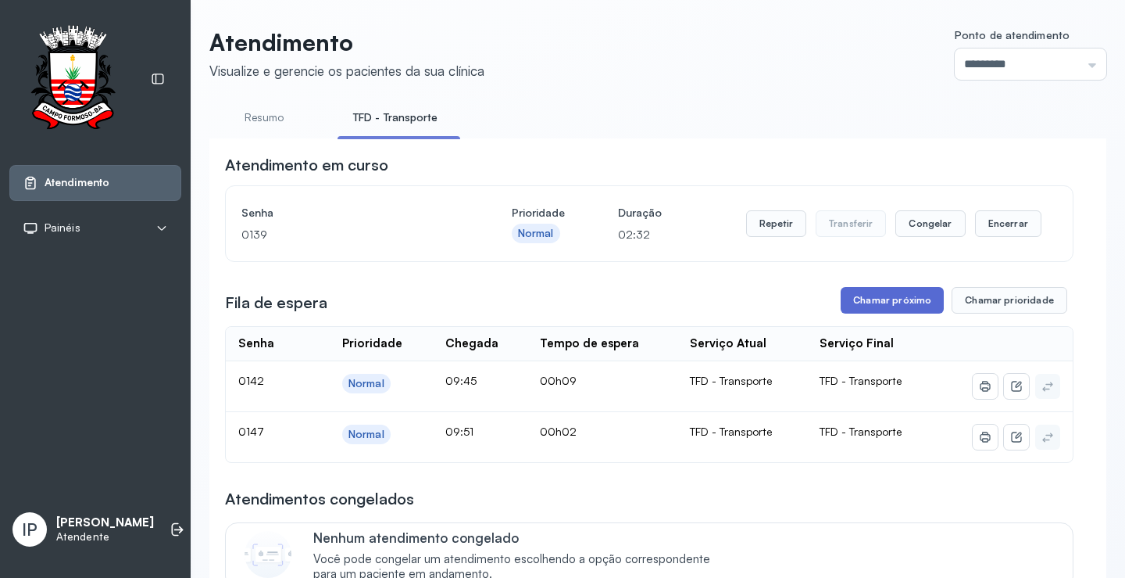
click at [873, 302] on button "Chamar próximo" at bounding box center [892, 300] width 103 height 27
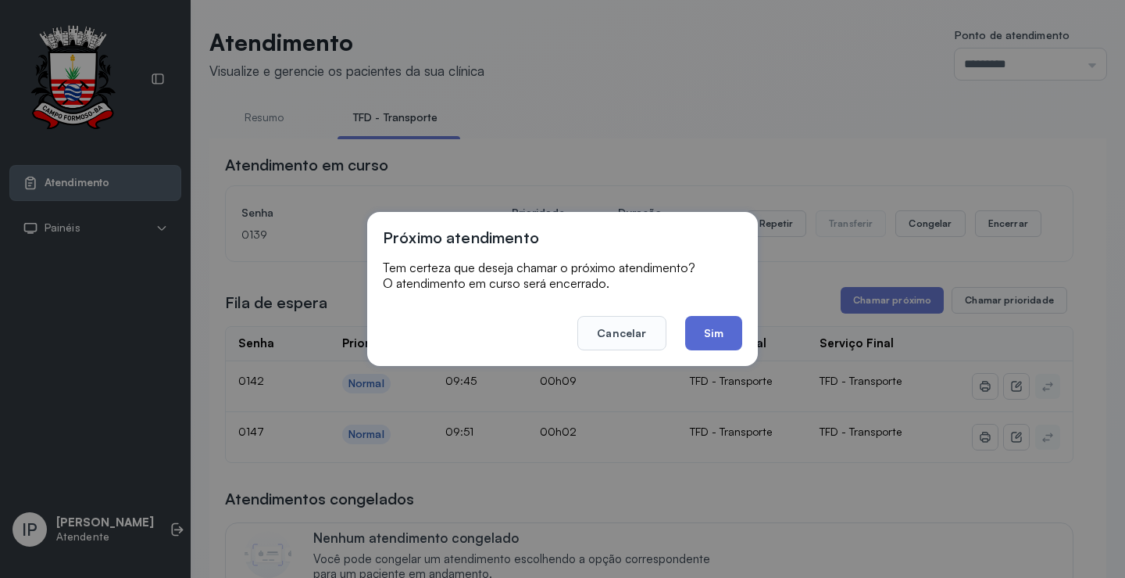
click at [689, 333] on button "Sim" at bounding box center [713, 333] width 57 height 34
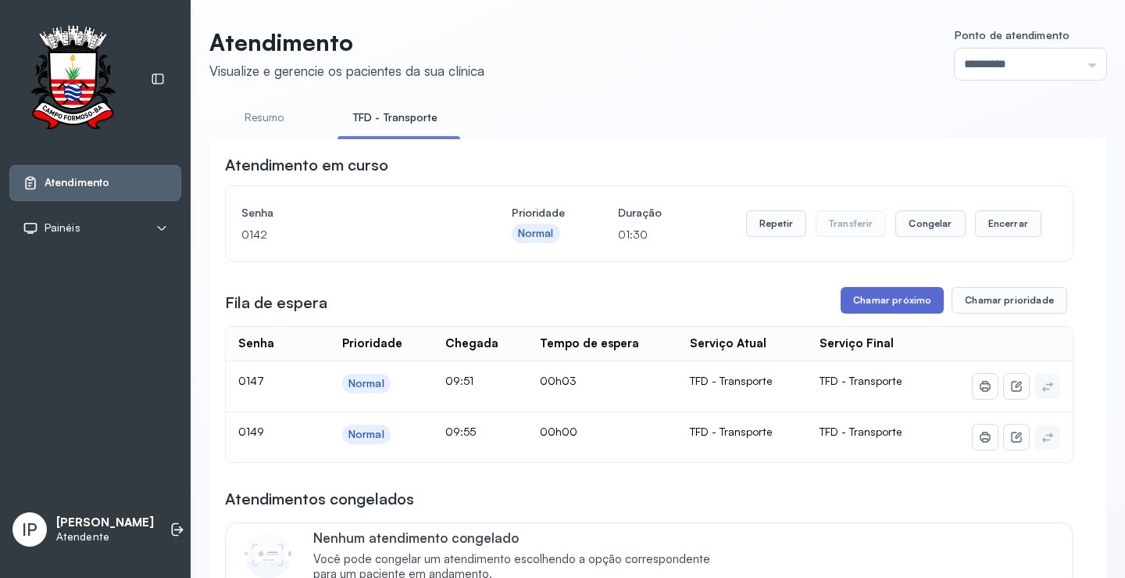
click at [881, 294] on button "Chamar próximo" at bounding box center [892, 300] width 103 height 27
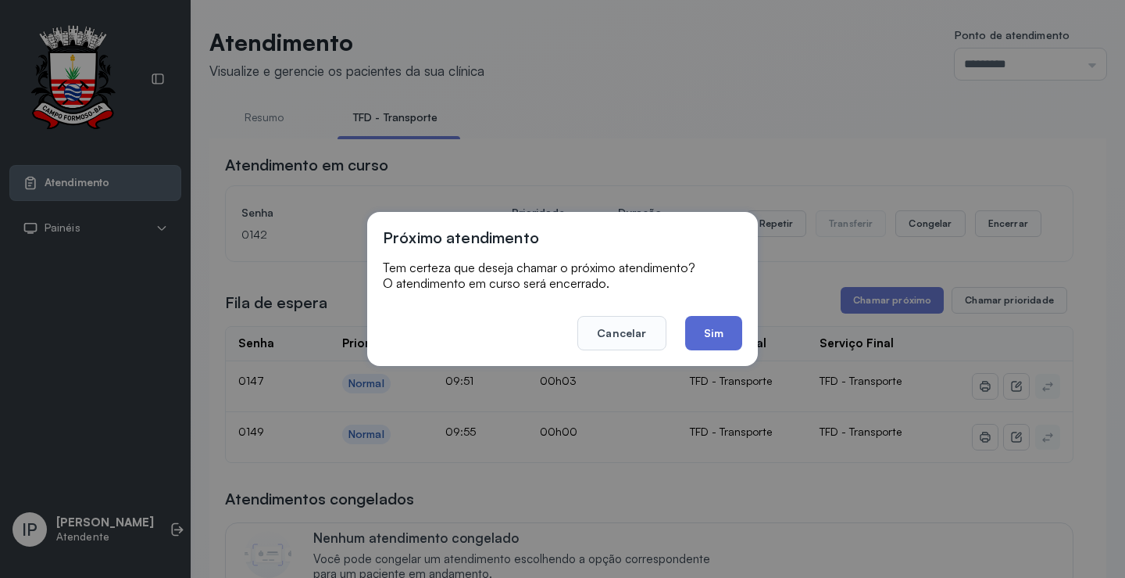
click at [711, 333] on button "Sim" at bounding box center [713, 333] width 57 height 34
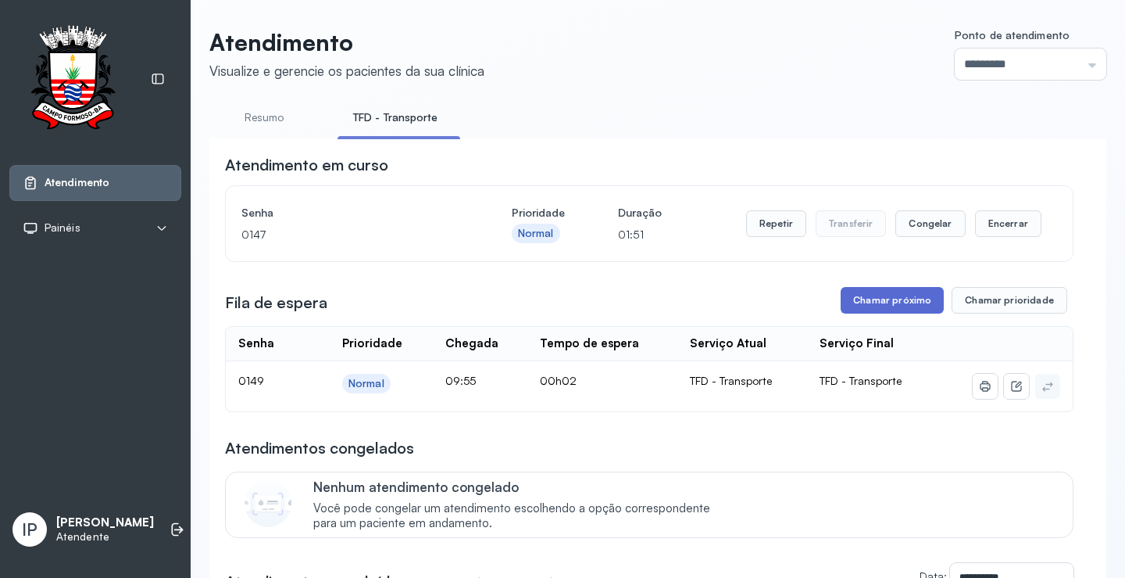
click at [883, 305] on button "Chamar próximo" at bounding box center [892, 300] width 103 height 27
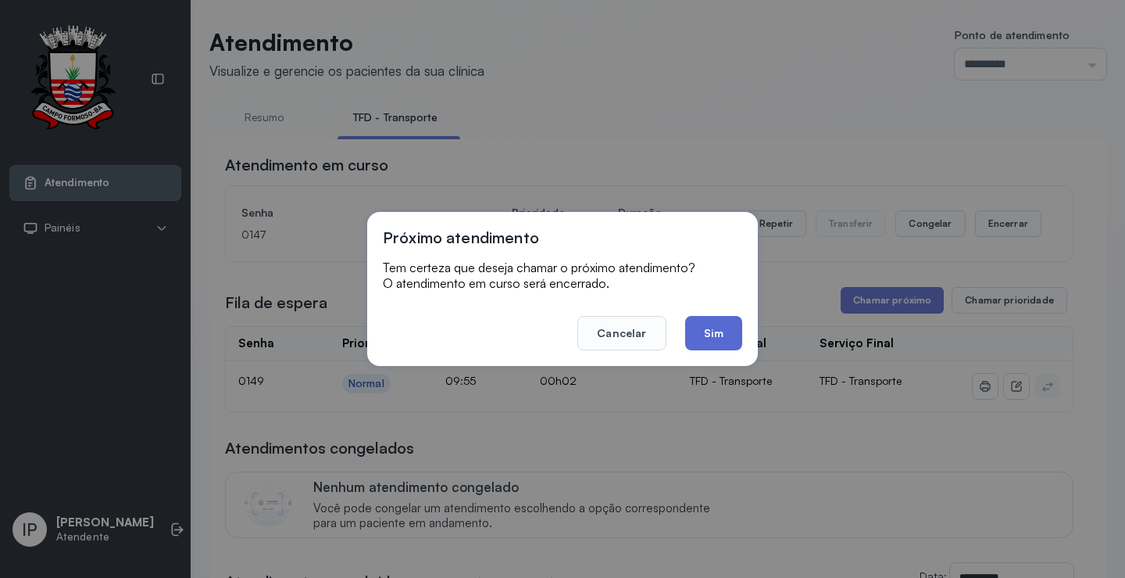
click at [698, 344] on button "Sim" at bounding box center [713, 333] width 57 height 34
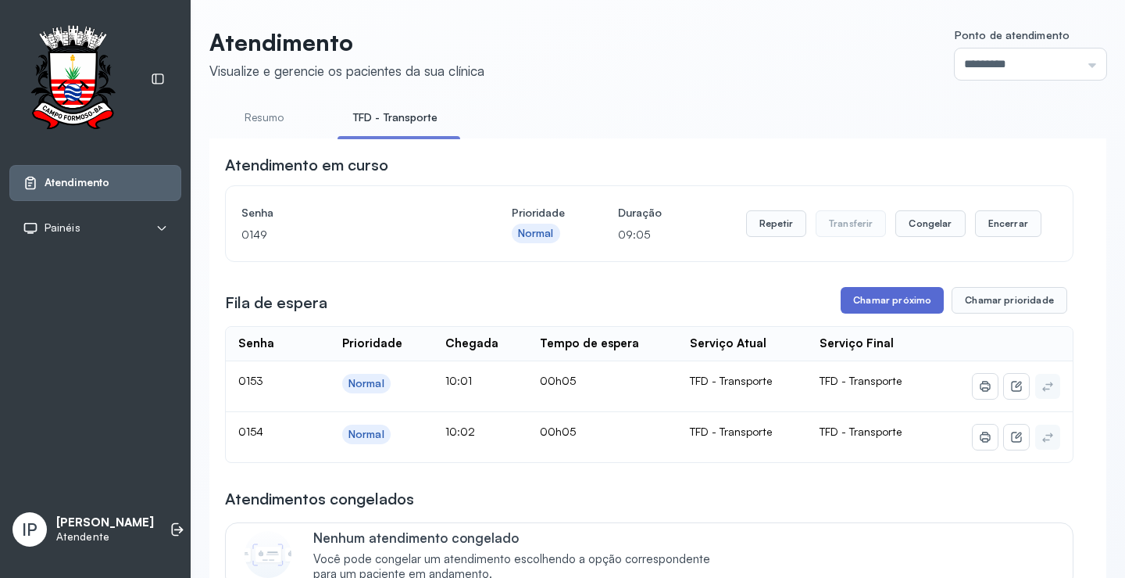
click at [875, 303] on button "Chamar próximo" at bounding box center [892, 300] width 103 height 27
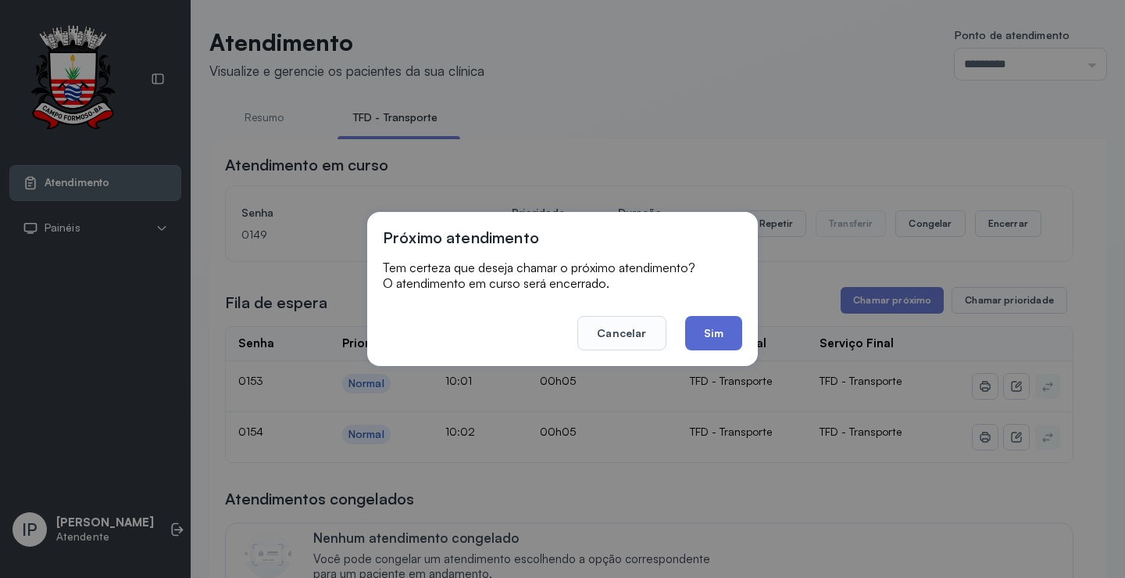
click at [734, 316] on button "Sim" at bounding box center [713, 333] width 57 height 34
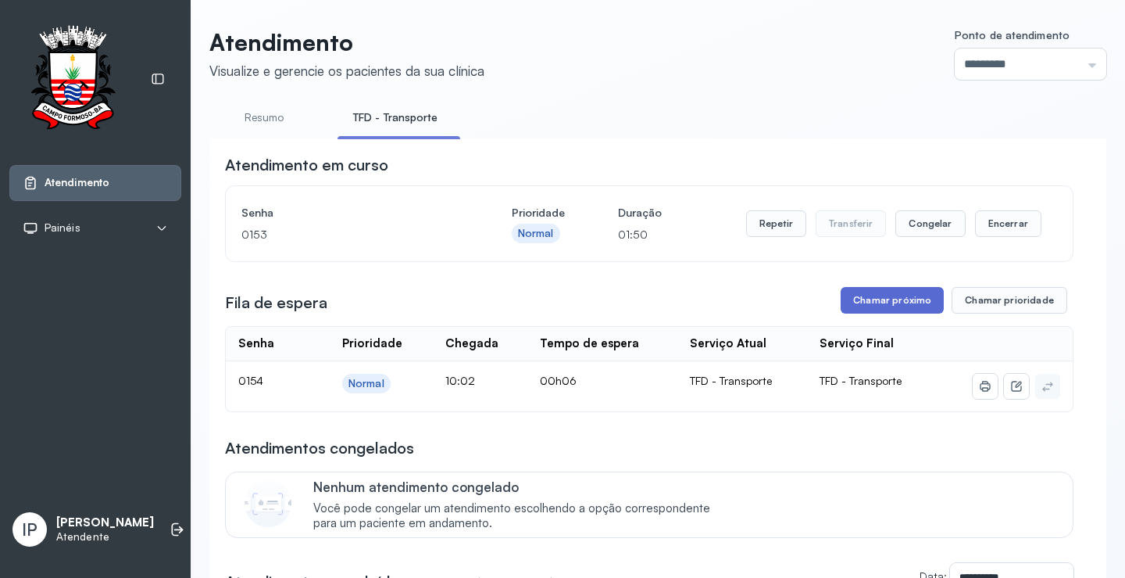
click at [846, 302] on button "Chamar próximo" at bounding box center [892, 300] width 103 height 27
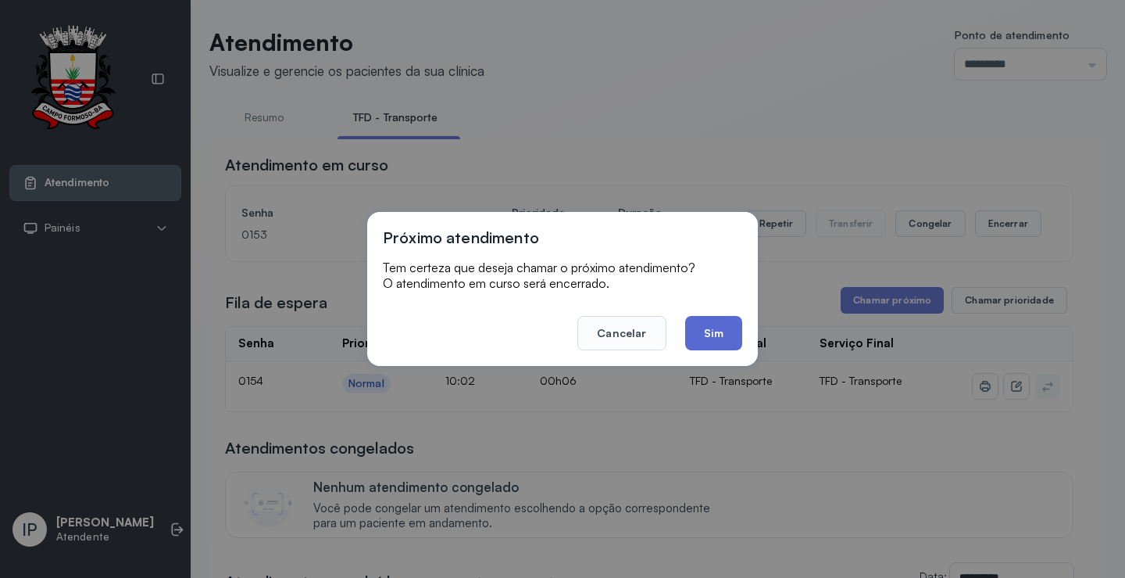
click at [712, 327] on button "Sim" at bounding box center [713, 333] width 57 height 34
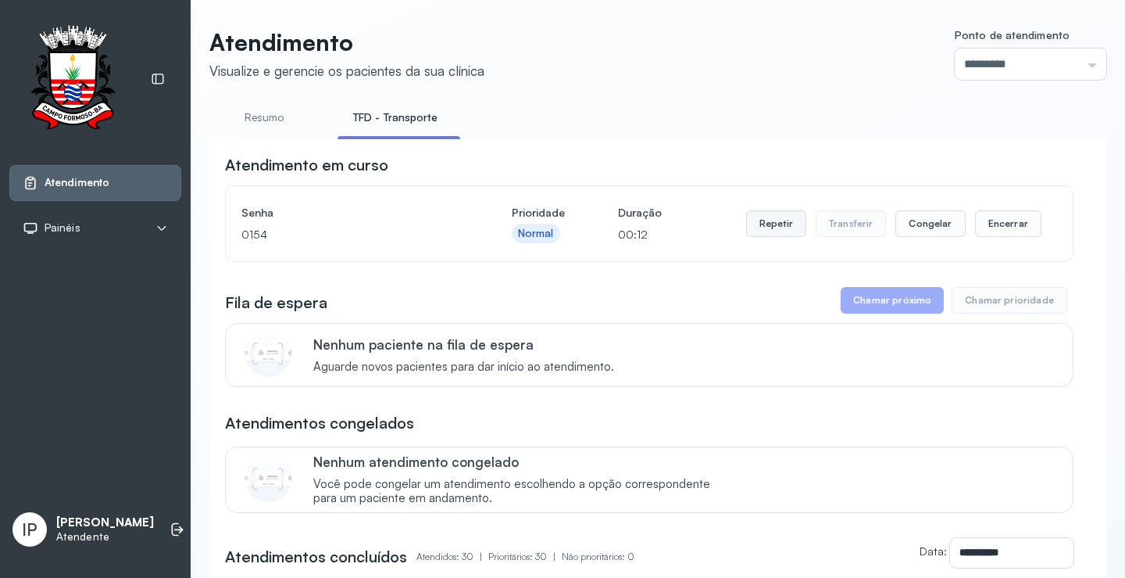
click at [762, 218] on button "Repetir" at bounding box center [776, 223] width 60 height 27
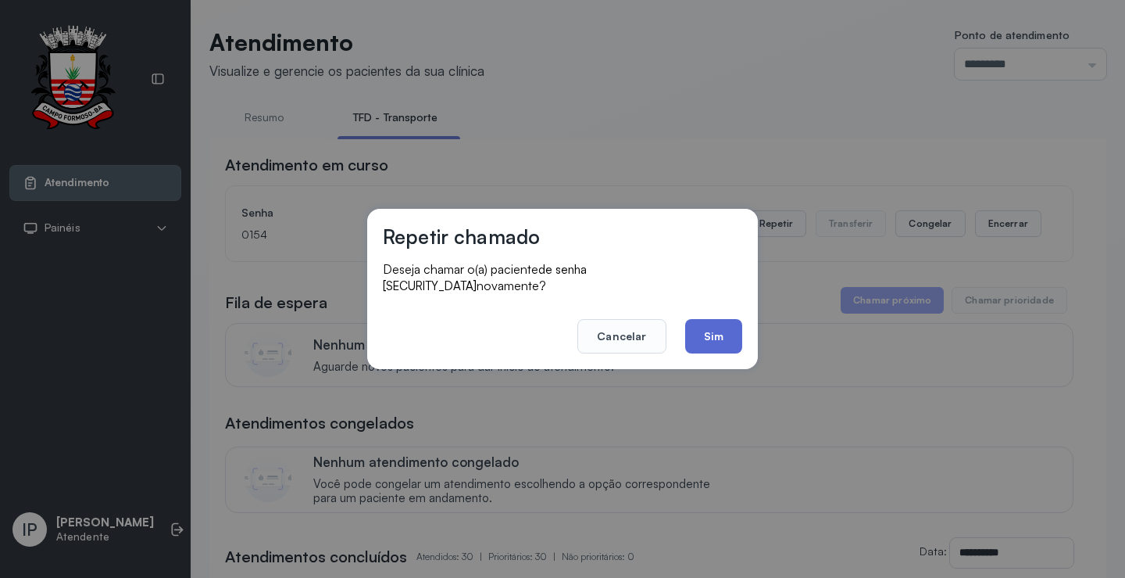
click at [696, 336] on button "Sim" at bounding box center [713, 336] width 57 height 34
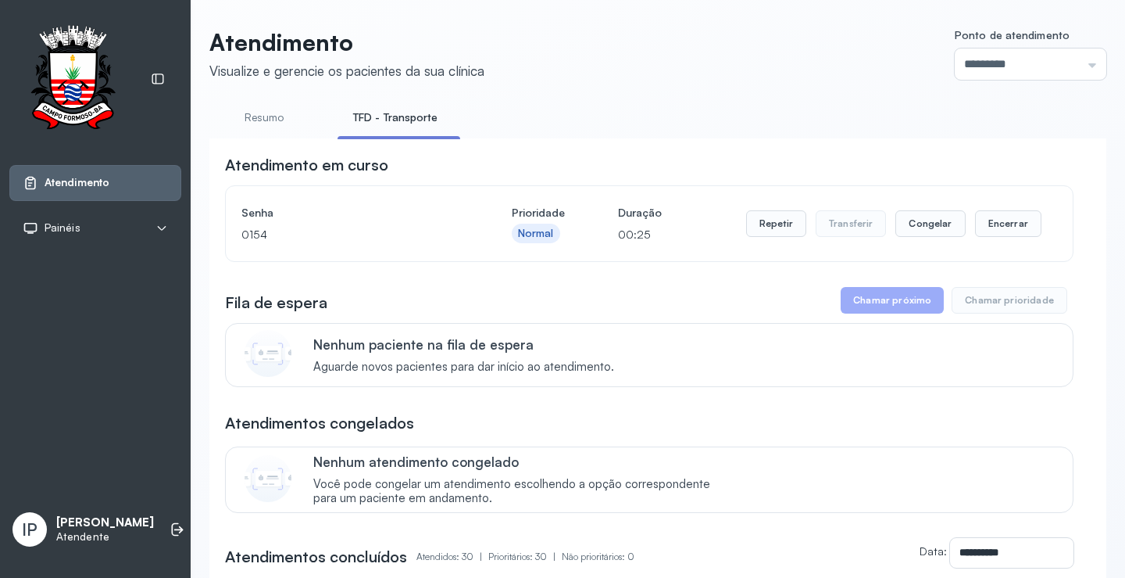
click at [770, 234] on button "Repetir" at bounding box center [776, 223] width 60 height 27
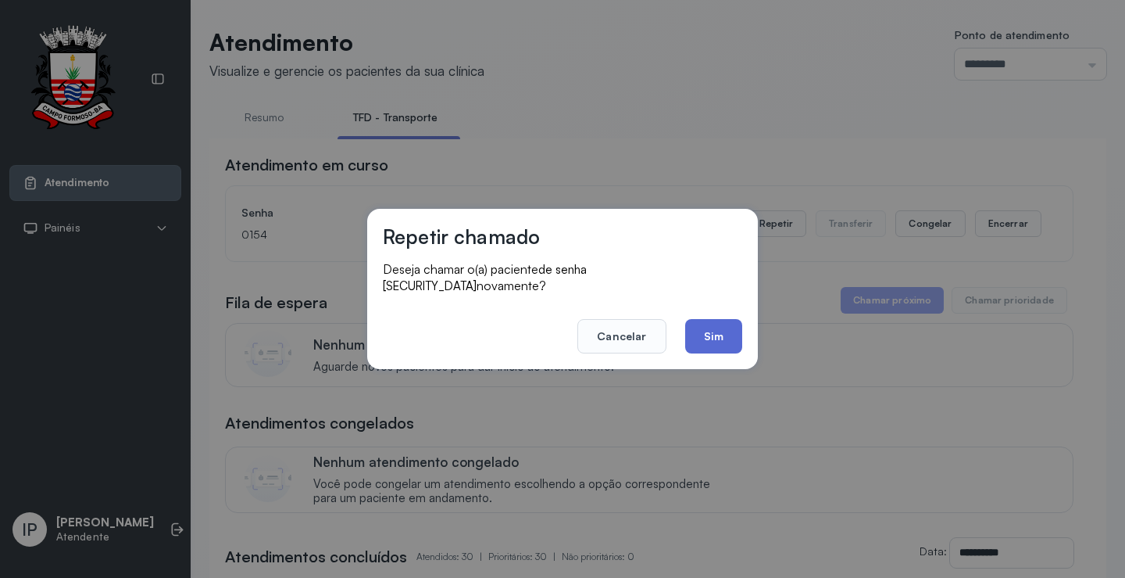
click at [714, 334] on button "Sim" at bounding box center [713, 336] width 57 height 34
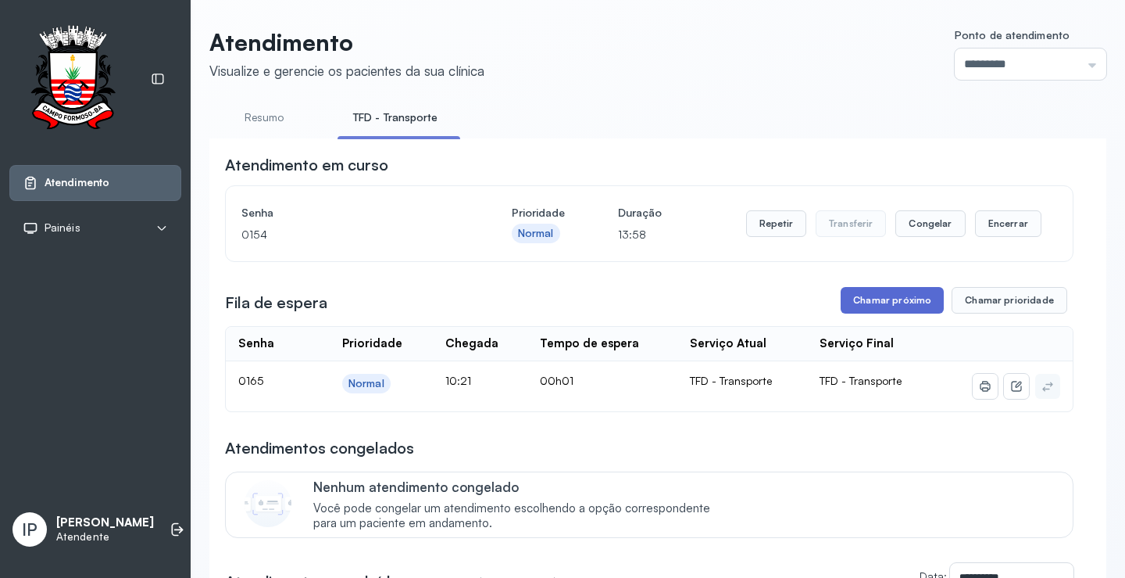
click at [889, 309] on button "Chamar próximo" at bounding box center [892, 300] width 103 height 27
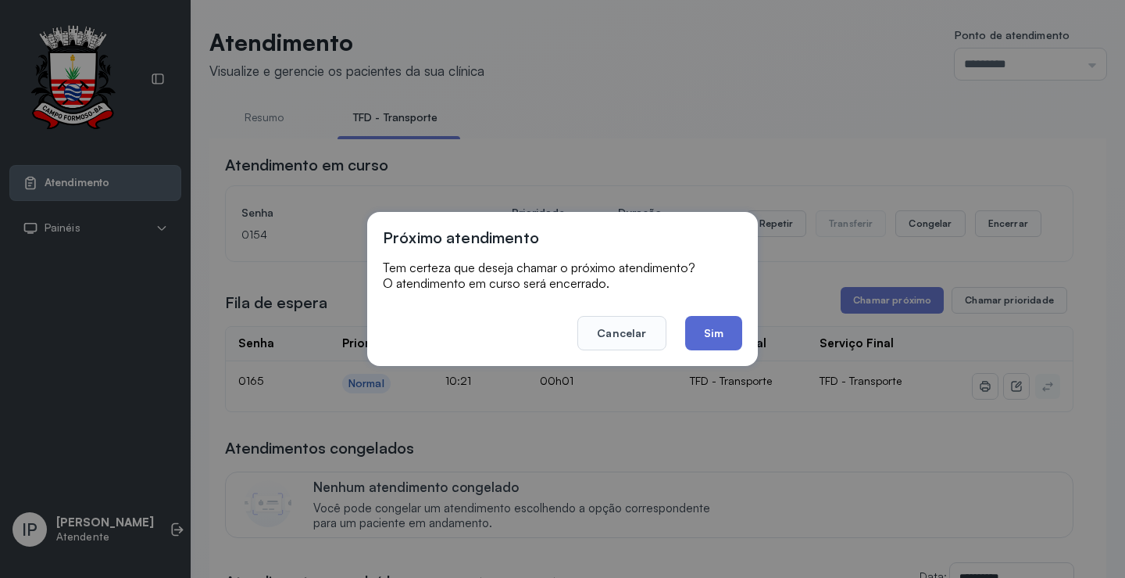
click at [705, 323] on button "Sim" at bounding box center [713, 333] width 57 height 34
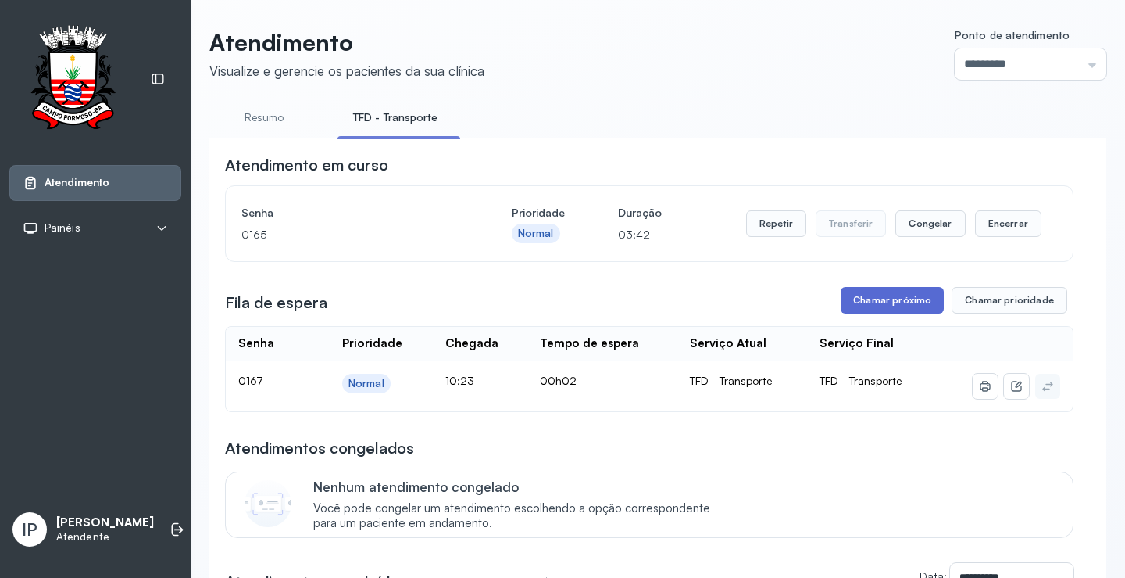
click at [893, 301] on button "Chamar próximo" at bounding box center [892, 300] width 103 height 27
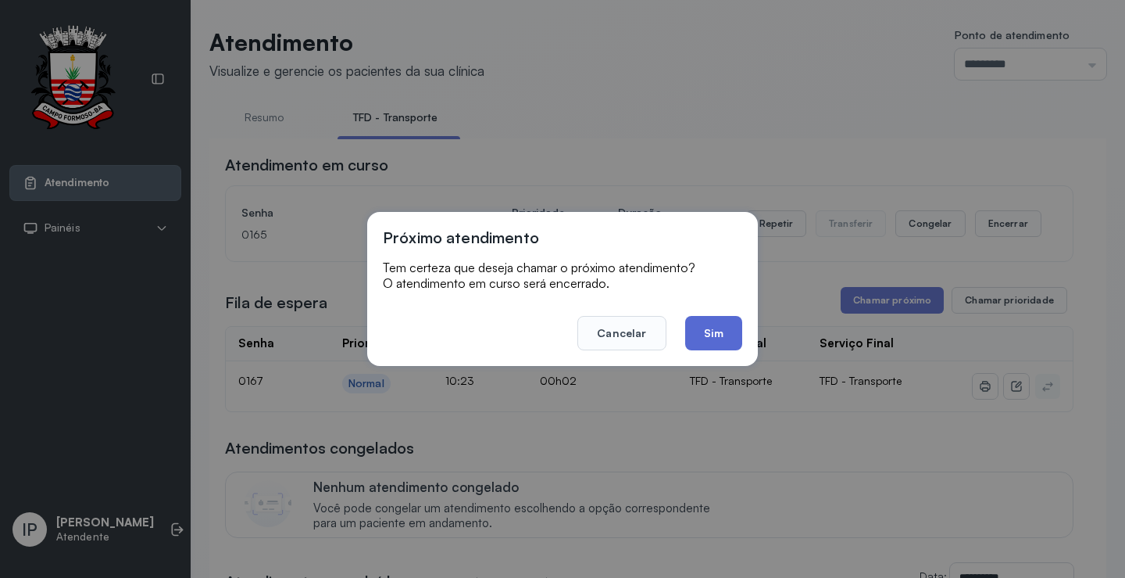
click at [716, 331] on button "Sim" at bounding box center [713, 333] width 57 height 34
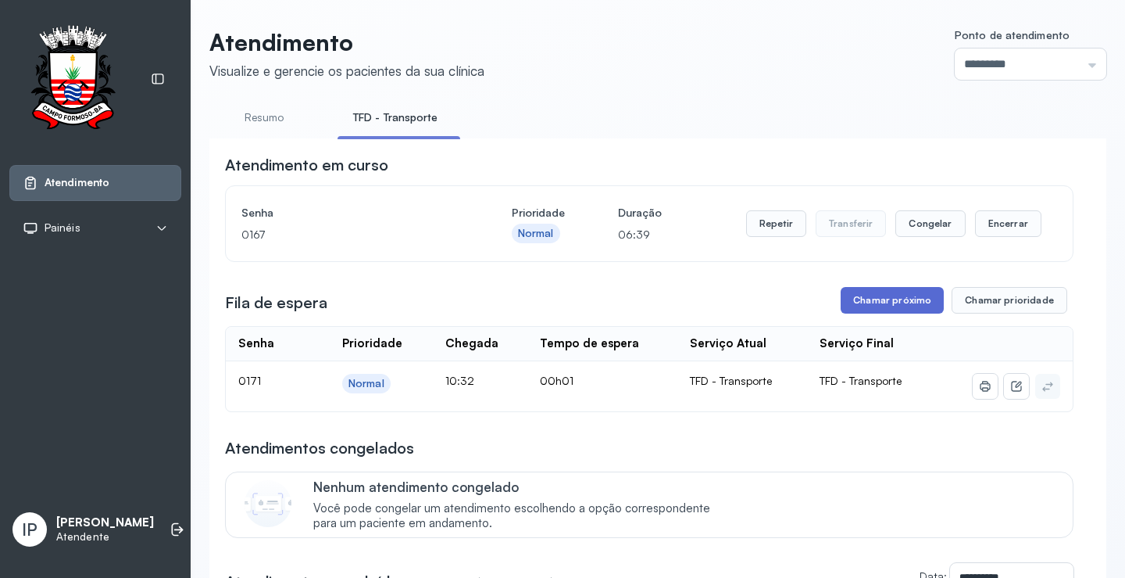
click at [925, 302] on button "Chamar próximo" at bounding box center [892, 300] width 103 height 27
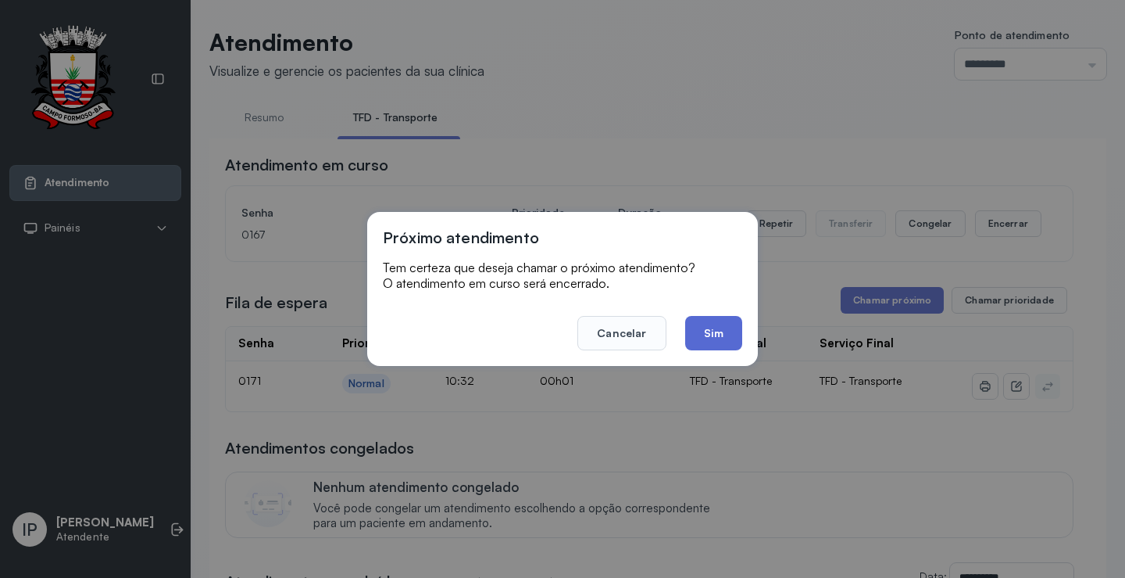
click at [732, 333] on button "Sim" at bounding box center [713, 333] width 57 height 34
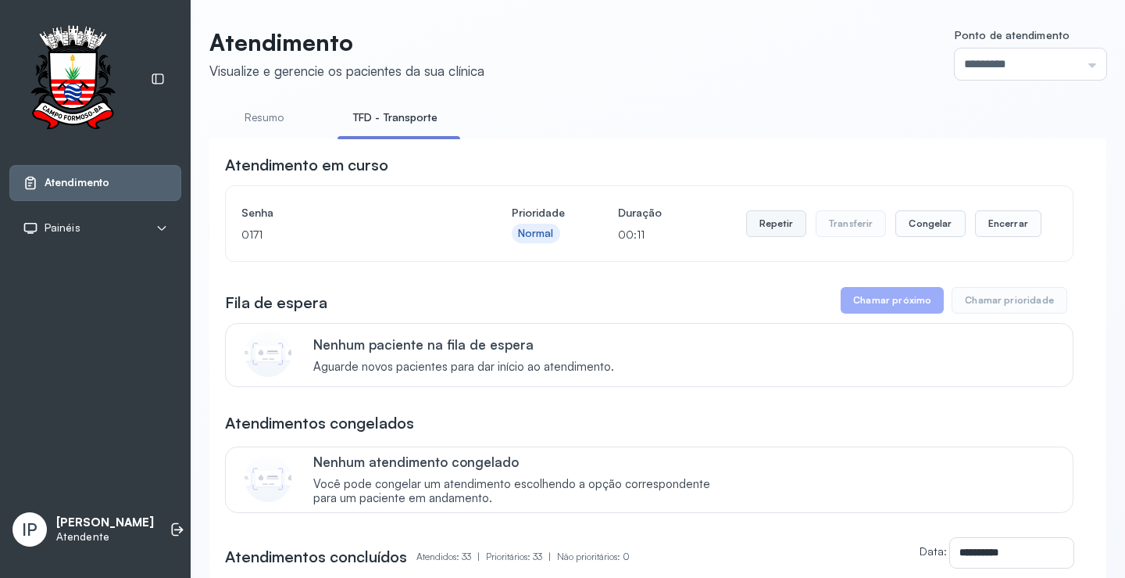
click at [785, 231] on button "Repetir" at bounding box center [776, 223] width 60 height 27
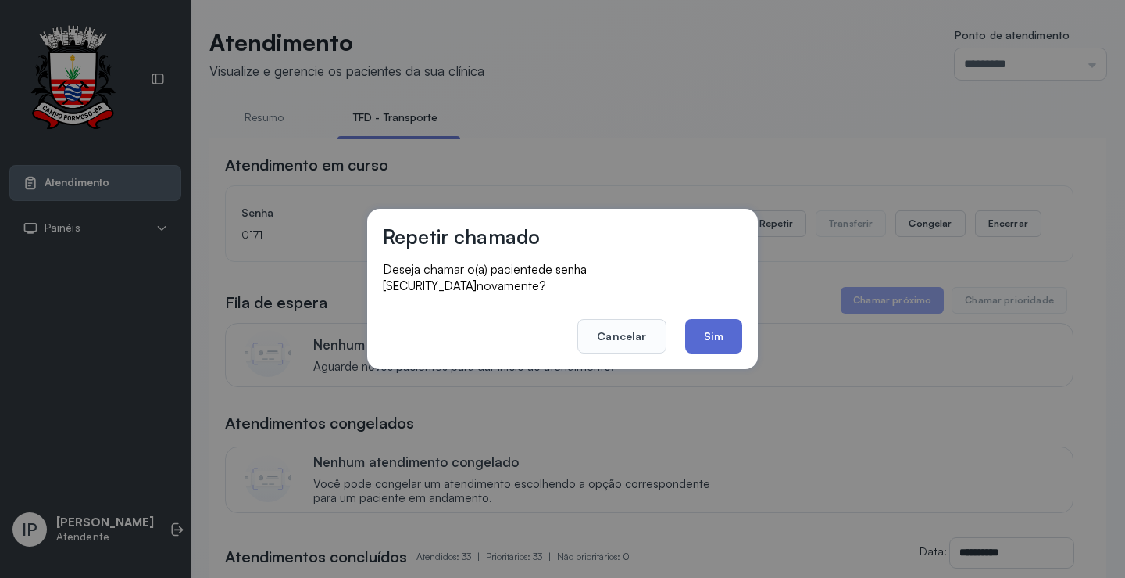
click at [692, 320] on button "Sim" at bounding box center [713, 336] width 57 height 34
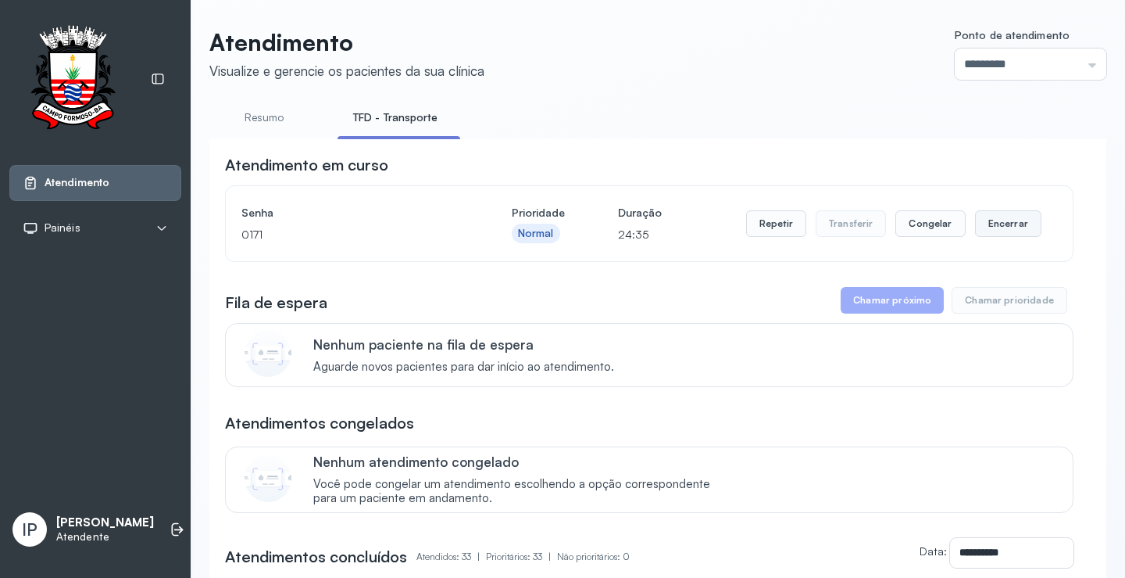
click at [1006, 224] on button "Encerrar" at bounding box center [1008, 223] width 66 height 27
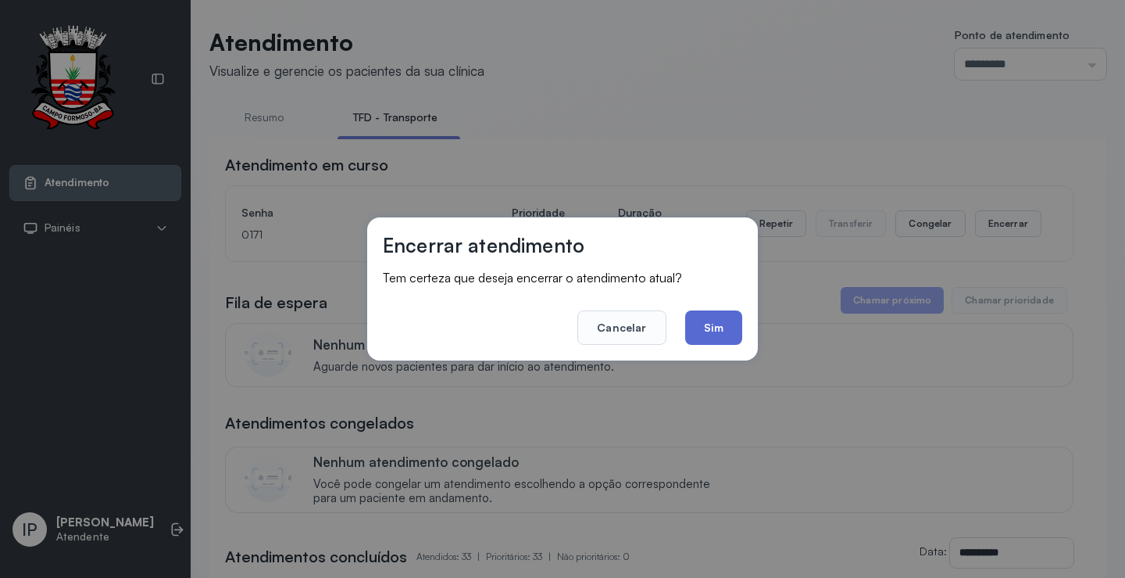
click at [700, 332] on button "Sim" at bounding box center [713, 327] width 57 height 34
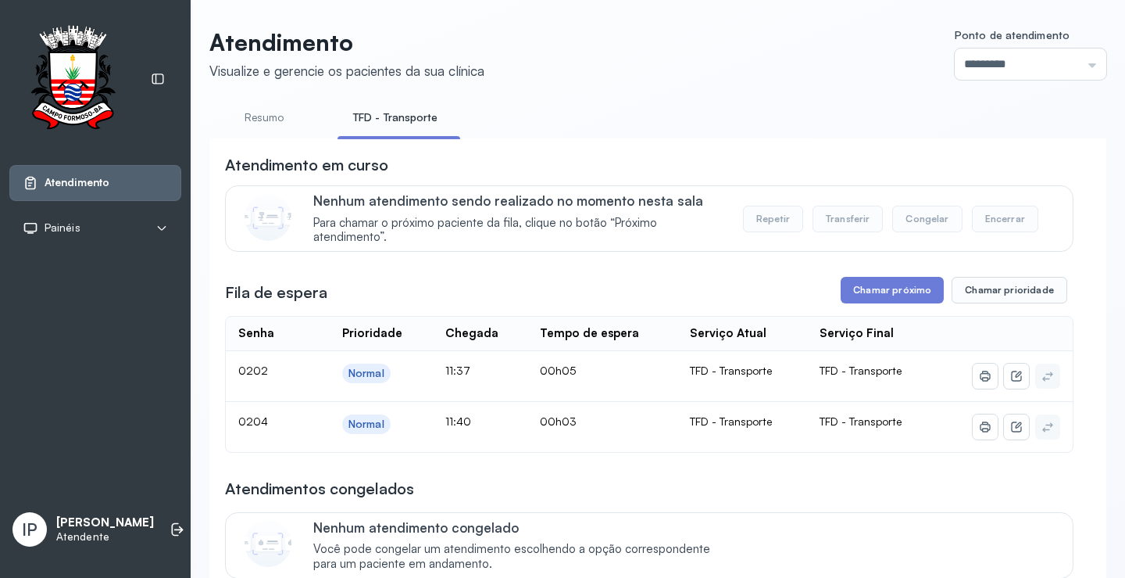
scroll to position [495, 0]
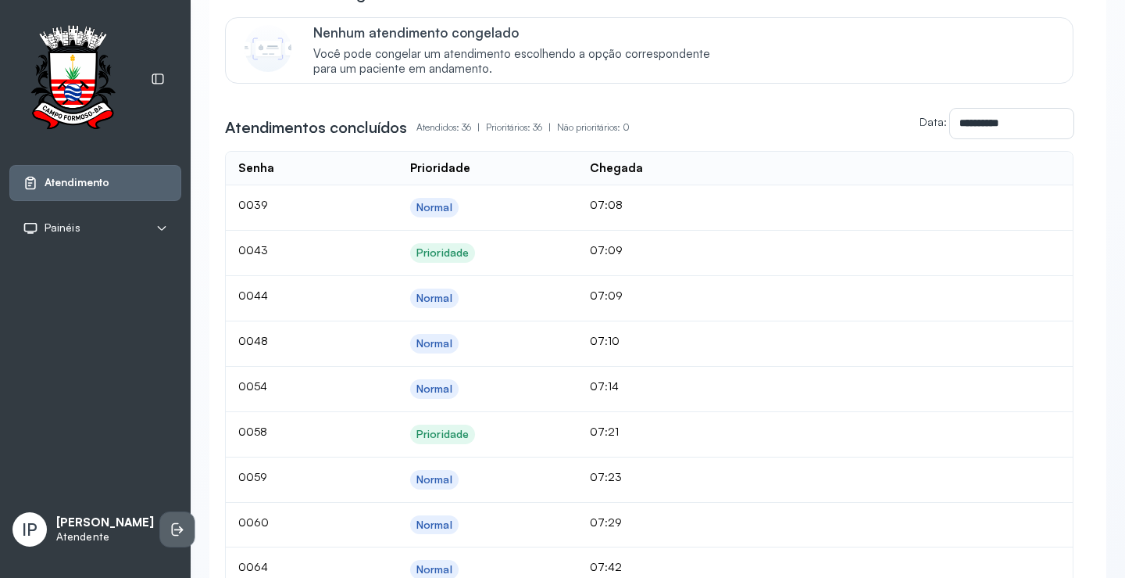
click at [170, 521] on icon at bounding box center [178, 529] width 16 height 16
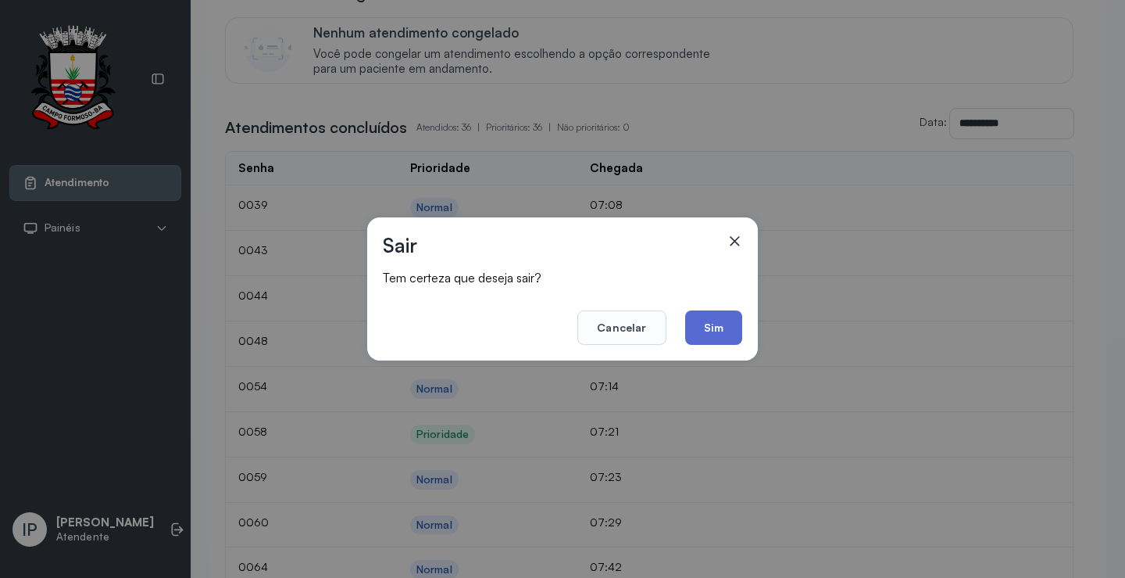
click at [702, 327] on button "Sim" at bounding box center [713, 327] width 57 height 34
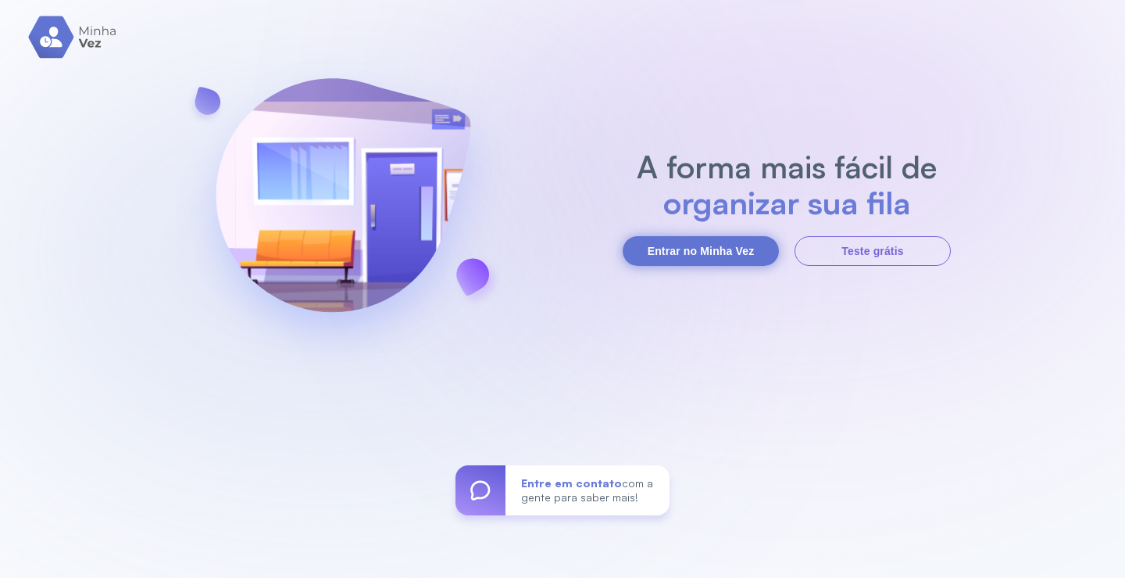
click at [707, 250] on button "Entrar no Minha Vez" at bounding box center [701, 251] width 156 height 30
click at [678, 252] on button "Entrar no Minha Vez" at bounding box center [701, 251] width 156 height 30
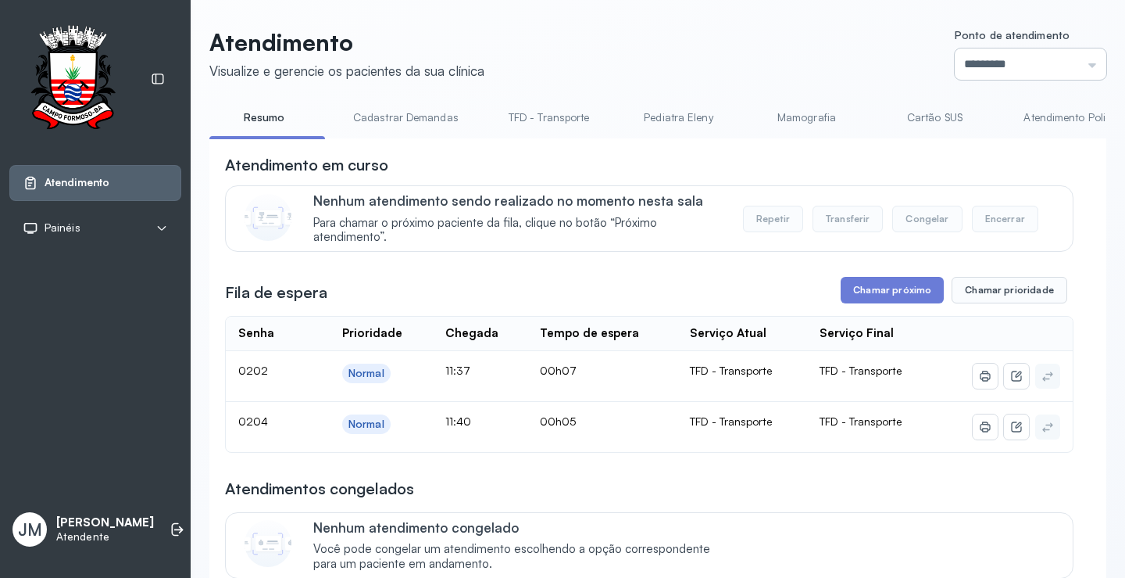
click at [1075, 65] on input "*********" at bounding box center [1031, 63] width 152 height 31
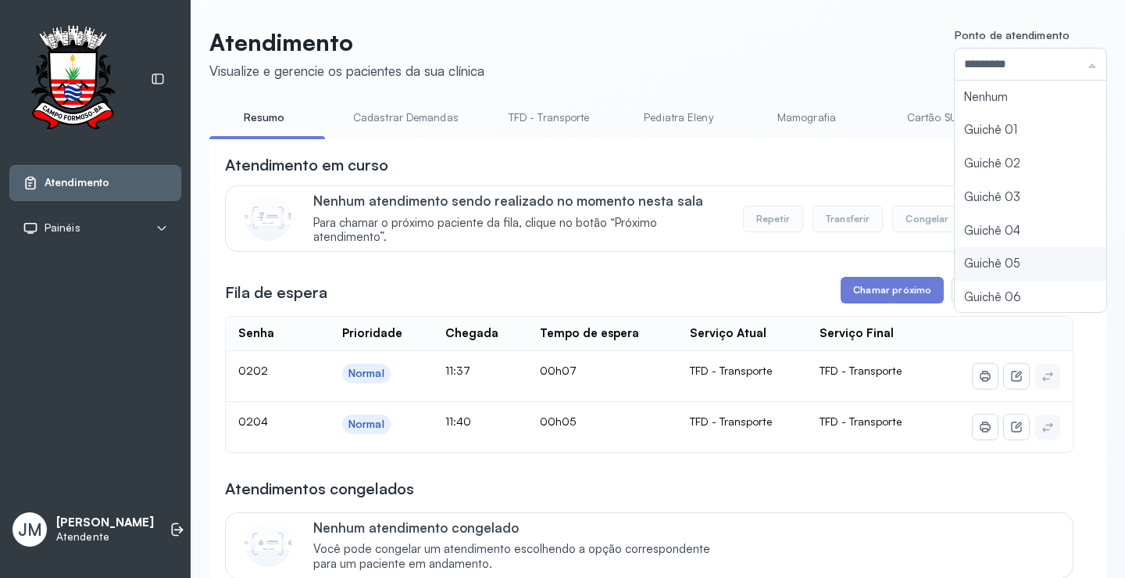
scroll to position [69, 0]
type input "*********"
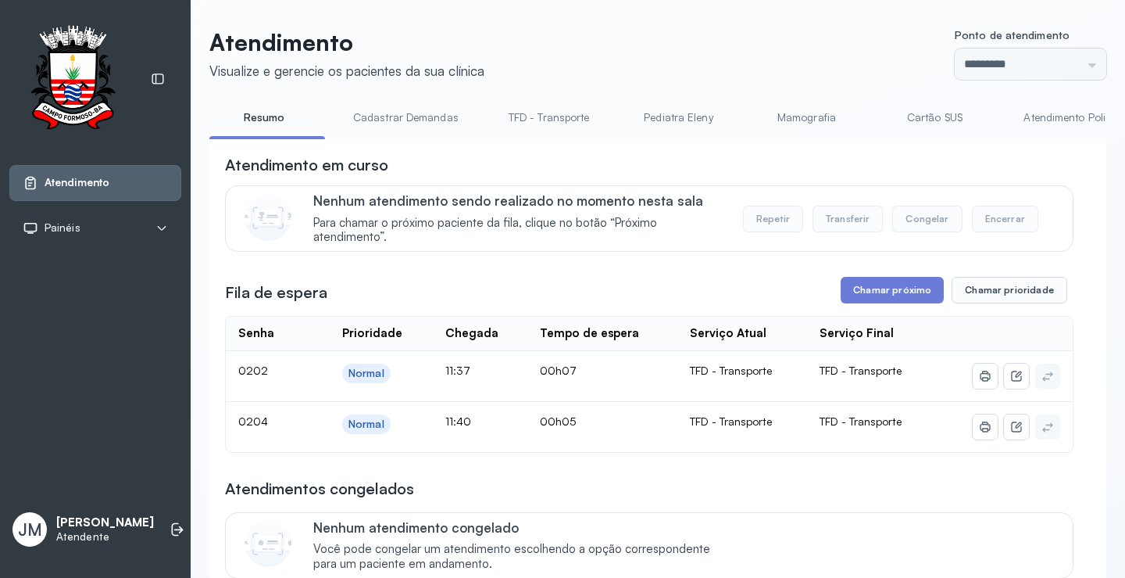
click at [895, 290] on button "Chamar próximo" at bounding box center [892, 290] width 103 height 27
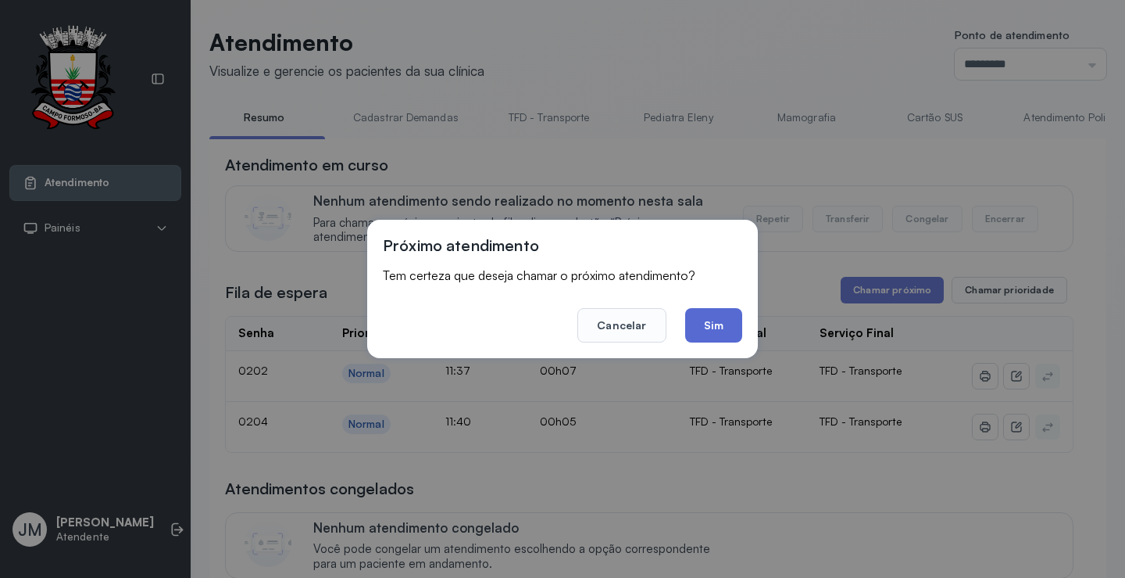
click at [714, 323] on button "Sim" at bounding box center [713, 325] width 57 height 34
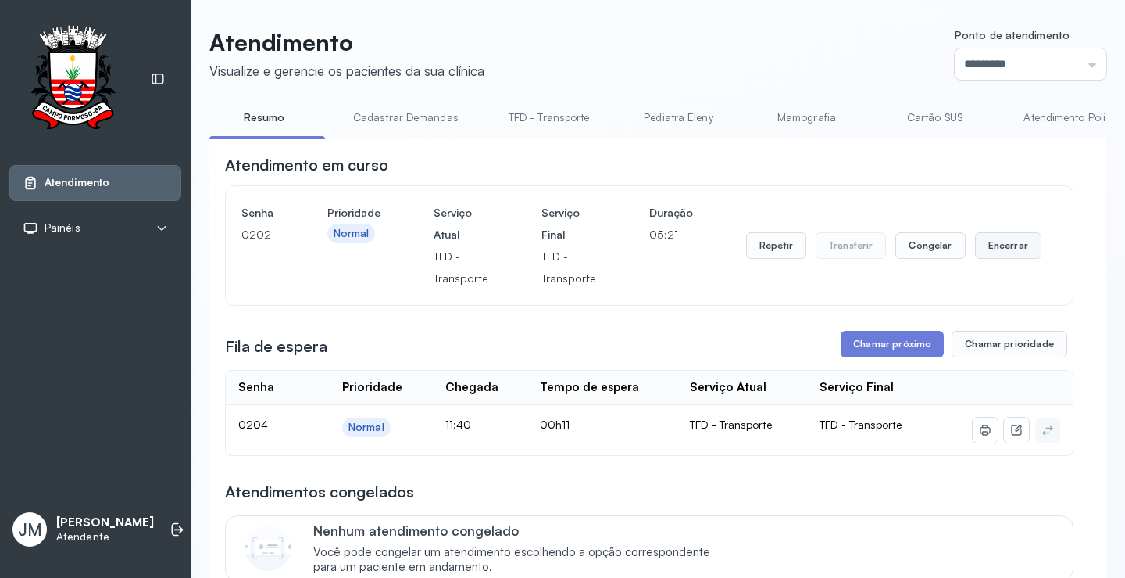
click at [1000, 244] on button "Encerrar" at bounding box center [1008, 245] width 66 height 27
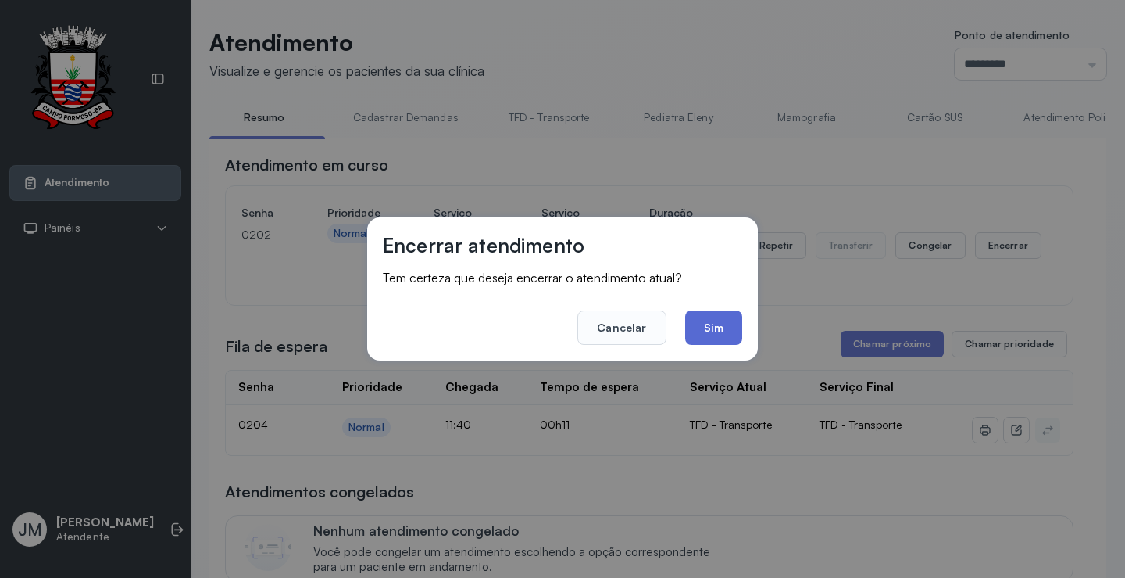
click at [707, 329] on button "Sim" at bounding box center [713, 327] width 57 height 34
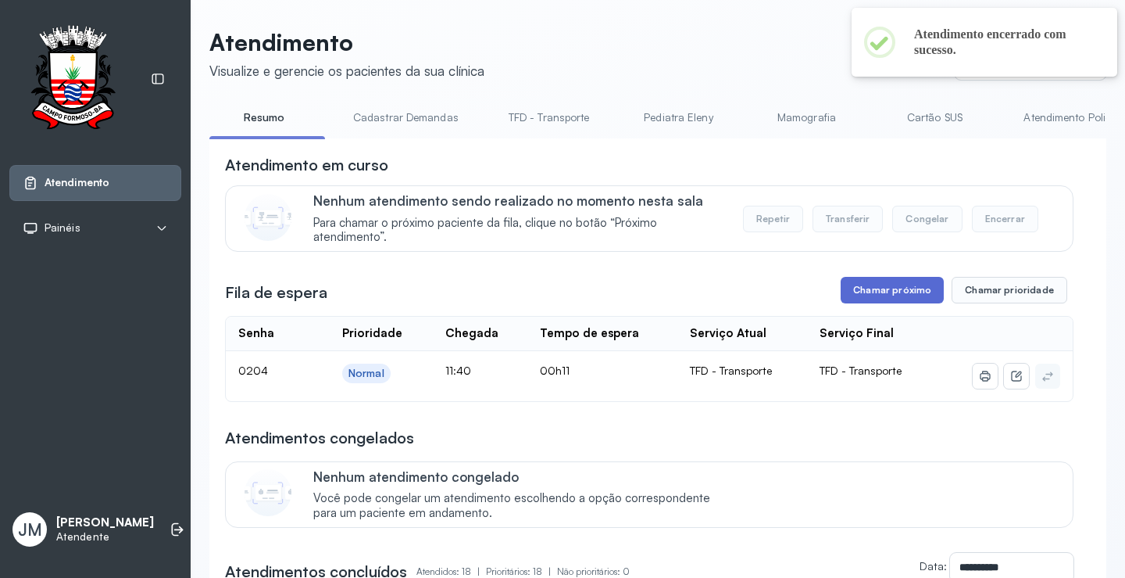
click at [867, 293] on button "Chamar próximo" at bounding box center [892, 290] width 103 height 27
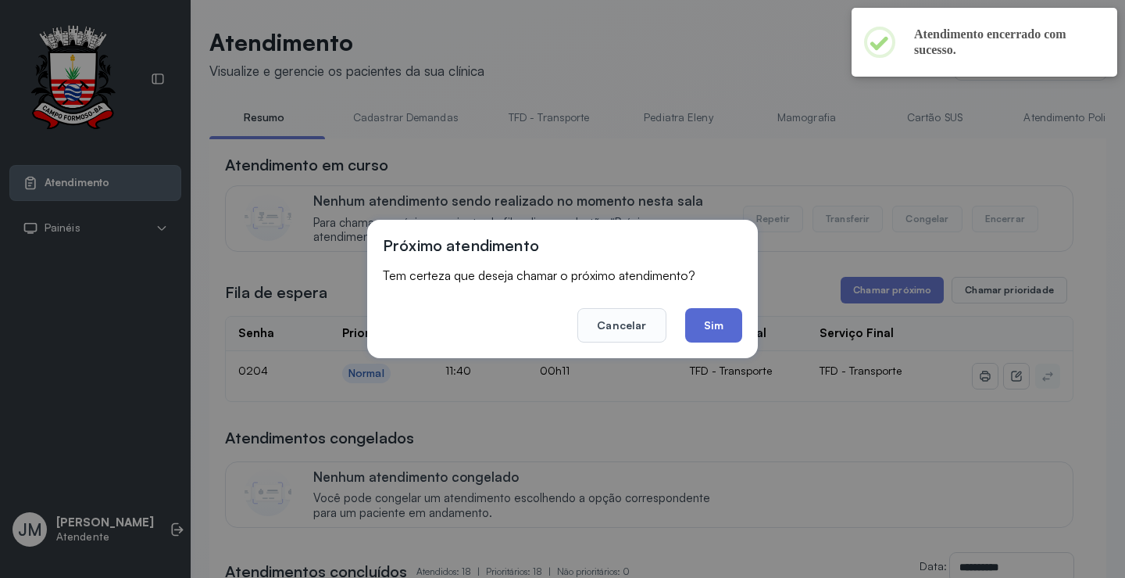
click at [710, 331] on button "Sim" at bounding box center [713, 325] width 57 height 34
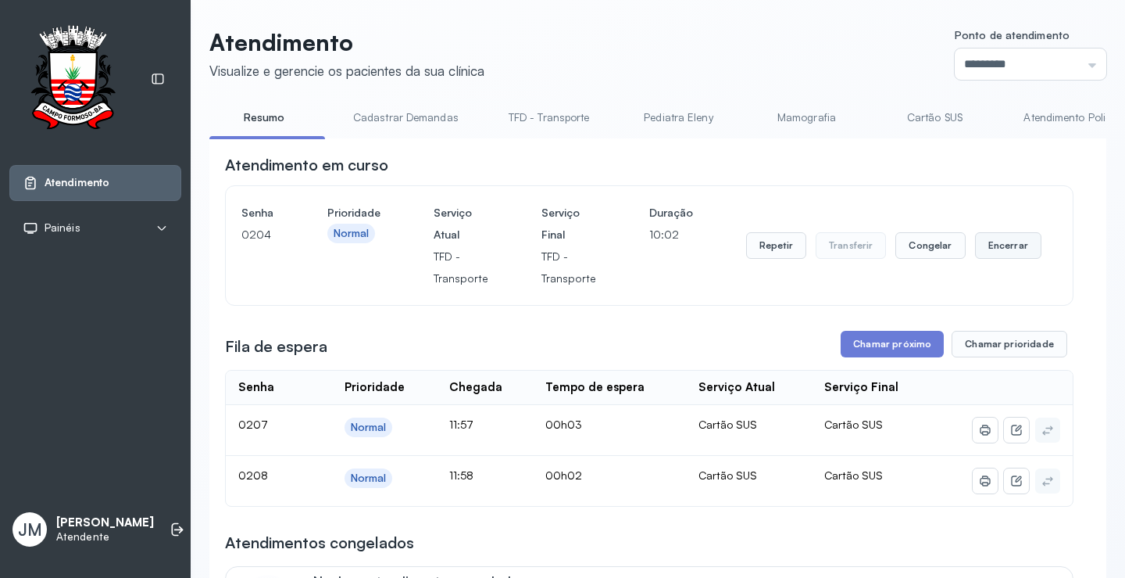
click at [996, 247] on button "Encerrar" at bounding box center [1008, 245] width 66 height 27
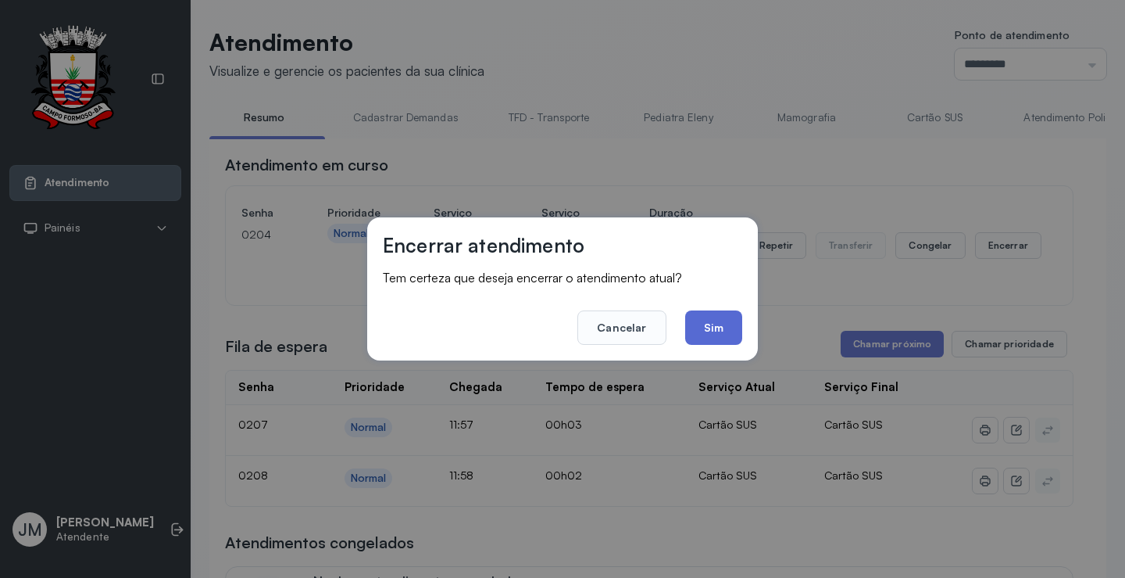
click at [720, 320] on button "Sim" at bounding box center [713, 327] width 57 height 34
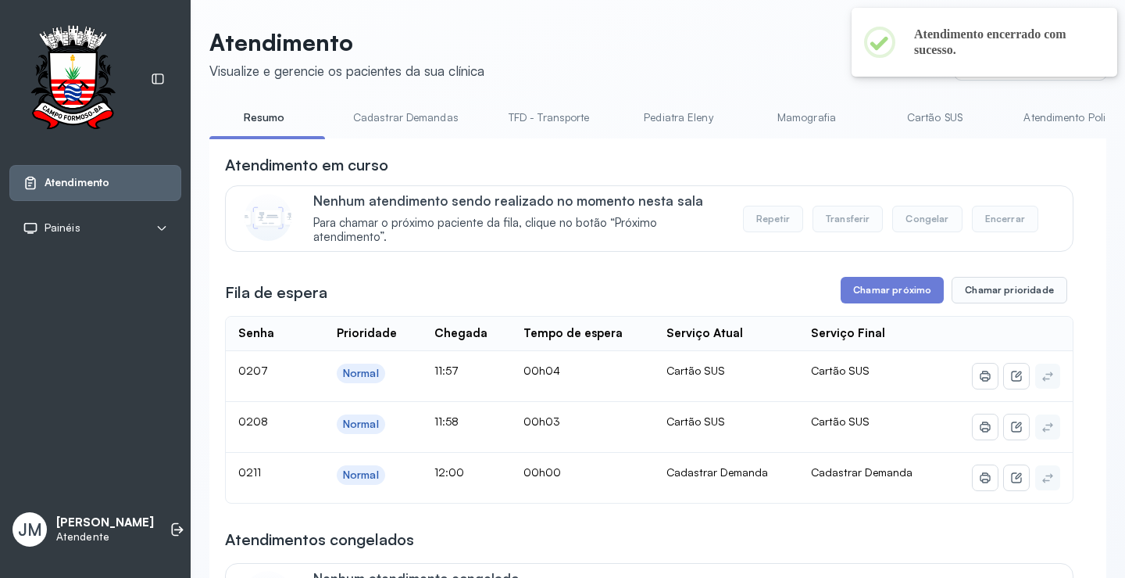
click at [555, 106] on link "TFD - Transporte" at bounding box center [549, 118] width 113 height 26
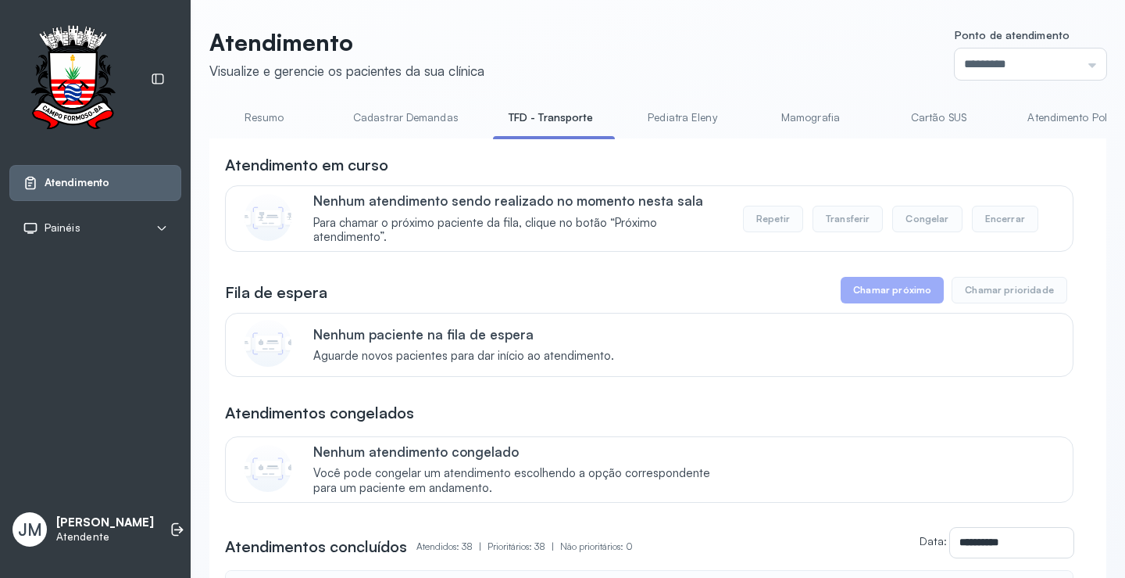
click at [388, 115] on link "Cadastrar Demandas" at bounding box center [406, 118] width 137 height 26
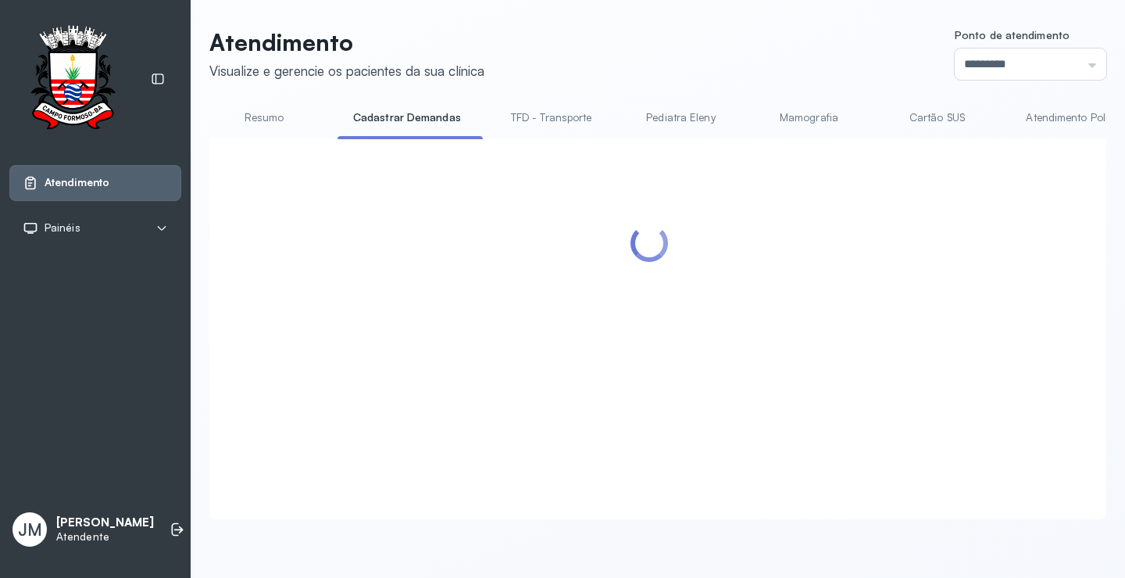
click at [542, 120] on link "TFD - Transporte" at bounding box center [551, 118] width 113 height 26
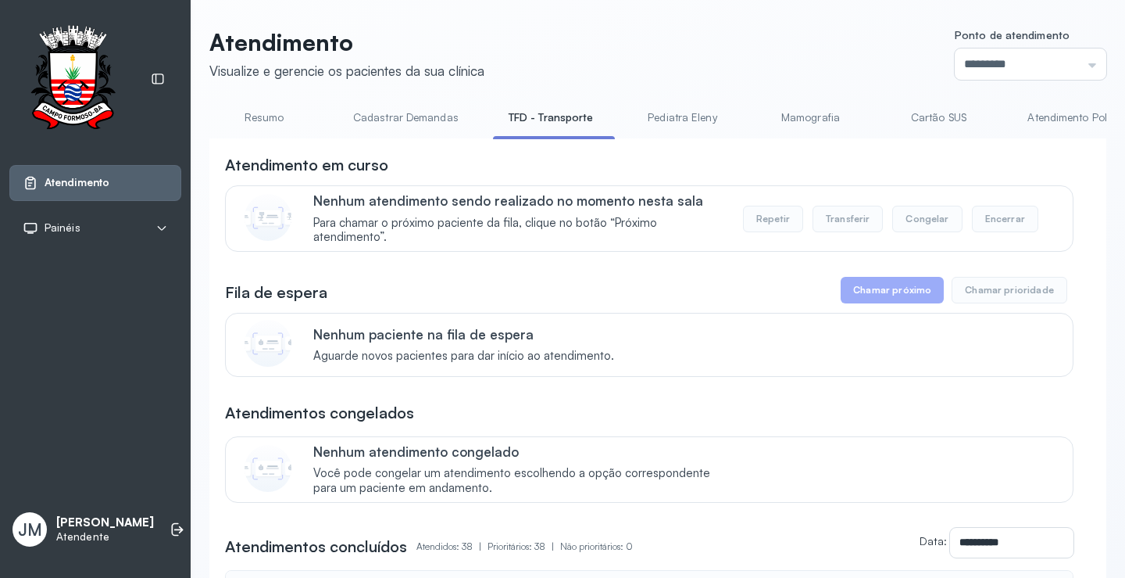
click at [262, 113] on link "Resumo" at bounding box center [263, 118] width 109 height 26
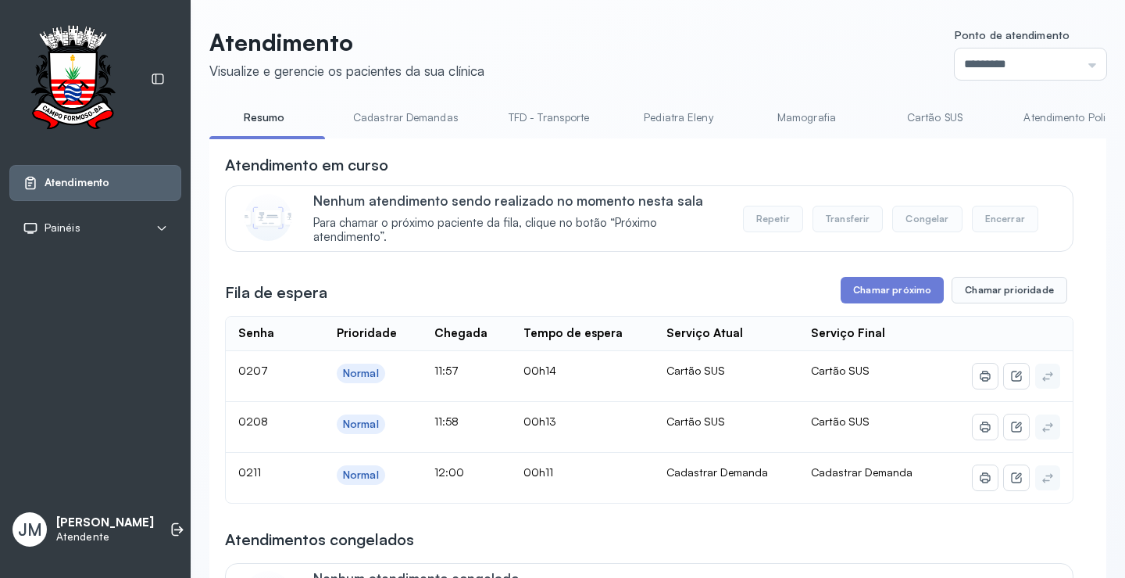
click at [544, 110] on link "TFD - Transporte" at bounding box center [549, 118] width 113 height 26
